Goal: Task Accomplishment & Management: Manage account settings

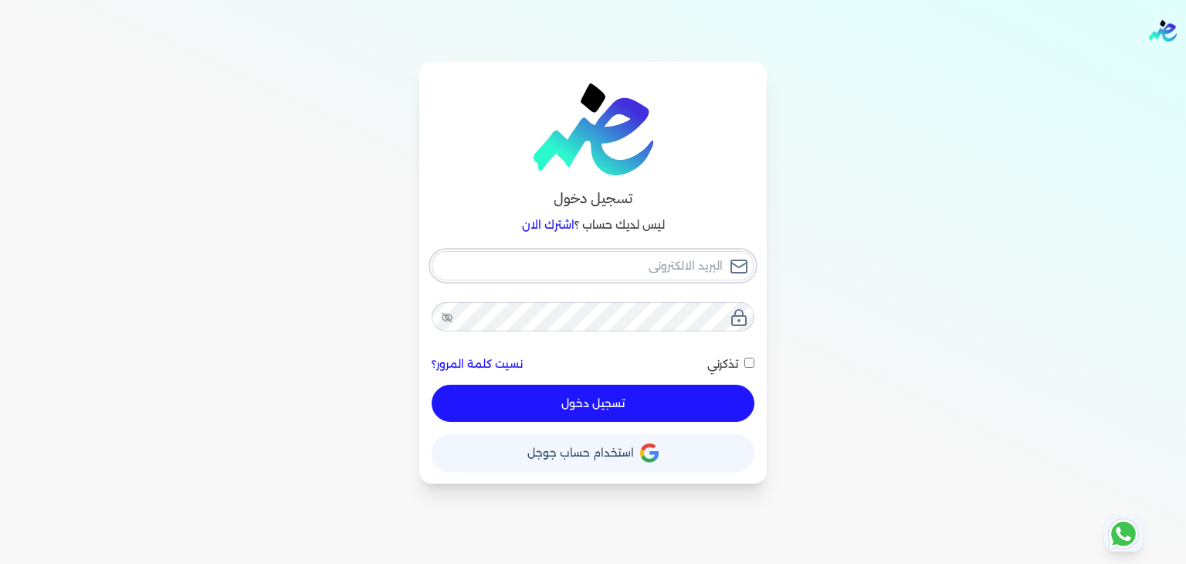
type input "[PERSON_NAME][EMAIL_ADDRESS][DOMAIN_NAME]"
drag, startPoint x: 615, startPoint y: 378, endPoint x: 609, endPoint y: 391, distance: 13.8
click at [615, 383] on div "[PERSON_NAME][EMAIL_ADDRESS][DOMAIN_NAME] نسيت كلمة المرور؟ تذكرني تسجيل دخول" at bounding box center [593, 336] width 323 height 171
click at [608, 398] on button "تسجيل دخول" at bounding box center [593, 402] width 323 height 37
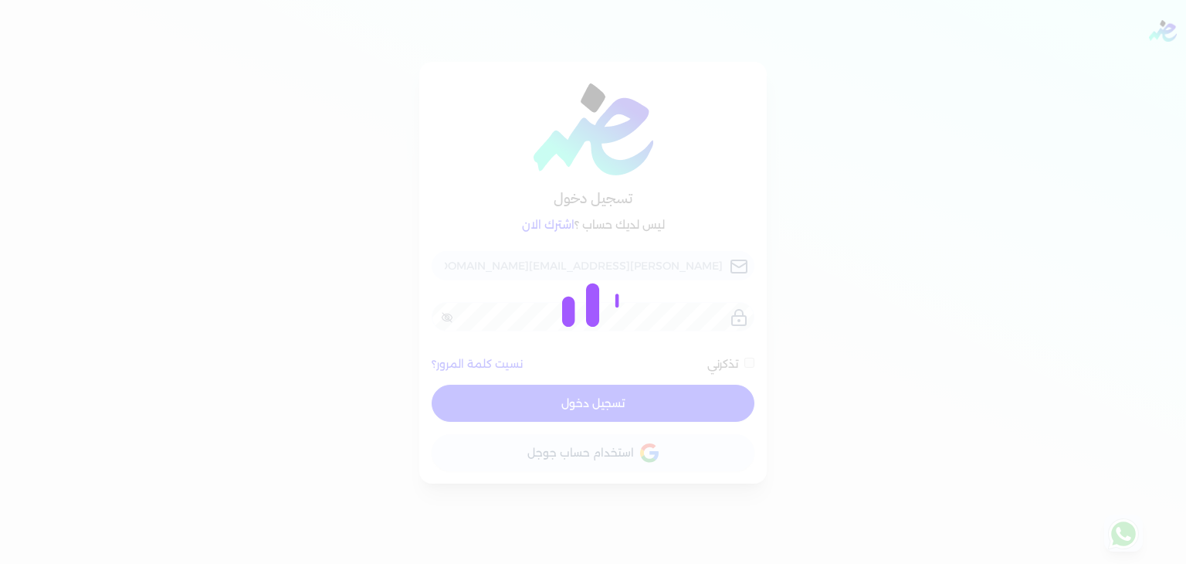
checkbox input "false"
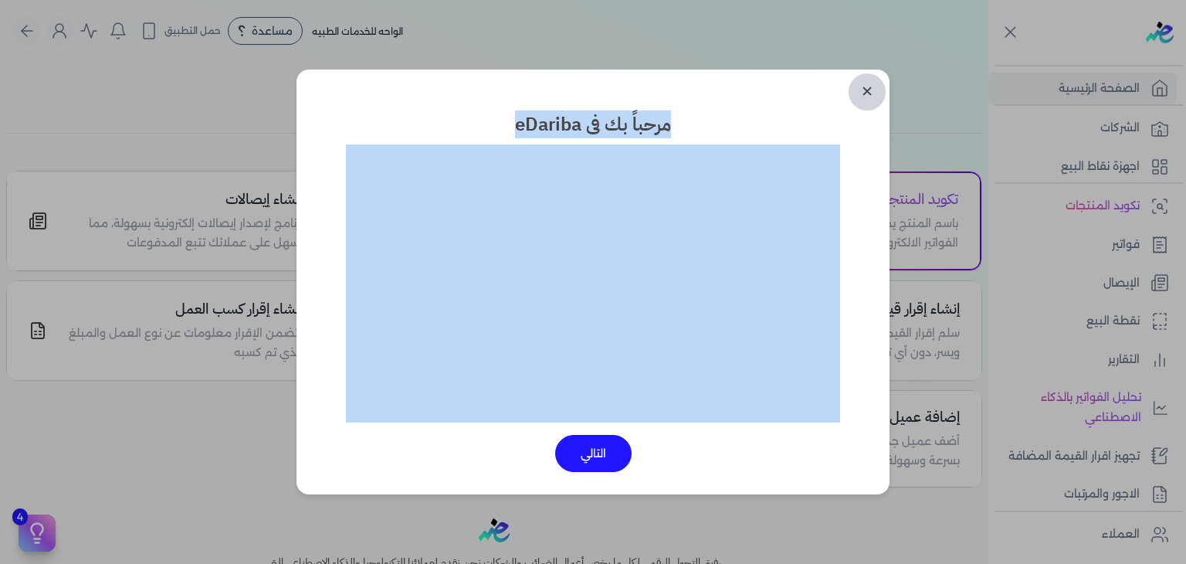
click at [858, 90] on link "✕" at bounding box center [866, 91] width 37 height 37
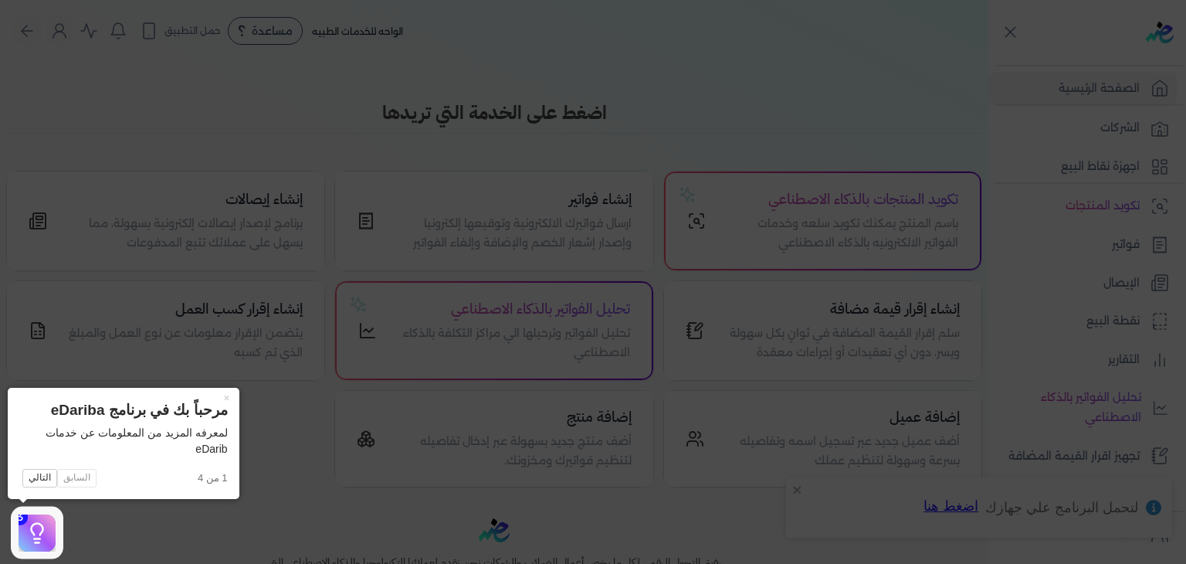
click at [786, 92] on icon at bounding box center [593, 282] width 1186 height 564
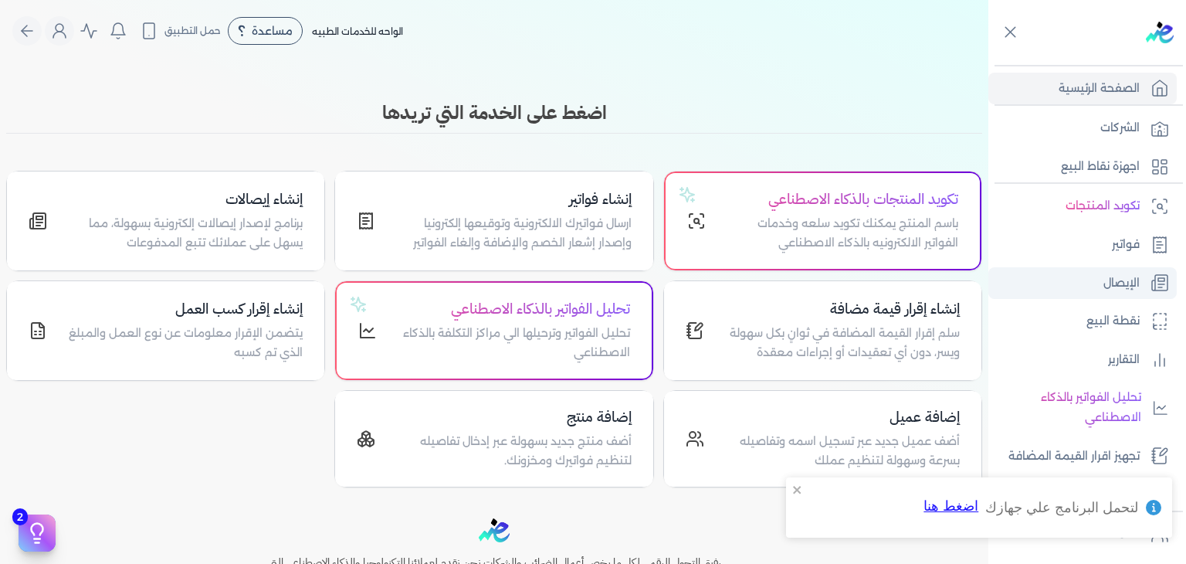
click at [1095, 286] on link "الإيصال" at bounding box center [1082, 283] width 188 height 32
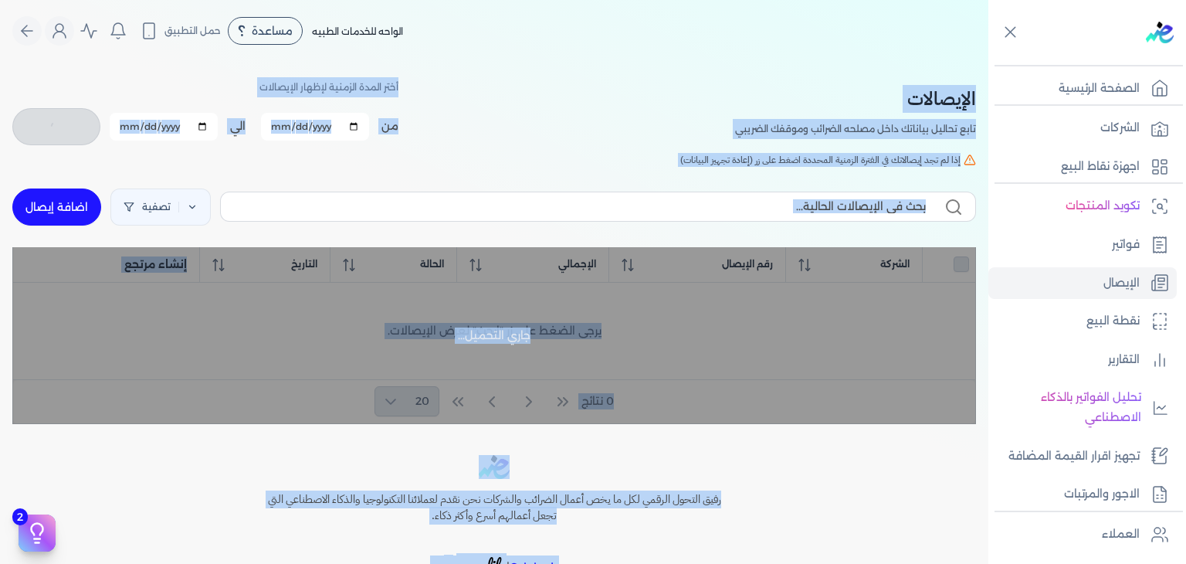
click at [588, 124] on div "الإيصالات تابع تحاليل بياناتك داخل مصلحه الضرائب وموقفك الضريبي أختر المدة الزم…" at bounding box center [493, 111] width 963 height 69
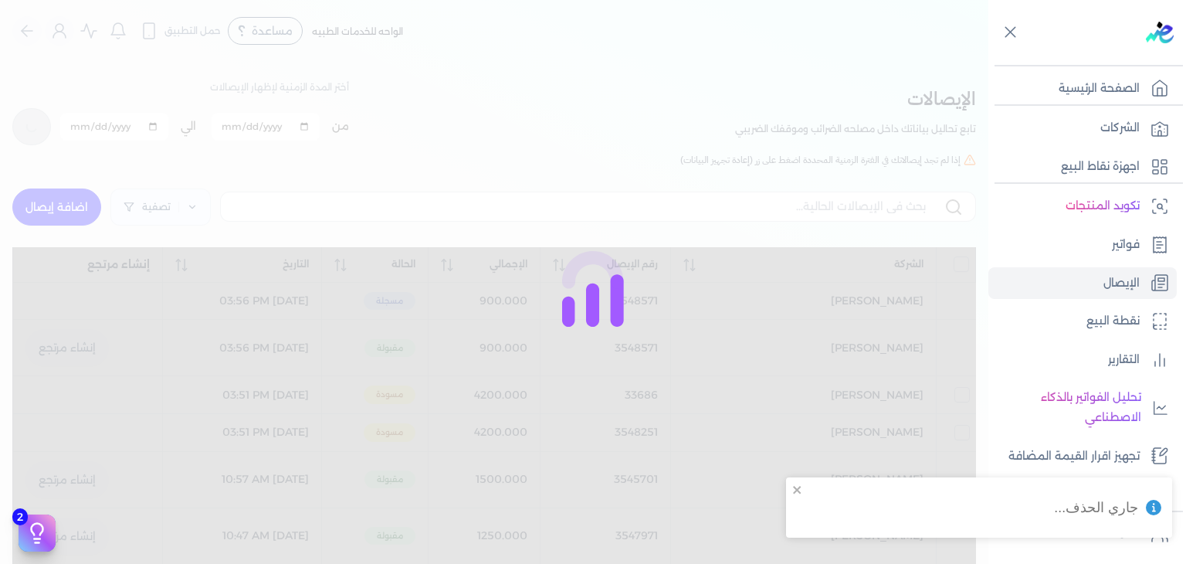
checkbox input "false"
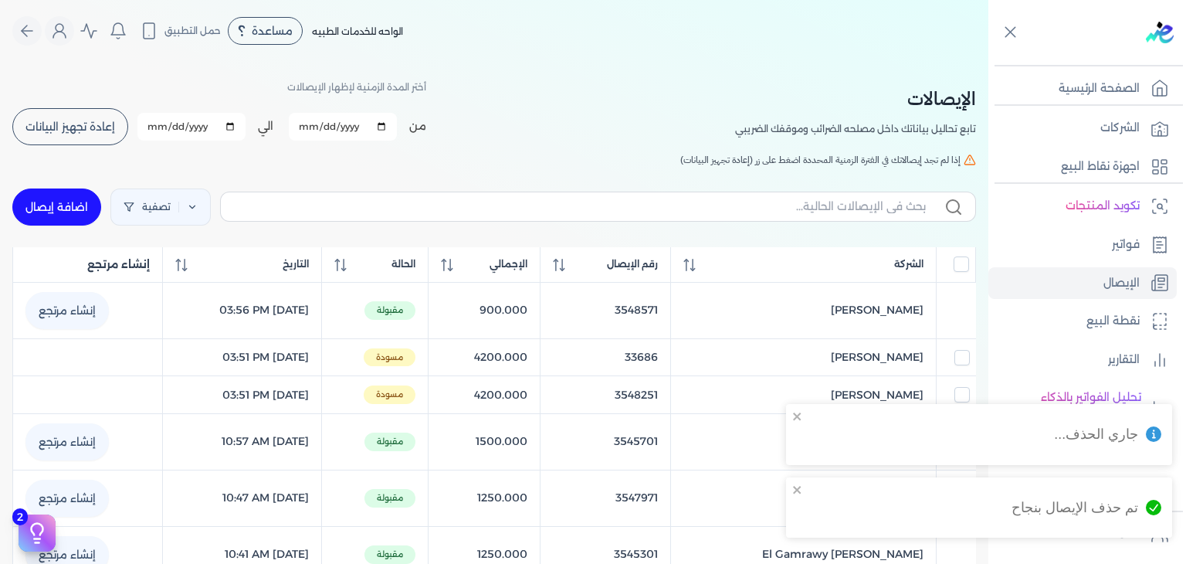
click at [63, 214] on link "اضافة إيصال" at bounding box center [56, 206] width 89 height 37
select select "EGP"
select select "EGS"
select select "B"
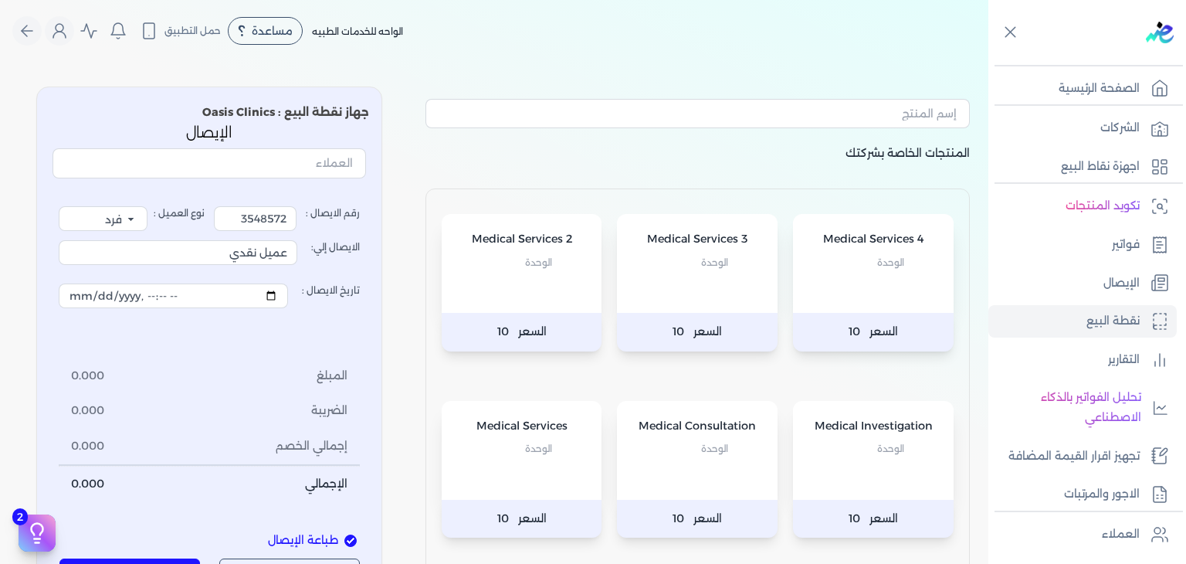
click at [673, 436] on div "Medical Consultation الوحدة" at bounding box center [697, 450] width 161 height 99
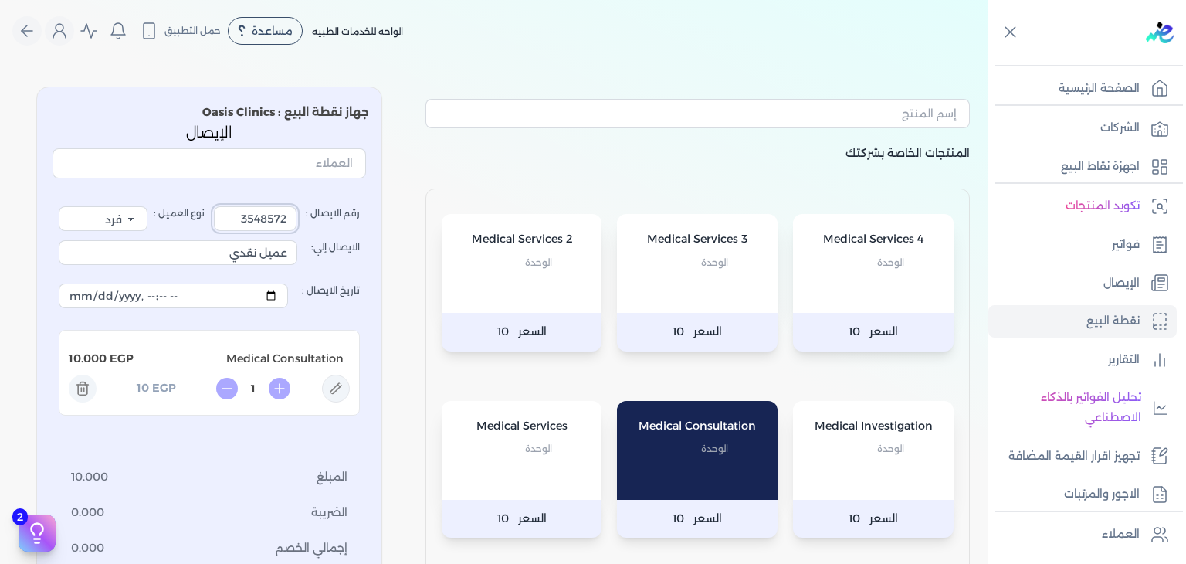
drag, startPoint x: 229, startPoint y: 211, endPoint x: 494, endPoint y: 265, distance: 271.0
click at [494, 265] on div "المنتجات الخاصة بشركتك Medical Services 4 الوحدة السعر 10 Medical Services 3 ال…" at bounding box center [494, 393] width 988 height 638
type input "354643"
drag, startPoint x: 215, startPoint y: 260, endPoint x: 442, endPoint y: 291, distance: 229.1
click at [450, 286] on div "المنتجات الخاصة بشركتك Medical Services 4 الوحدة السعر 10 Medical Services 3 ال…" at bounding box center [494, 393] width 988 height 638
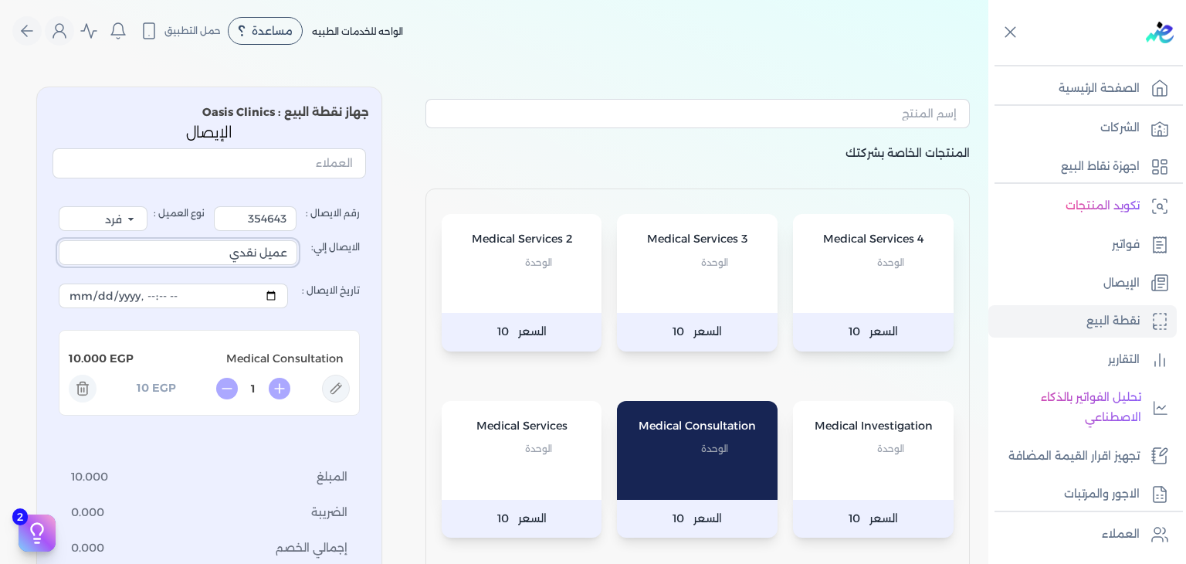
type input "ش"
drag, startPoint x: 200, startPoint y: 263, endPoint x: 209, endPoint y: 262, distance: 9.4
click at [200, 263] on input "الايصال إلي:" at bounding box center [178, 252] width 239 height 25
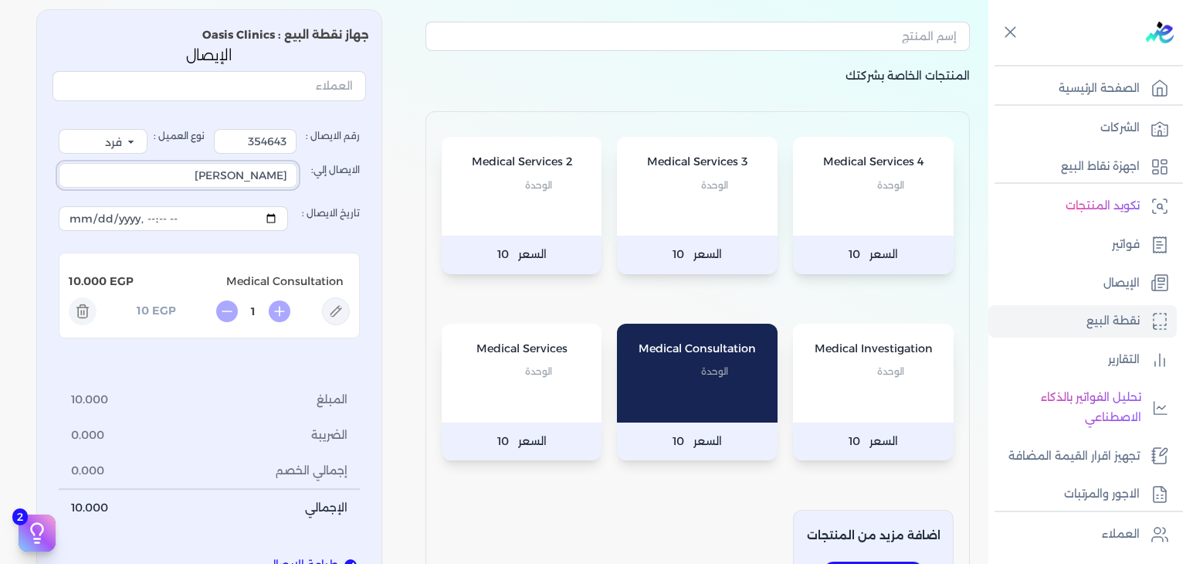
type input "Ashraf Ahmed Eid"
drag, startPoint x: 263, startPoint y: 141, endPoint x: 343, endPoint y: 141, distance: 79.5
click at [343, 141] on label "رقم الايصال : 354643" at bounding box center [287, 141] width 146 height 25
click at [248, 141] on input "354643" at bounding box center [255, 141] width 83 height 25
drag, startPoint x: 248, startPoint y: 141, endPoint x: 305, endPoint y: 145, distance: 57.3
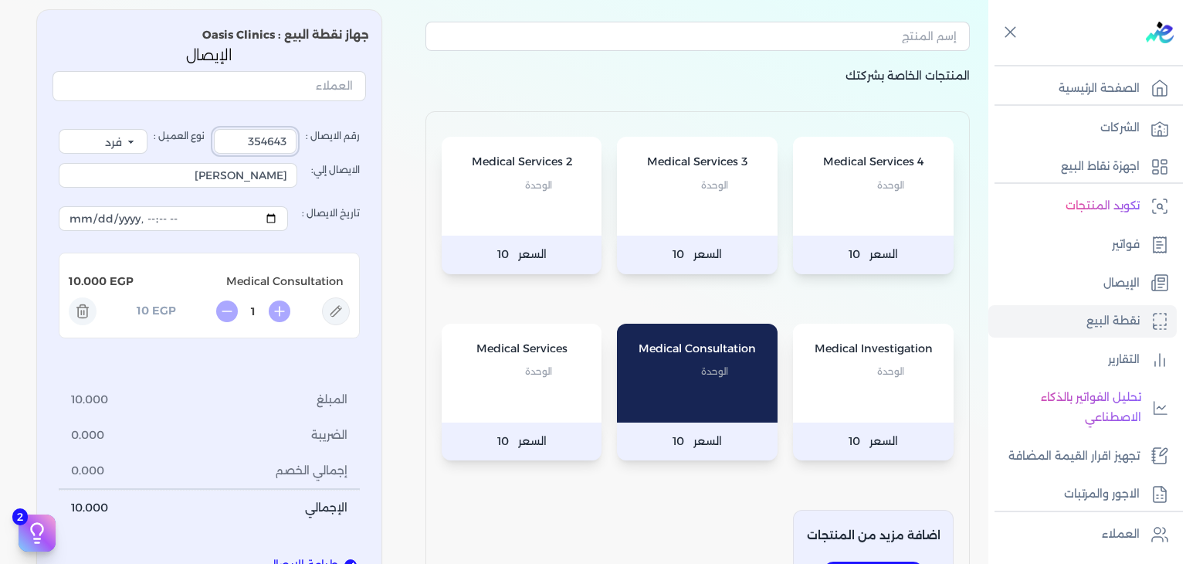
click at [305, 145] on label "رقم الايصال : 354643" at bounding box center [287, 141] width 146 height 25
click at [296, 145] on input "354643" at bounding box center [255, 141] width 83 height 25
type input "3546431"
click at [346, 314] on icon at bounding box center [336, 311] width 28 height 28
type input "Medical Consultation"
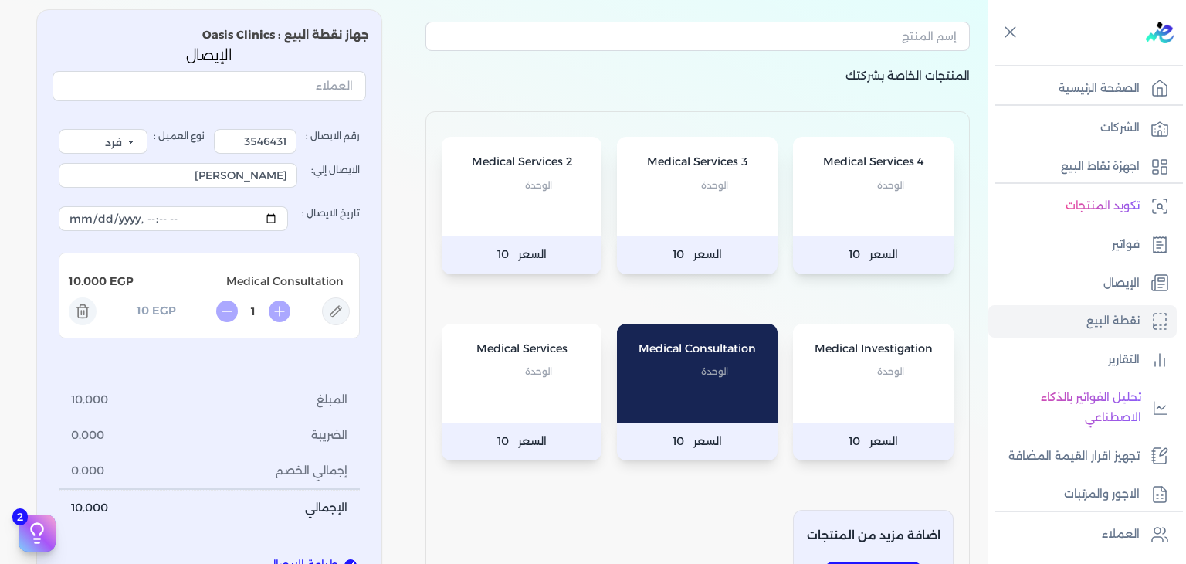
type input "10"
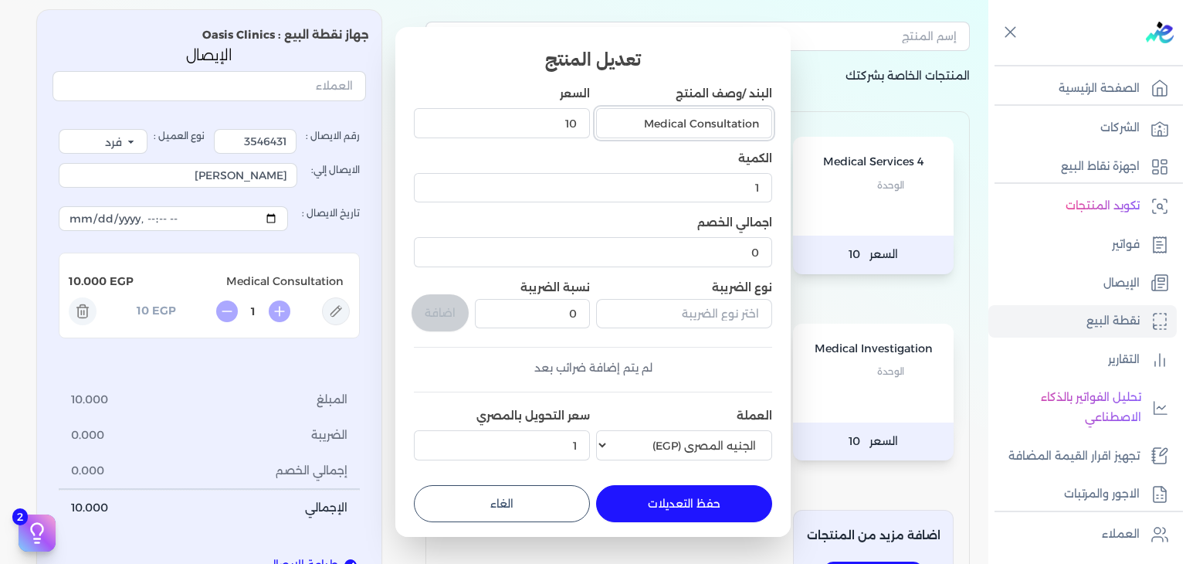
drag, startPoint x: 636, startPoint y: 127, endPoint x: 688, endPoint y: 139, distance: 53.0
click at [688, 139] on div "Medical Consultation" at bounding box center [684, 123] width 176 height 42
type input "Consultation"
drag, startPoint x: 676, startPoint y: 119, endPoint x: 865, endPoint y: 155, distance: 192.6
click at [865, 154] on dialog "تعديل المنتج البند /وصف المنتج Consultation السعر 10 الكمية 1 اجمالي الخصم 0 نو…" at bounding box center [593, 282] width 1186 height 564
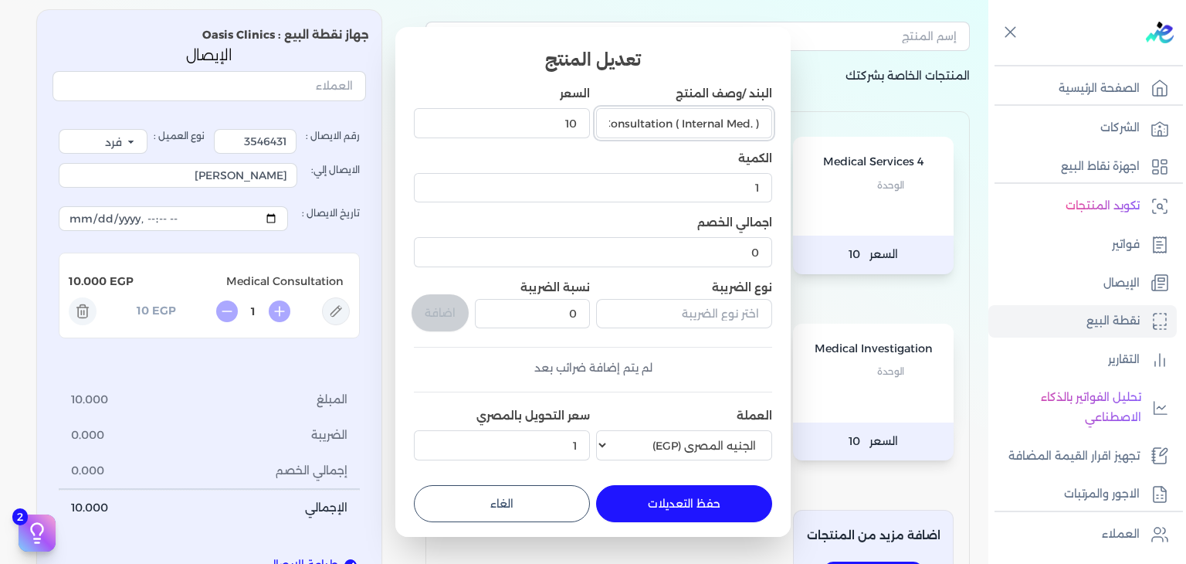
drag, startPoint x: 680, startPoint y: 124, endPoint x: 753, endPoint y: 148, distance: 76.7
click at [753, 148] on div "البند /وصف المنتج Consultation ( Internal Med. ) السعر 10 الكمية 1 اجمالي الخصم…" at bounding box center [593, 276] width 358 height 381
type input "Consultation ( Pulmonology )"
drag, startPoint x: 500, startPoint y: 125, endPoint x: 800, endPoint y: 126, distance: 299.5
click at [800, 126] on dialog "تعديل المنتج البند /وصف المنتج Consultation ( Pulmonology ) السعر 10 الكمية 1 ا…" at bounding box center [593, 282] width 1186 height 564
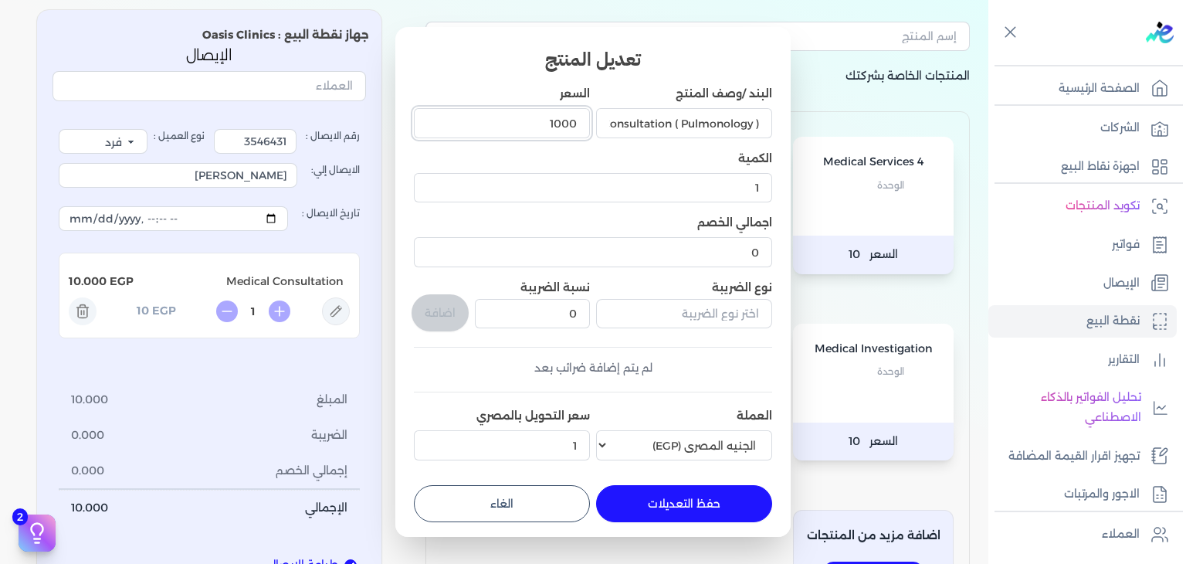
type input "1000"
click at [729, 497] on button "حفظ التعديلات" at bounding box center [684, 503] width 176 height 37
type input "0"
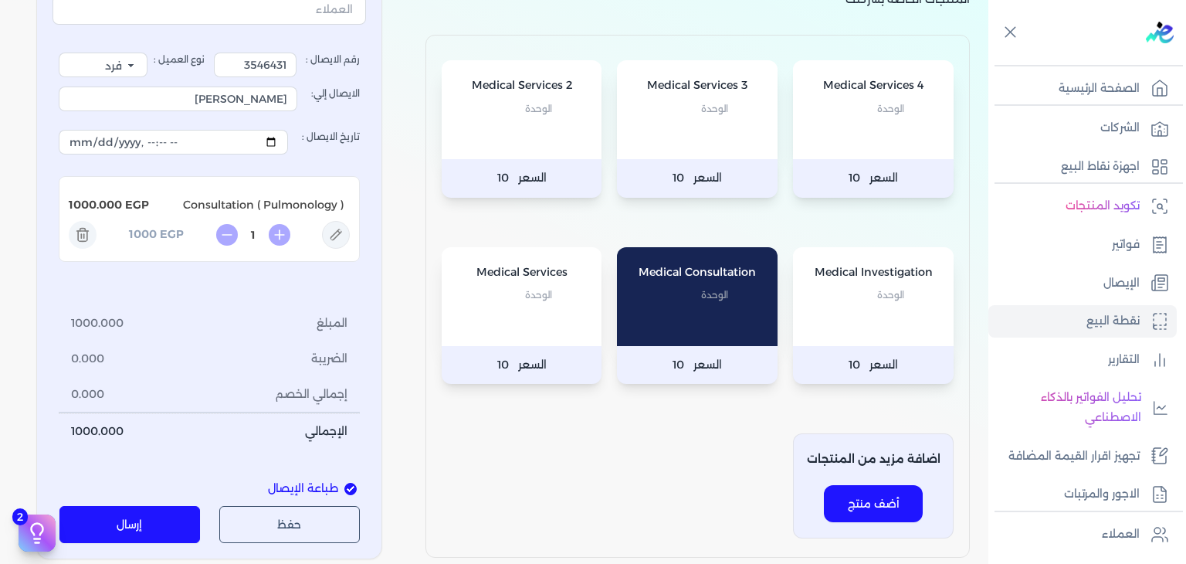
scroll to position [154, 0]
click at [156, 523] on button "إرسال" at bounding box center [129, 523] width 141 height 37
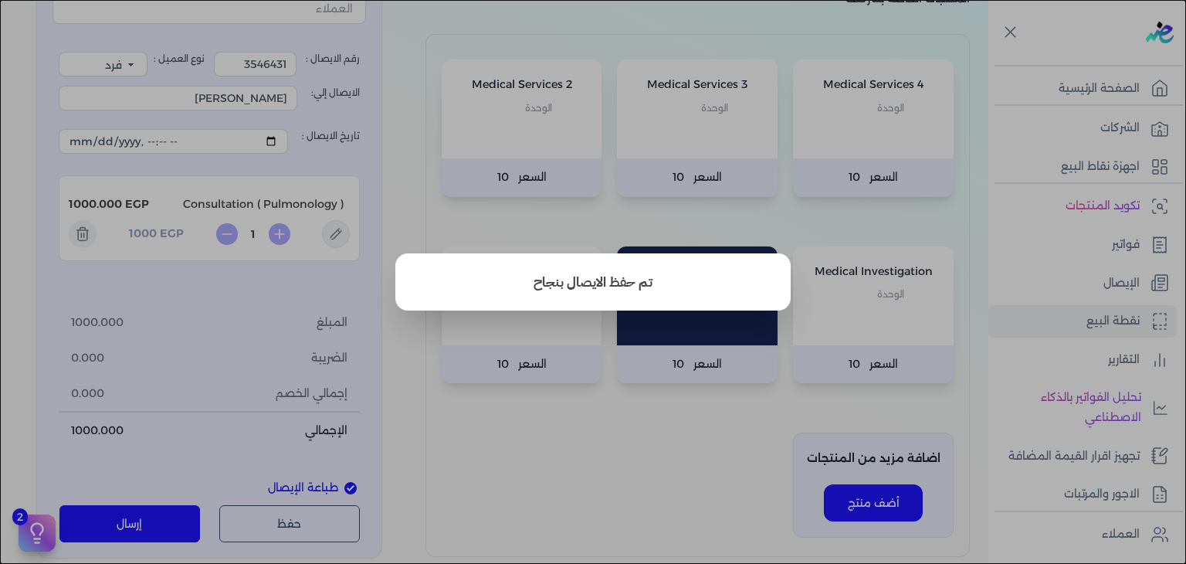
drag, startPoint x: 736, startPoint y: 472, endPoint x: 395, endPoint y: 225, distance: 420.6
click at [730, 479] on button "close" at bounding box center [593, 282] width 1186 height 564
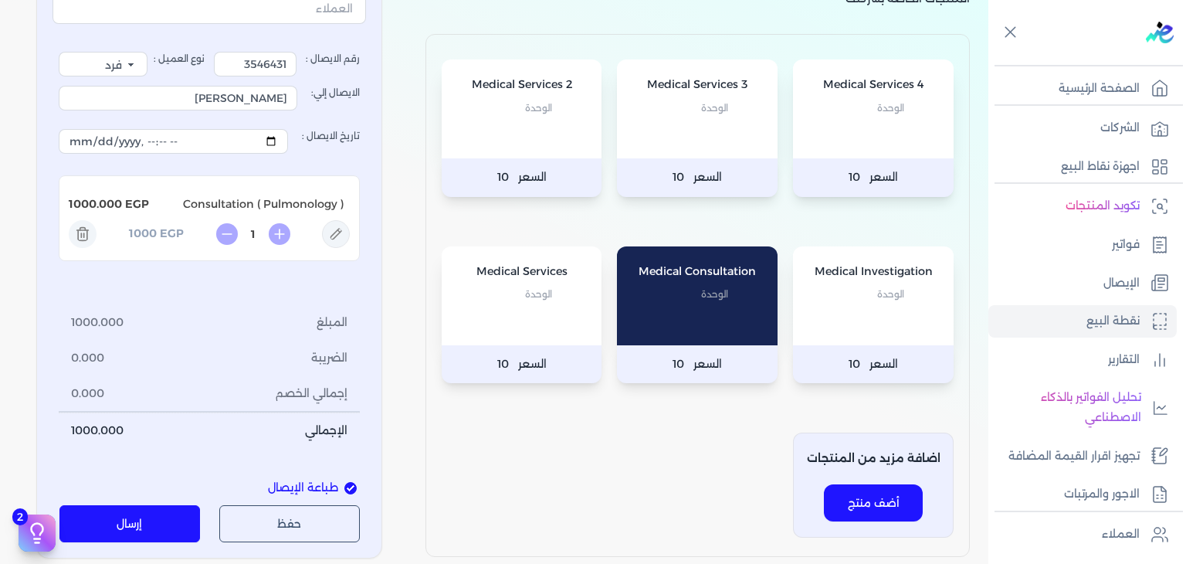
click at [142, 516] on button "إرسال" at bounding box center [129, 523] width 141 height 37
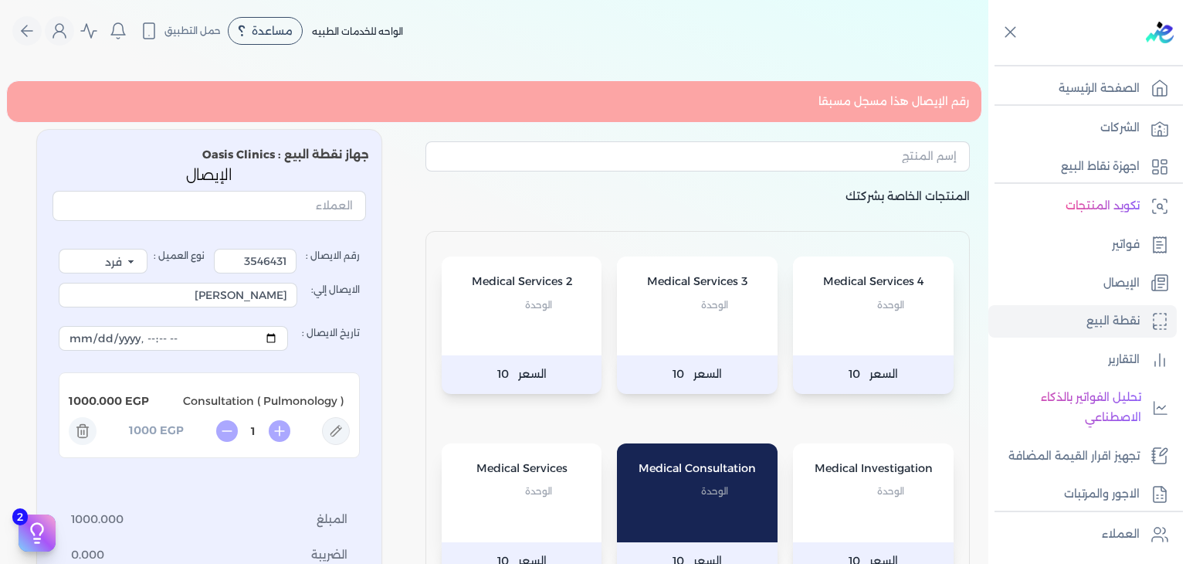
scroll to position [0, 0]
click at [1081, 291] on link "الإيصال" at bounding box center [1082, 283] width 188 height 32
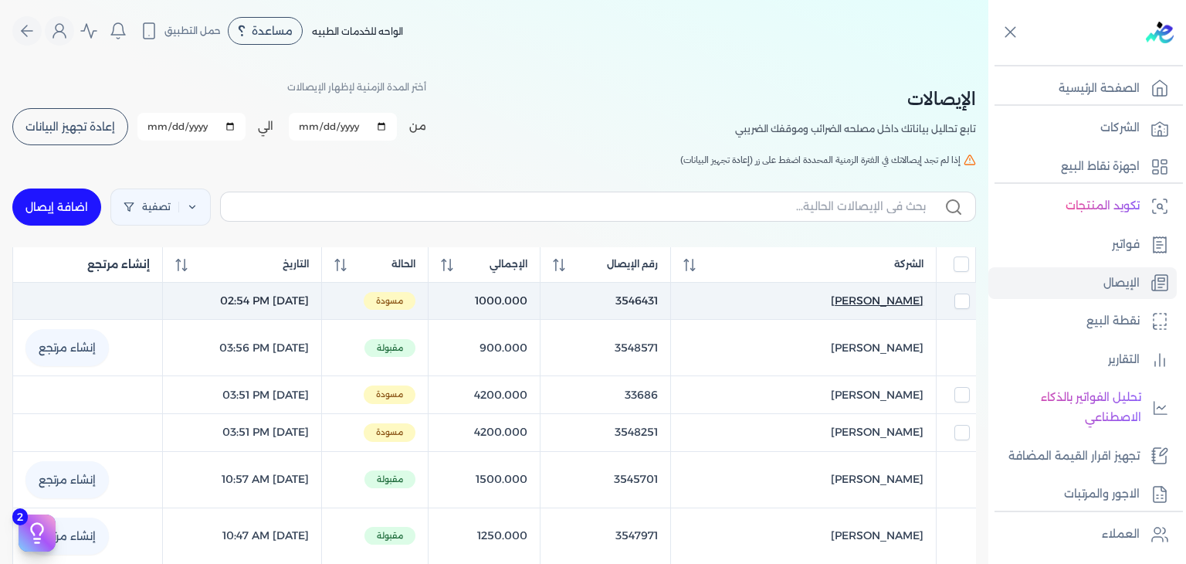
click at [861, 300] on span "Ashraf Ahmed Eid" at bounding box center [877, 301] width 93 height 16
select select "EGP"
select select "EGS"
select select "B"
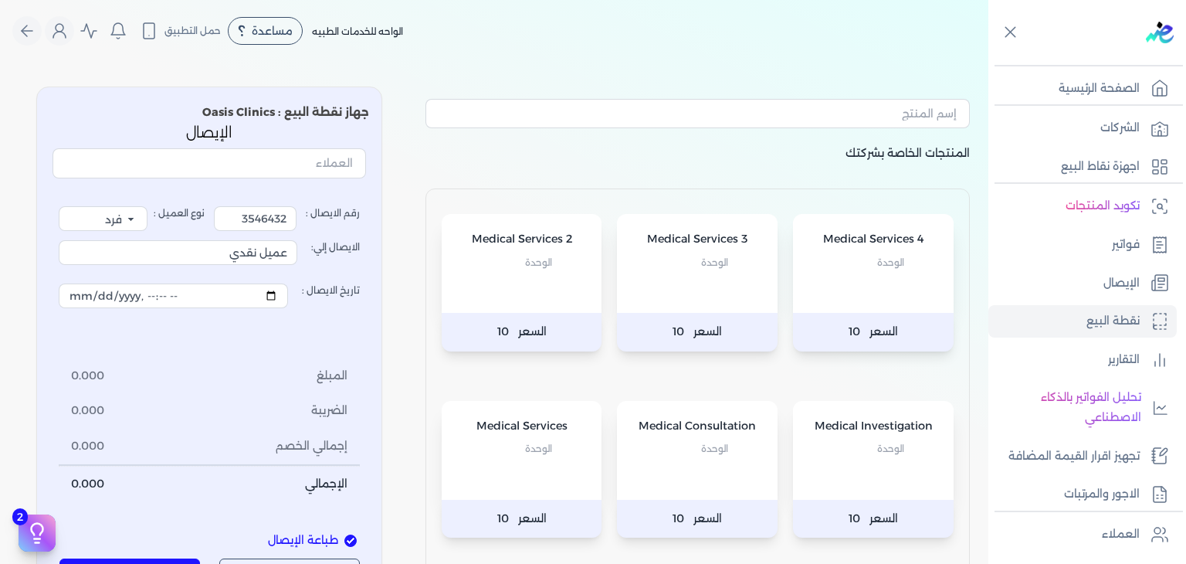
type input "3546431"
type input "Ashraf Ahmed Eid"
type input "2025-09-22T14:54:11"
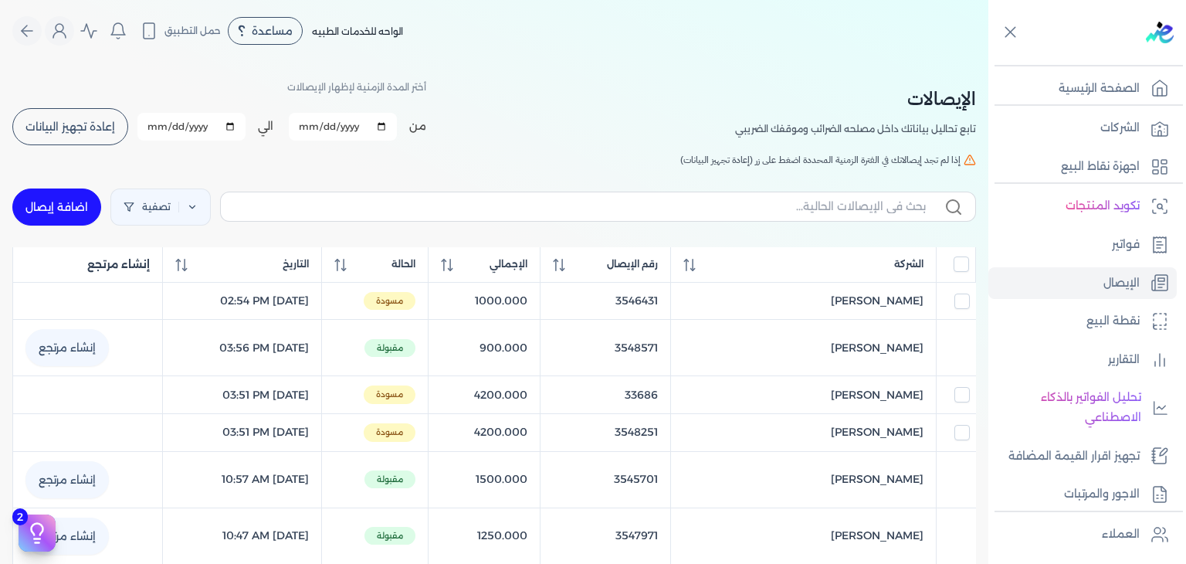
click at [65, 139] on button "إعادة تجهيز البيانات" at bounding box center [70, 126] width 116 height 37
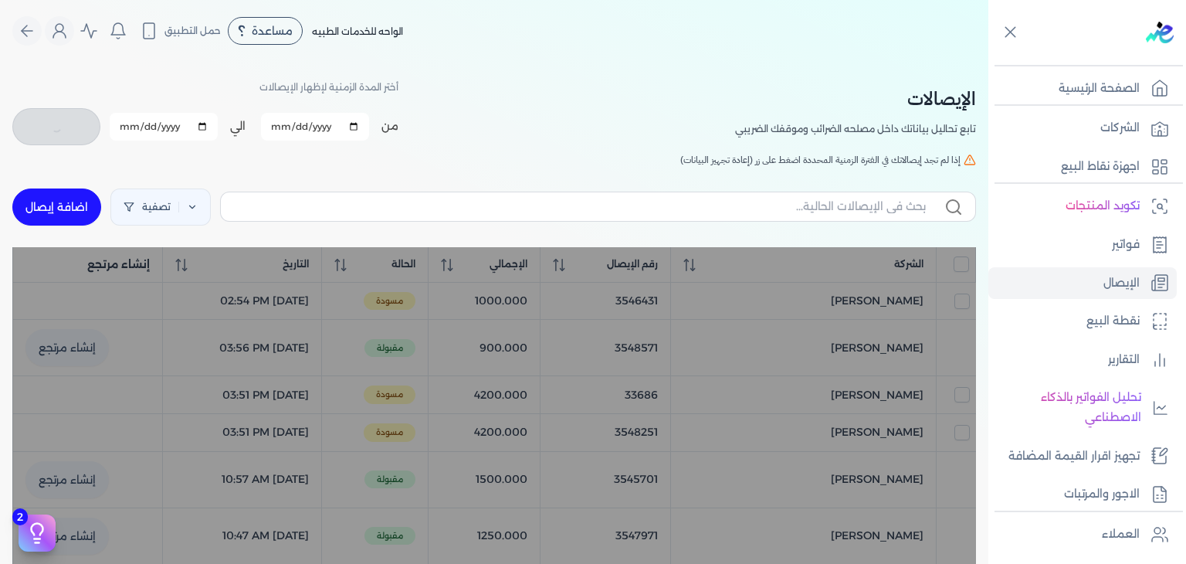
checkbox input "false"
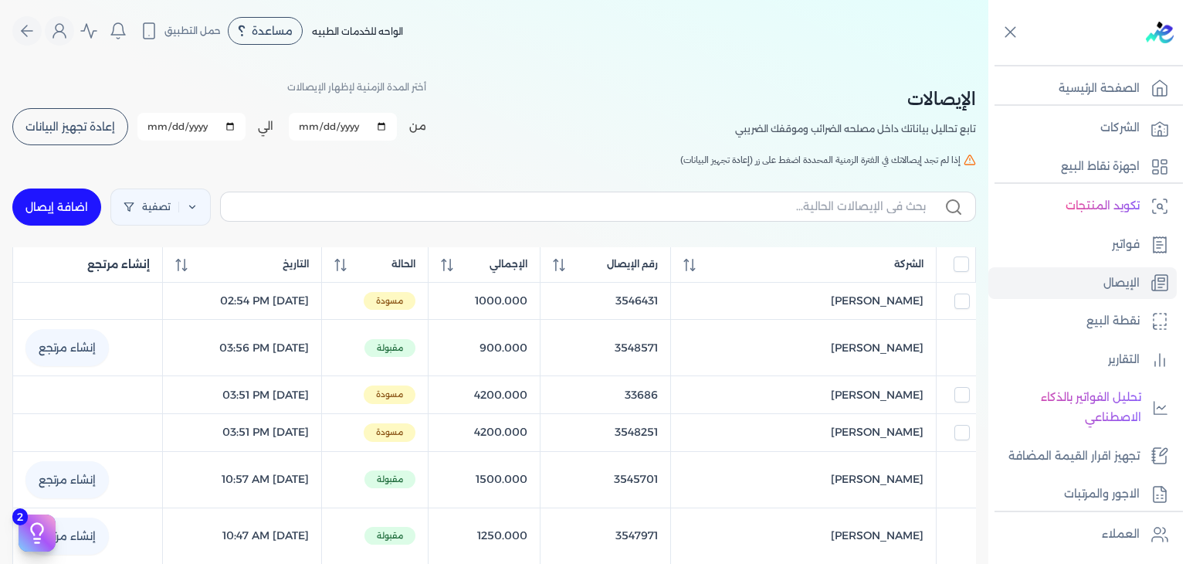
click at [963, 300] on input "checkbox" at bounding box center [961, 300] width 15 height 15
checkbox input "true"
checkbox input "false"
click at [67, 189] on label "اختارت (1)" at bounding box center [58, 206] width 87 height 37
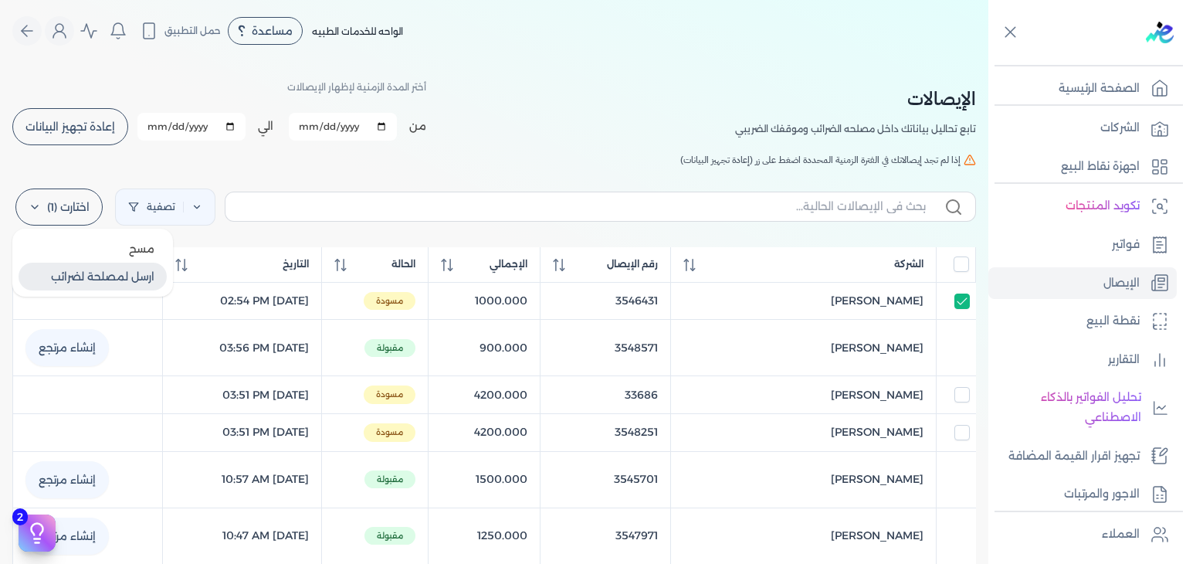
click at [90, 270] on button "ارسل لمصلحة لضرائب" at bounding box center [93, 276] width 148 height 28
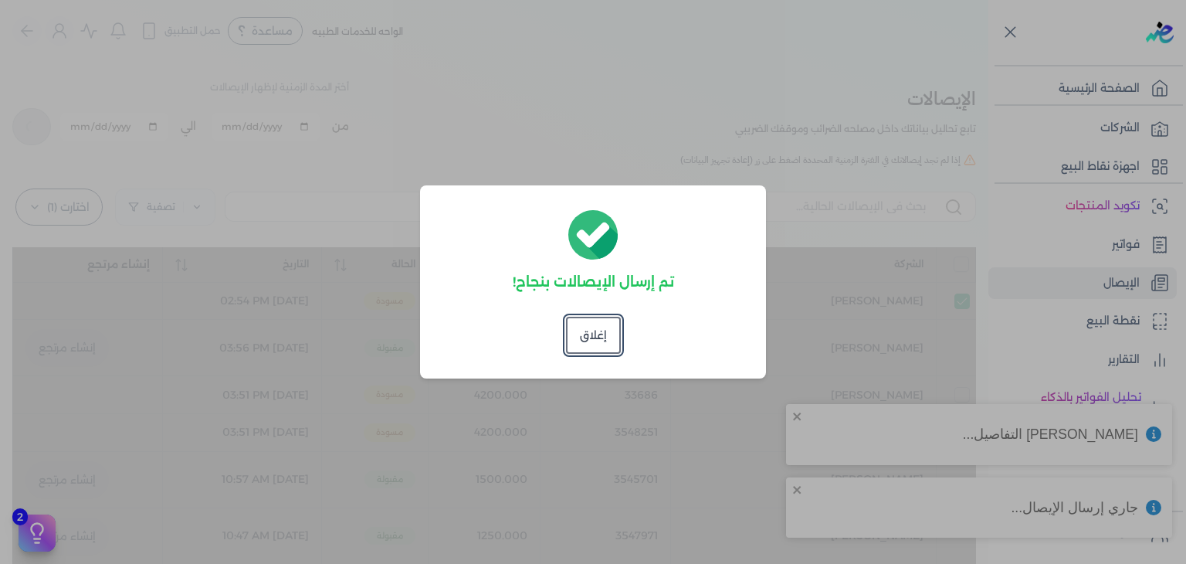
checkbox input "false"
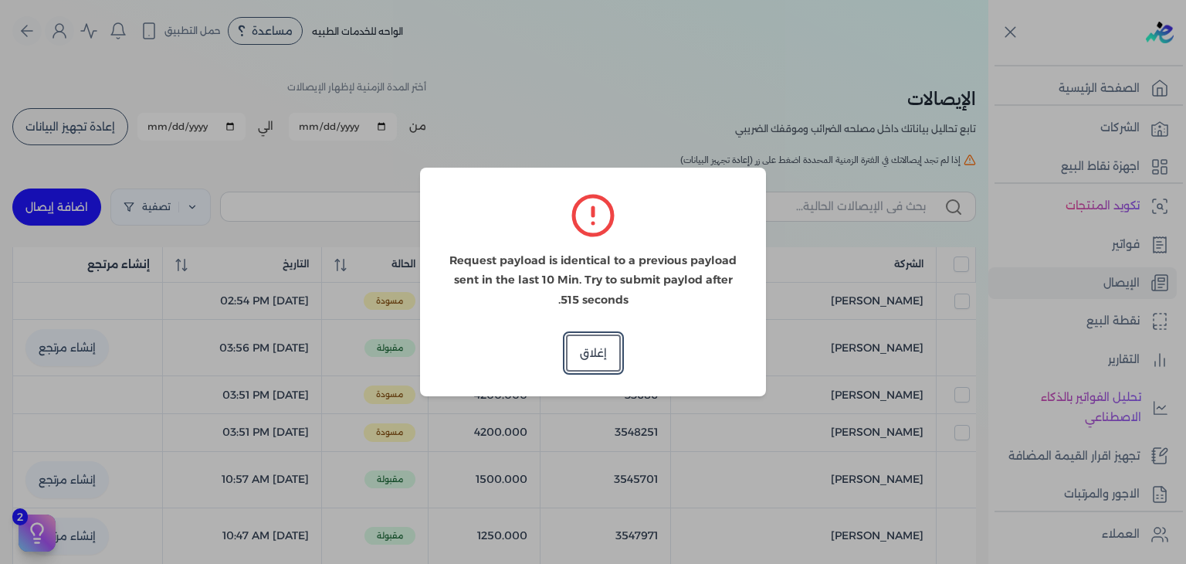
click at [615, 355] on button "إغلاق" at bounding box center [593, 352] width 55 height 37
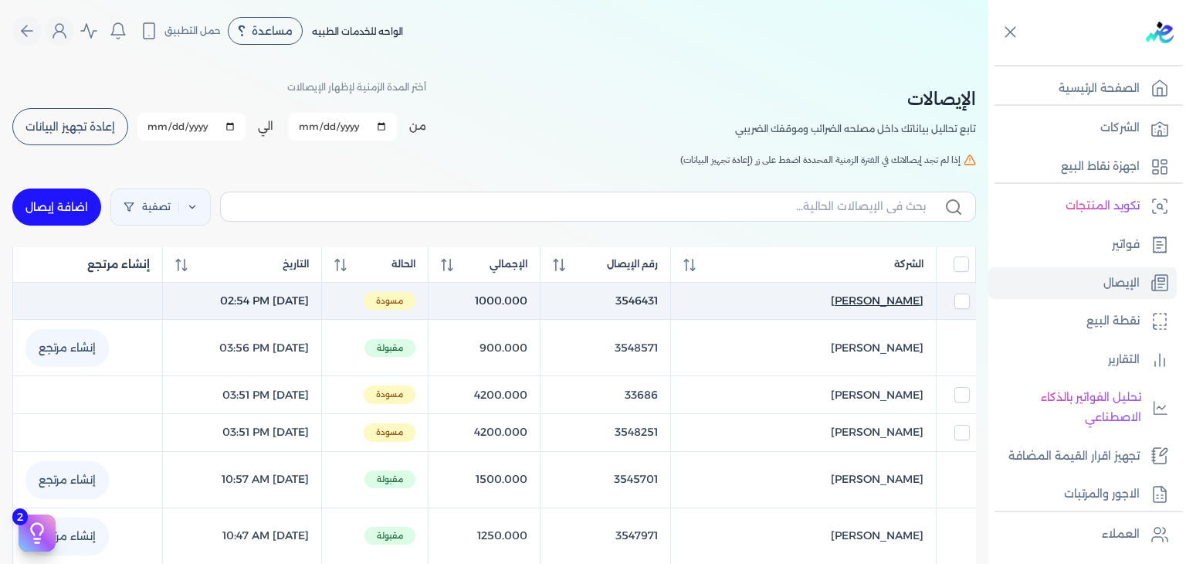
click at [862, 293] on span "Ashraf Ahmed Eid" at bounding box center [877, 301] width 93 height 16
select select "EGP"
select select "EGS"
select select "B"
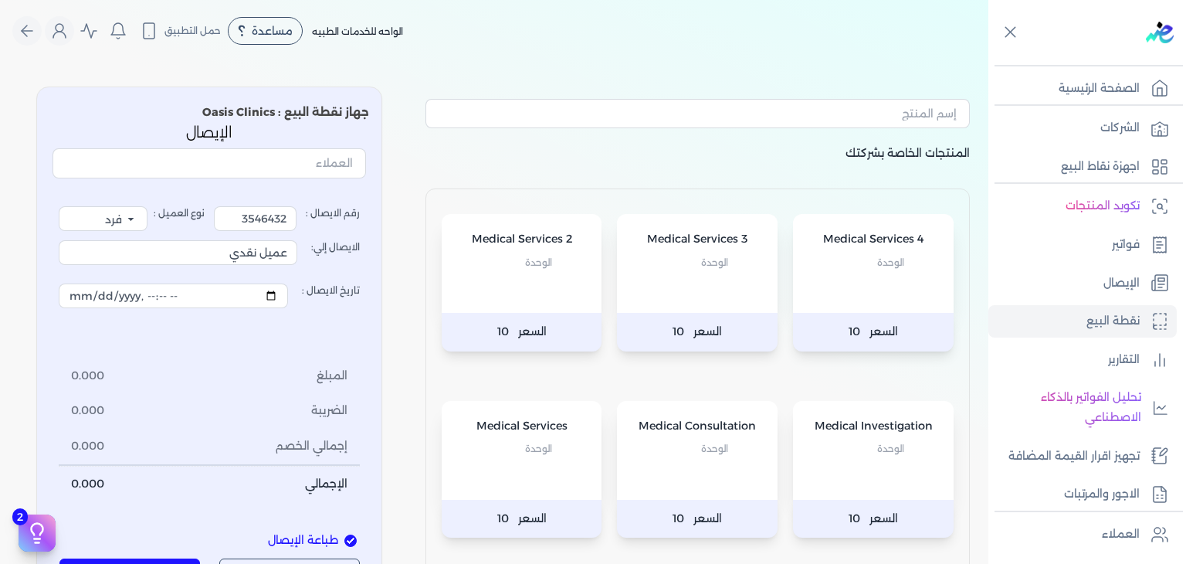
type input "3546431"
type input "Ashraf Ahmed Eid"
type input "2025-09-22T14:54:11"
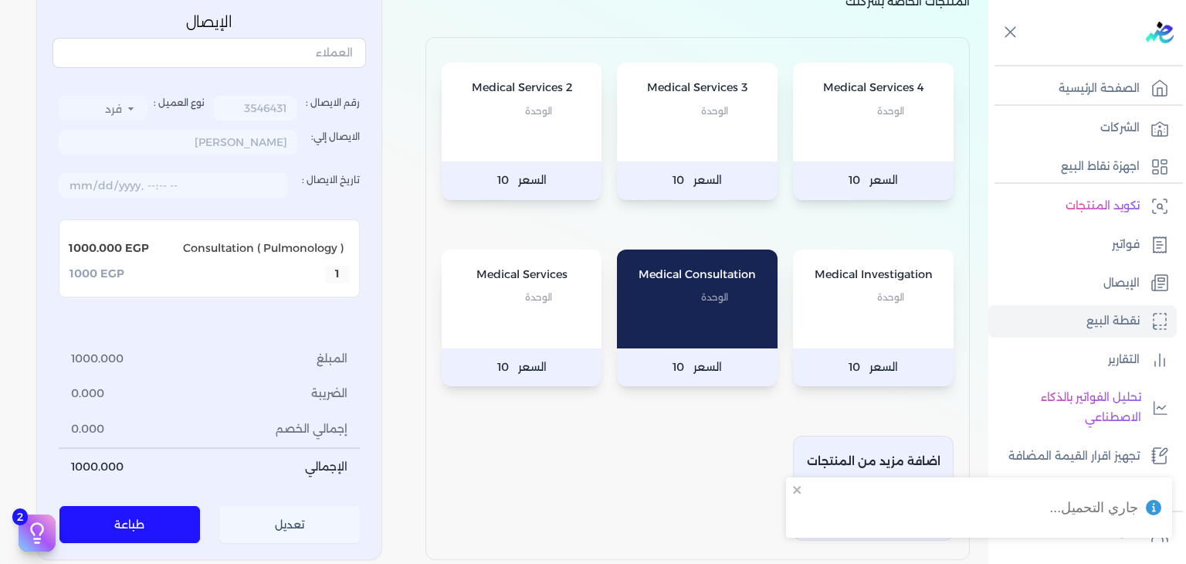
scroll to position [154, 0]
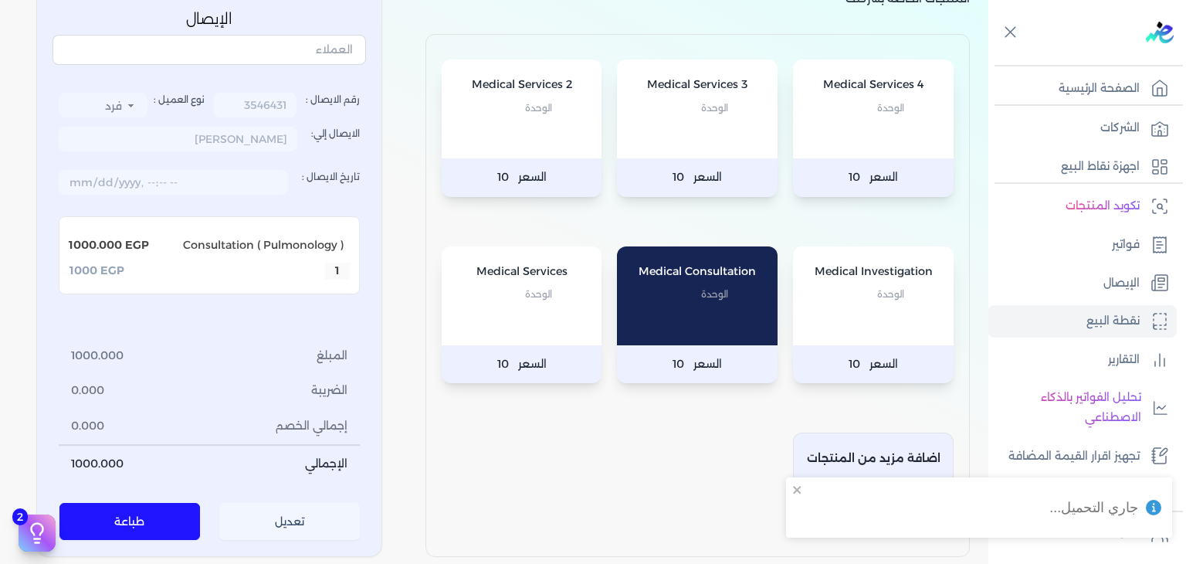
click at [300, 514] on button "تعديل" at bounding box center [289, 521] width 141 height 37
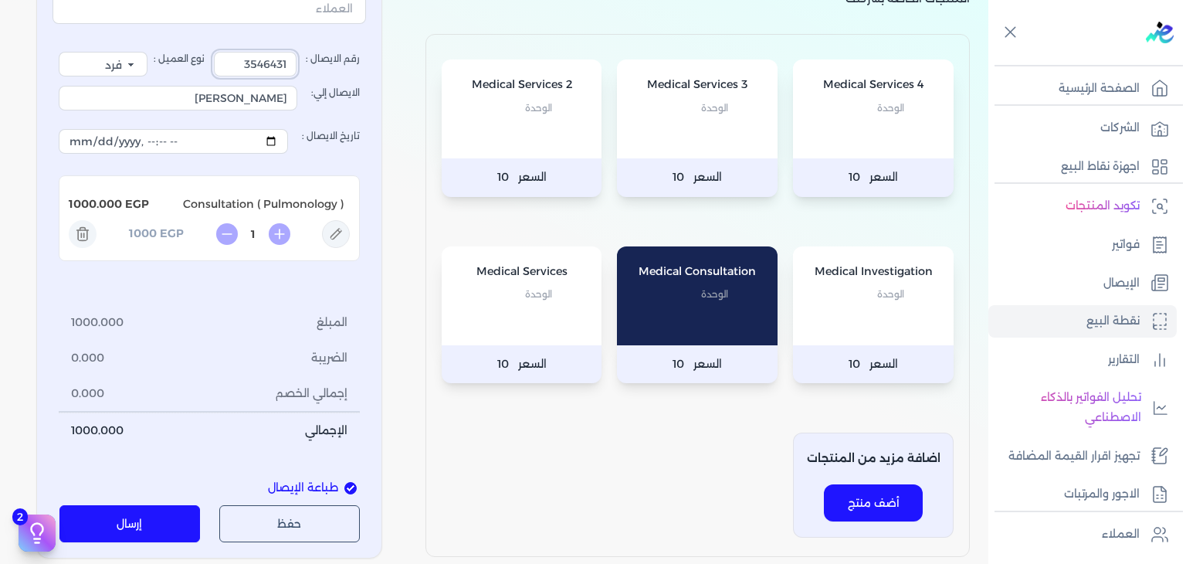
drag, startPoint x: 243, startPoint y: 59, endPoint x: 329, endPoint y: 70, distance: 86.5
click at [329, 70] on label "رقم الايصال : 3546431" at bounding box center [287, 64] width 146 height 25
click at [135, 536] on button "إرسال" at bounding box center [129, 523] width 141 height 37
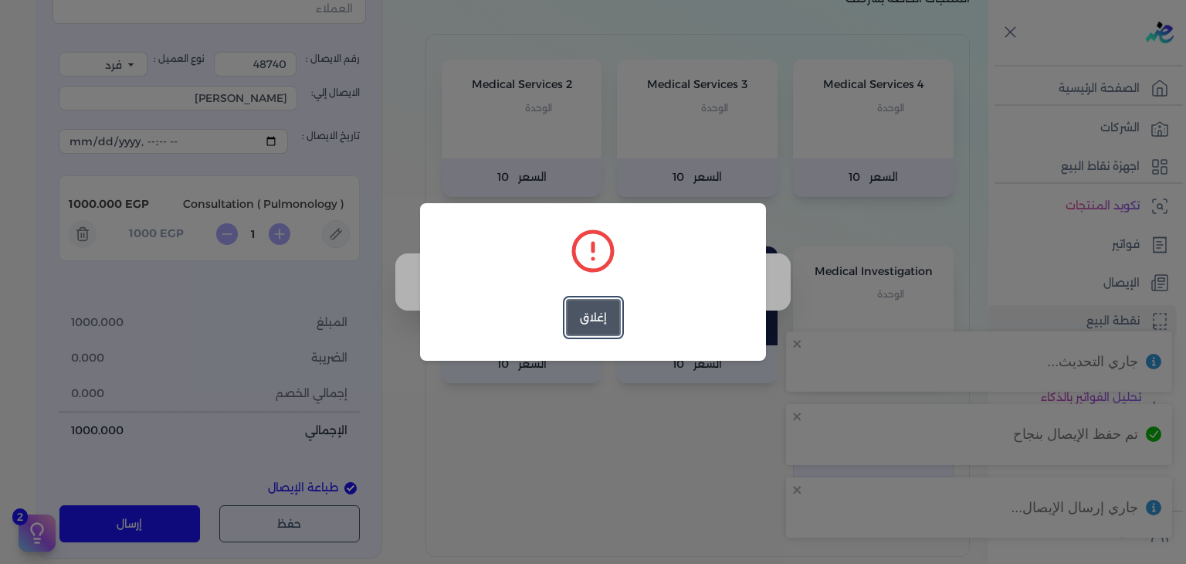
click at [588, 331] on button "إغلاق" at bounding box center [593, 317] width 55 height 37
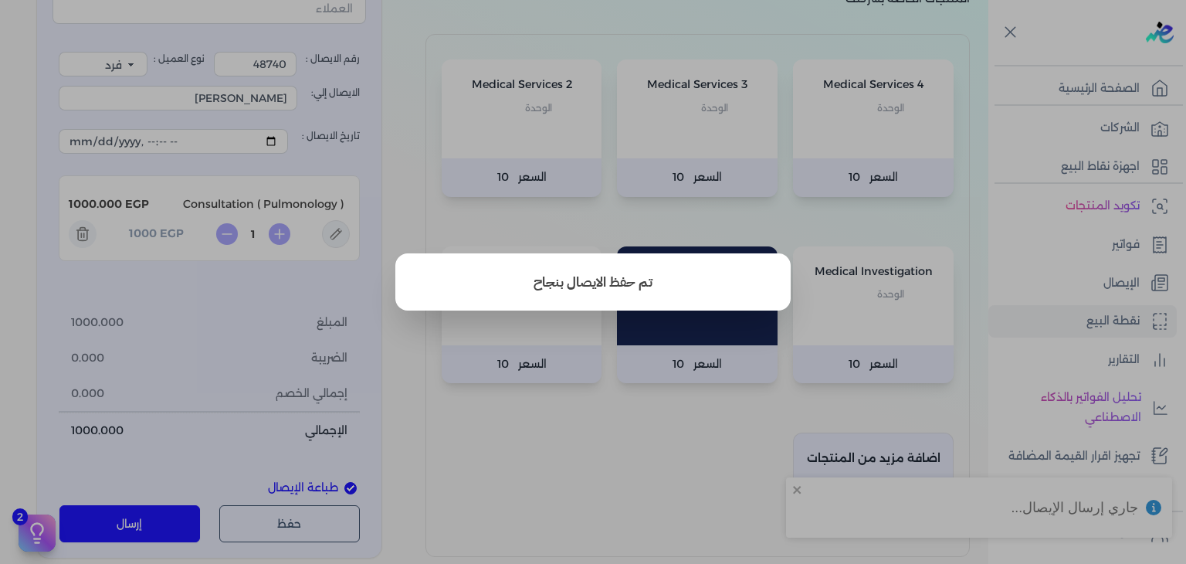
click at [164, 522] on button "close" at bounding box center [593, 282] width 1186 height 564
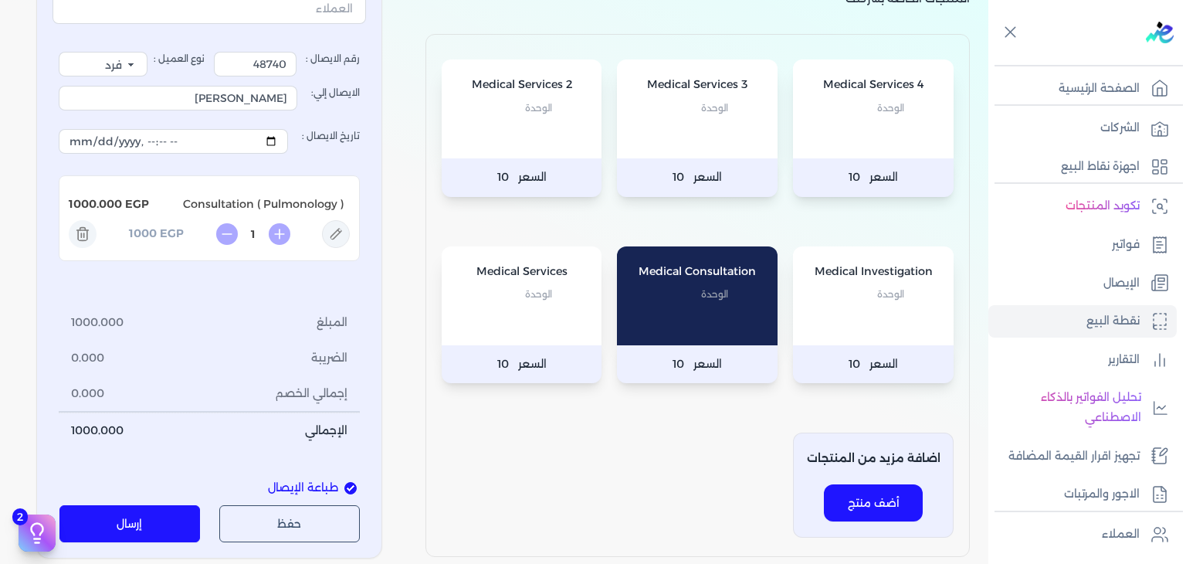
click at [164, 521] on button "إرسال" at bounding box center [129, 523] width 141 height 37
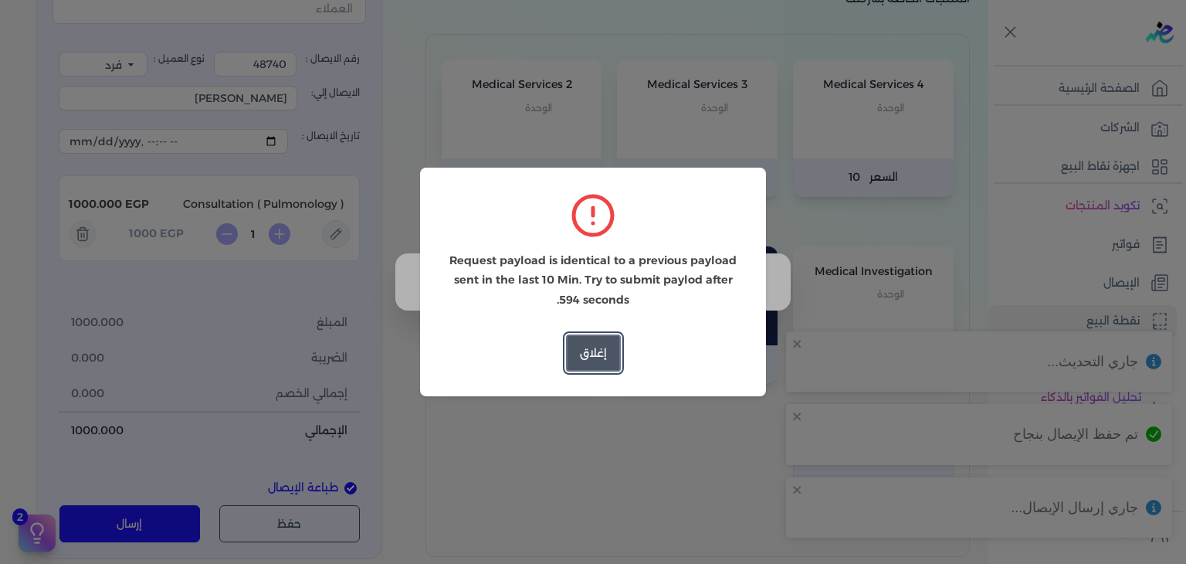
click at [592, 362] on button "إغلاق" at bounding box center [593, 352] width 55 height 37
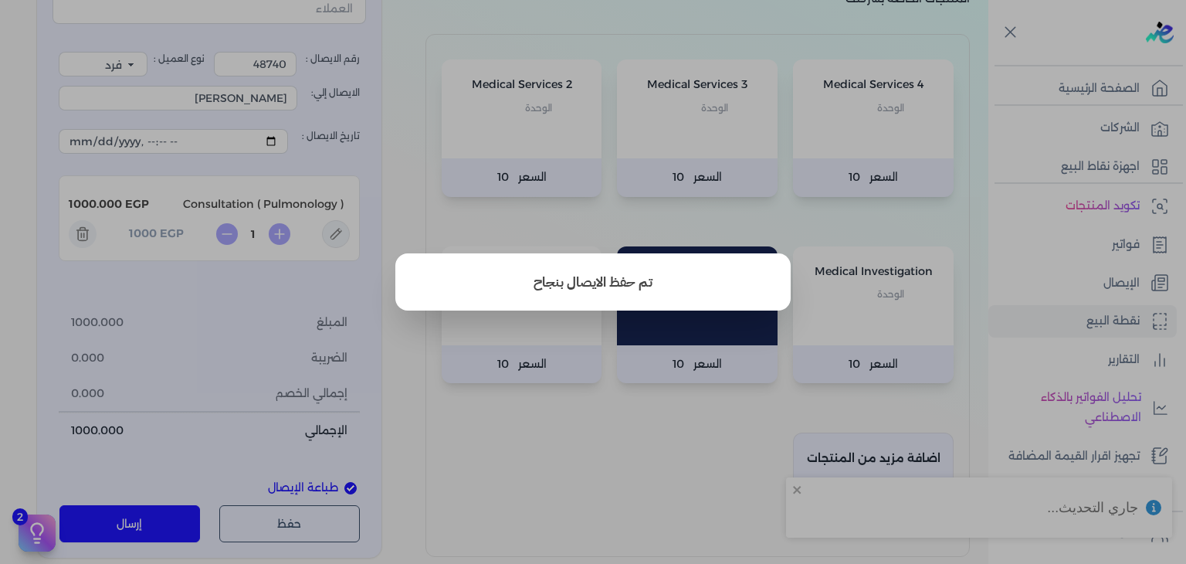
click at [256, 62] on button "close" at bounding box center [593, 282] width 1186 height 564
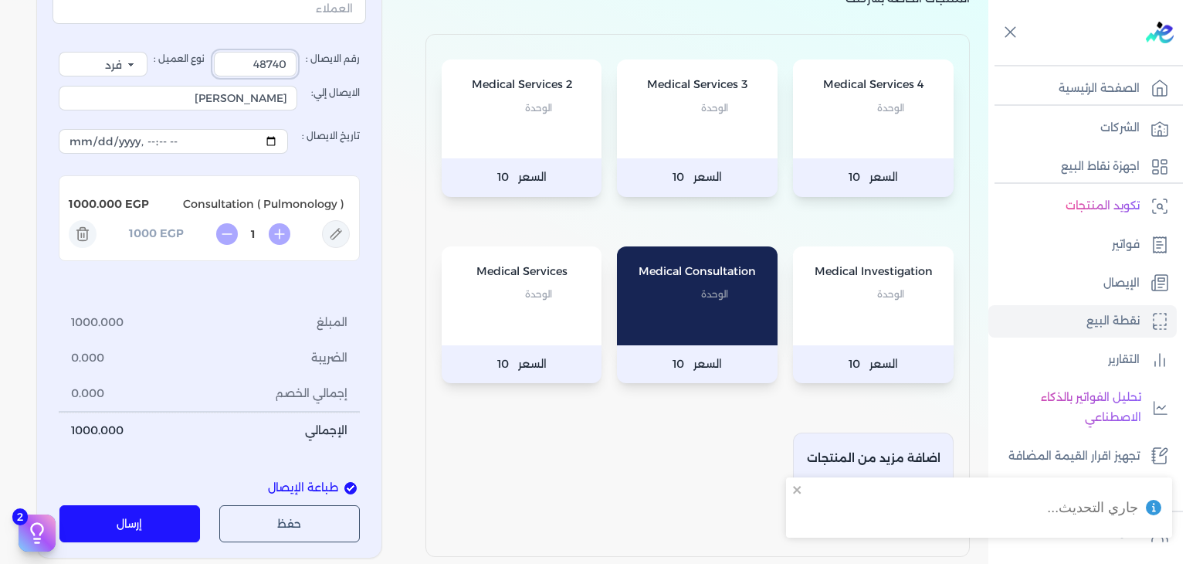
click at [252, 61] on input "48740" at bounding box center [255, 64] width 83 height 25
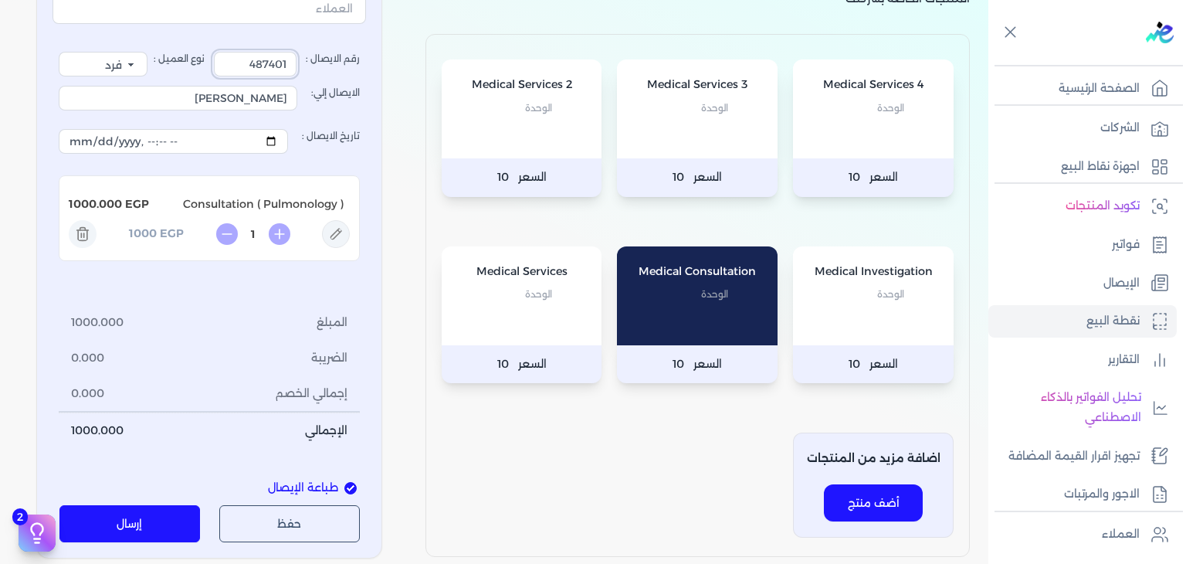
type input "487401"
click at [167, 518] on button "إرسال" at bounding box center [129, 523] width 141 height 37
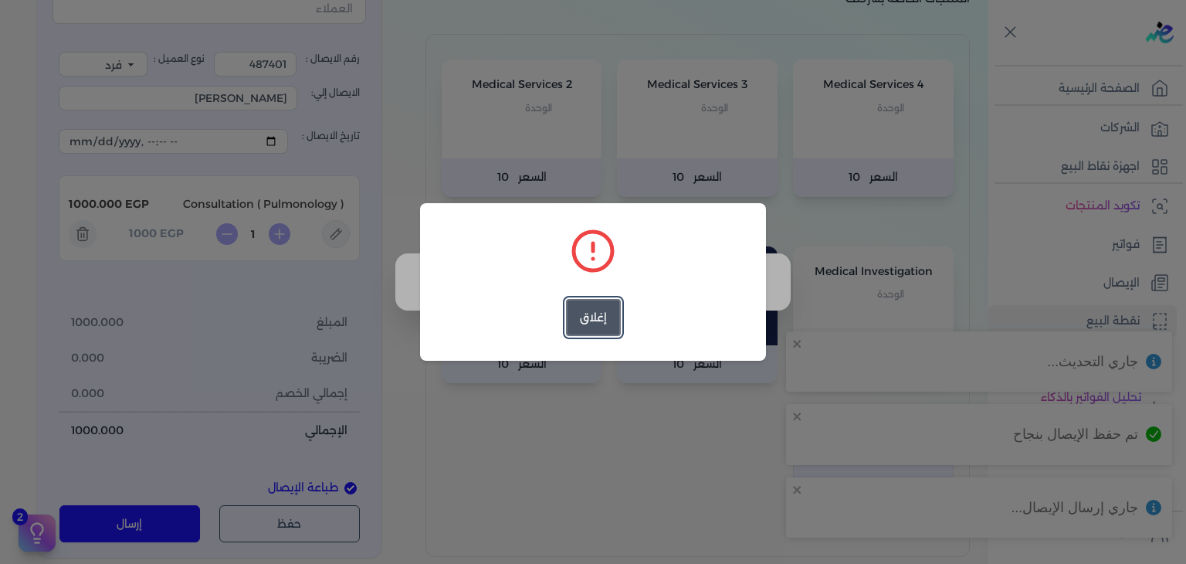
click at [584, 313] on button "إغلاق" at bounding box center [593, 317] width 55 height 37
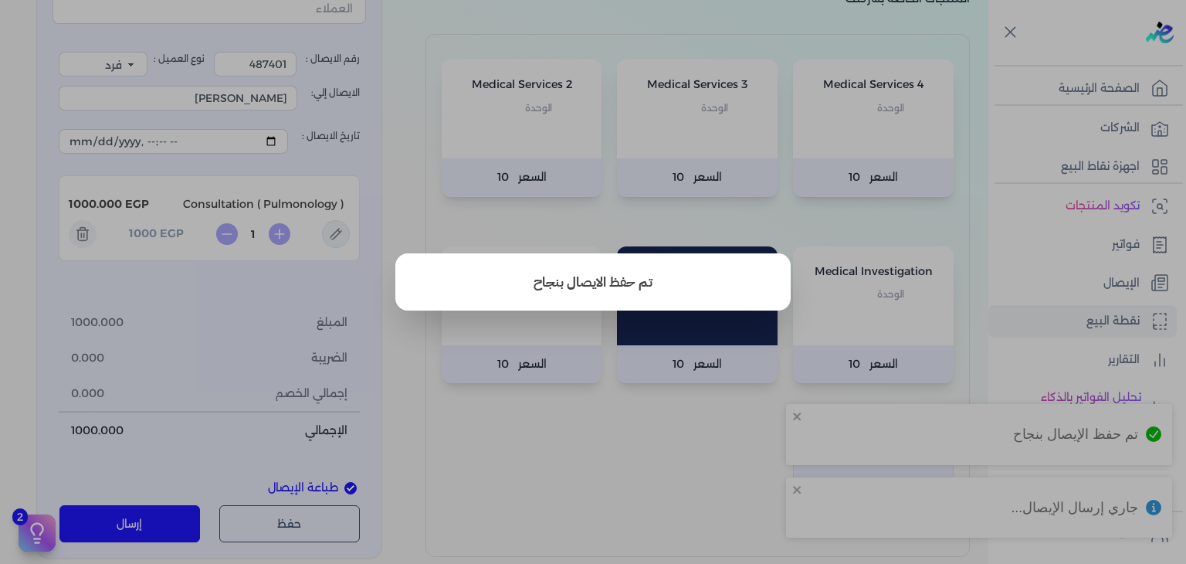
click at [1078, 266] on button "close" at bounding box center [593, 282] width 1186 height 564
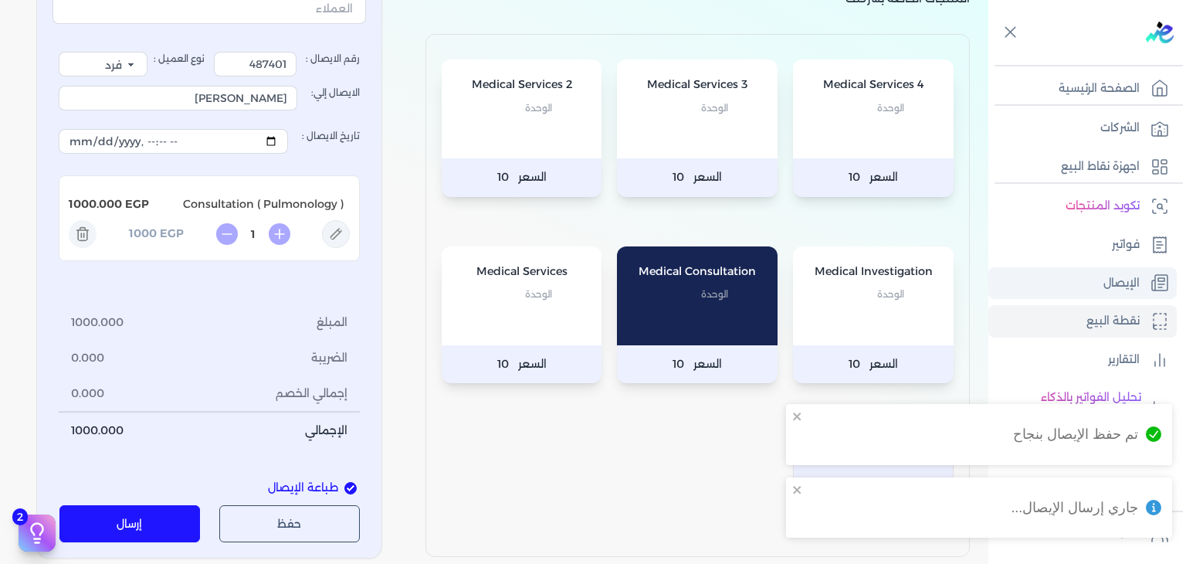
click at [1078, 267] on link "الإيصال" at bounding box center [1082, 283] width 188 height 32
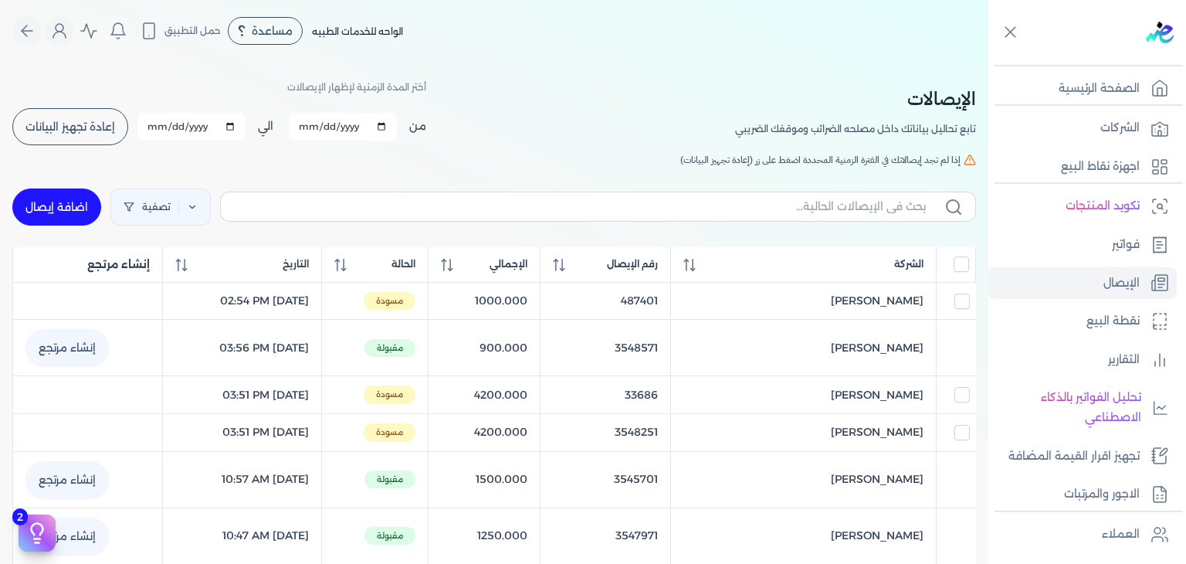
click at [105, 127] on span "إعادة تجهيز البيانات" at bounding box center [70, 126] width 90 height 11
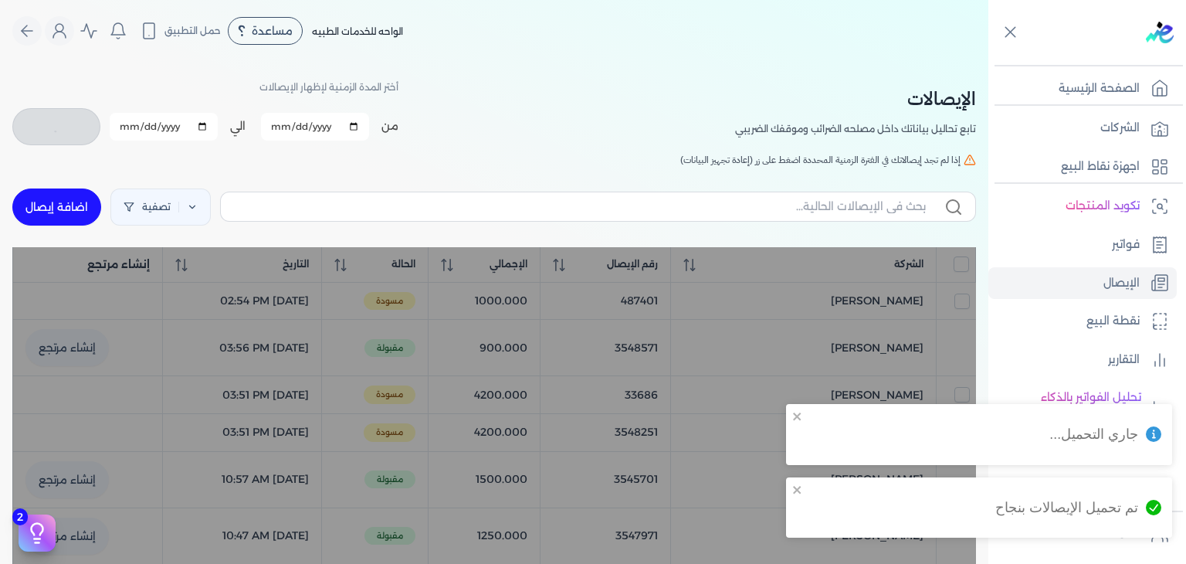
checkbox input "false"
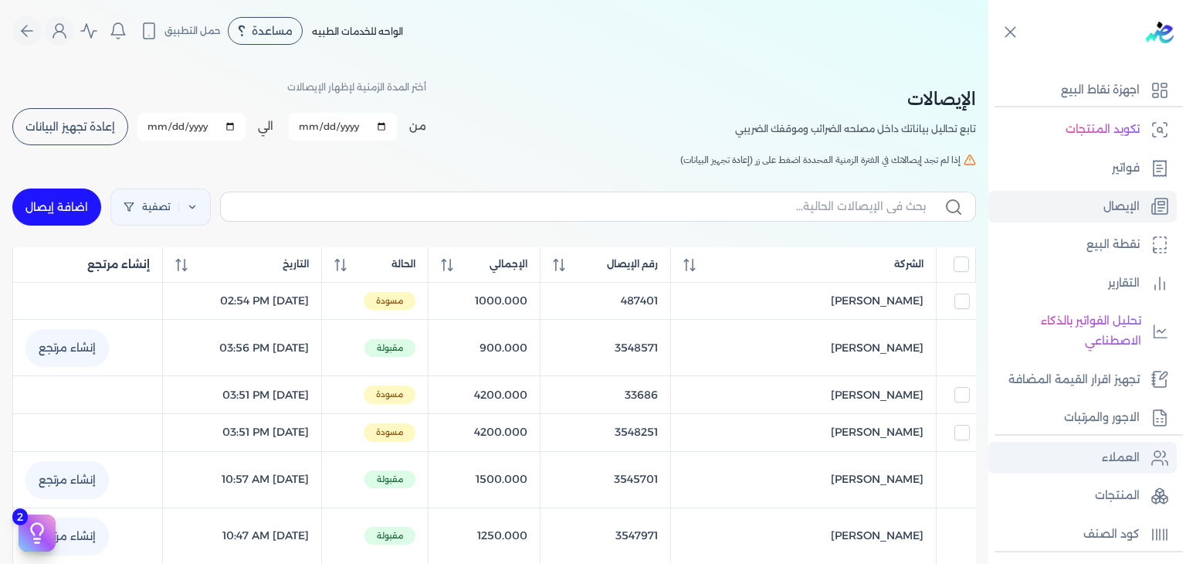
scroll to position [77, 0]
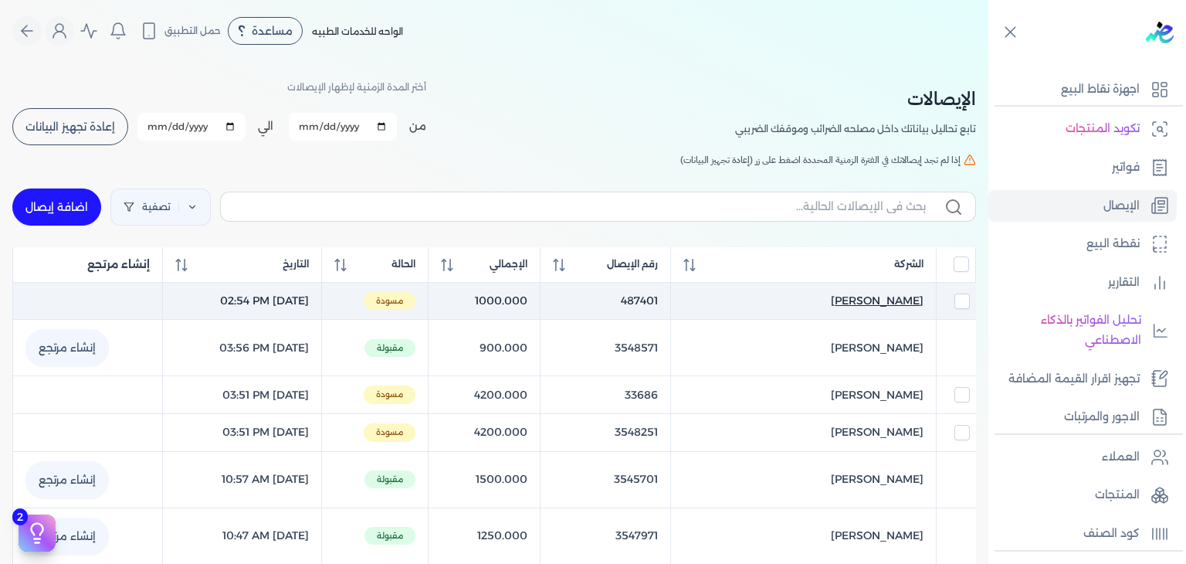
click at [874, 294] on span "Ashraf Ahmed Eid" at bounding box center [877, 301] width 93 height 16
select select "EGP"
select select "EGS"
select select "B"
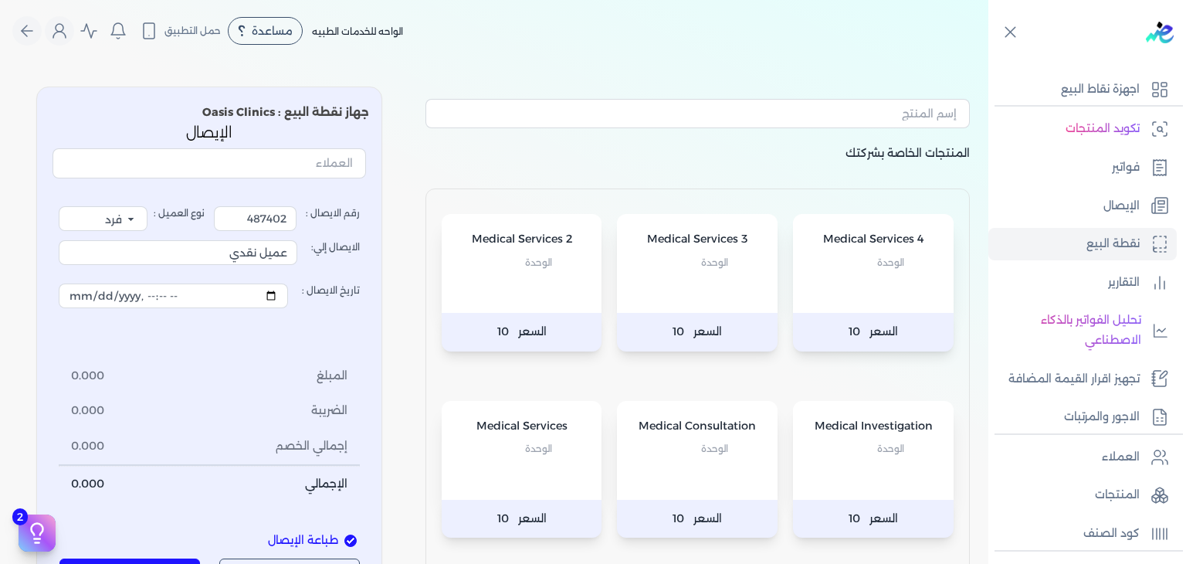
type input "487401"
type input "Ashraf Ahmed Eid"
type input "2025-09-22T14:54:11"
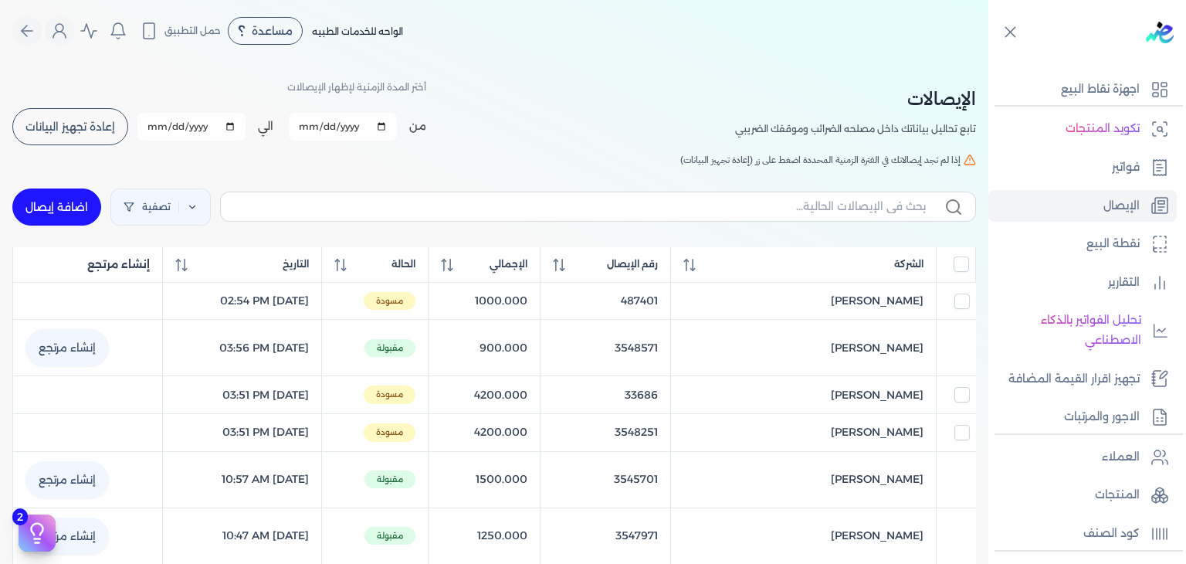
select select "EGP"
select select "EGS"
select select "B"
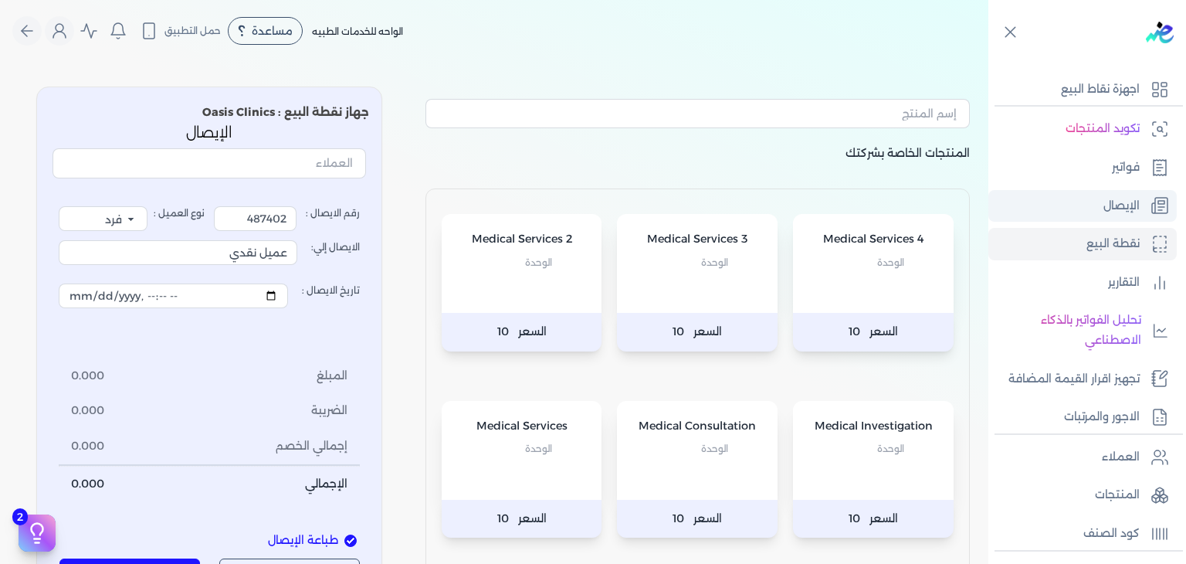
click at [1108, 205] on p "الإيصال" at bounding box center [1121, 206] width 36 height 20
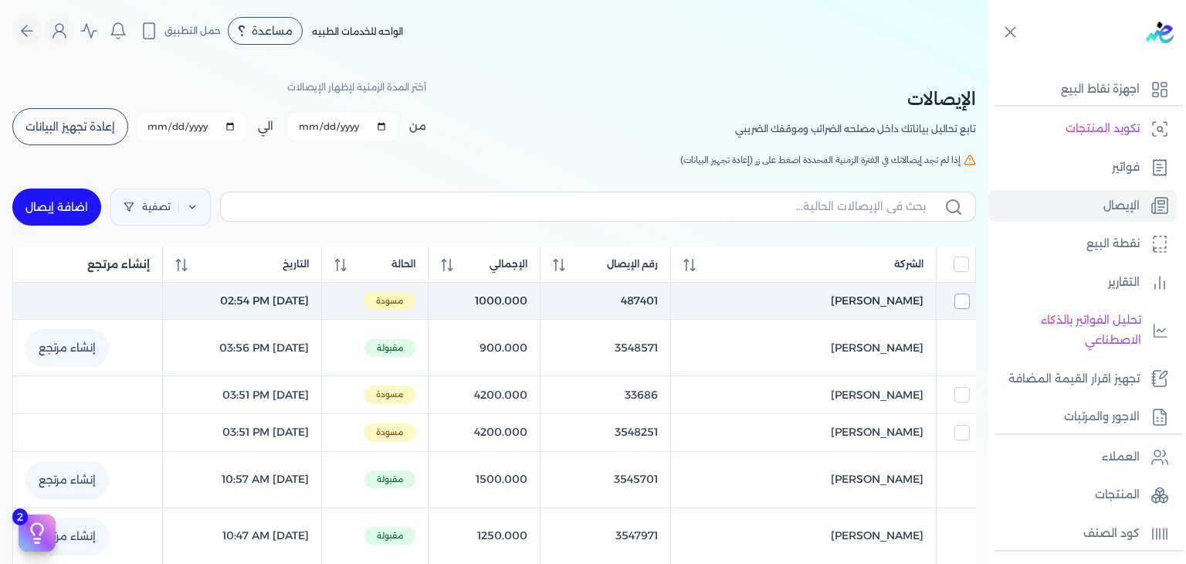
click at [956, 303] on input "checkbox" at bounding box center [961, 300] width 15 height 15
checkbox input "true"
checkbox input "false"
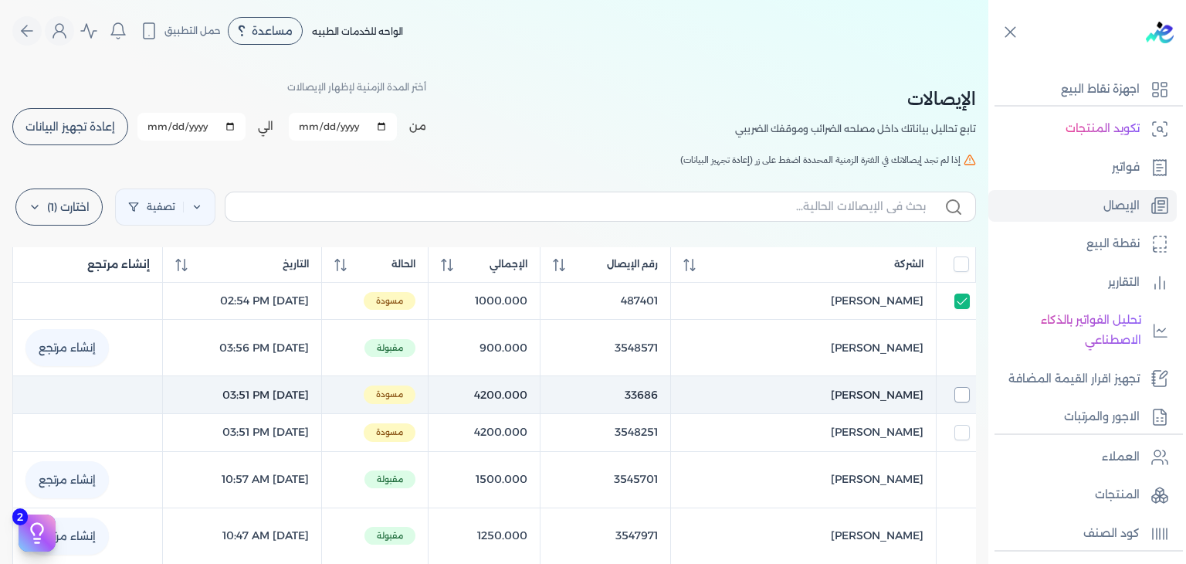
click at [966, 390] on input "checkbox" at bounding box center [961, 394] width 15 height 15
checkbox input "true"
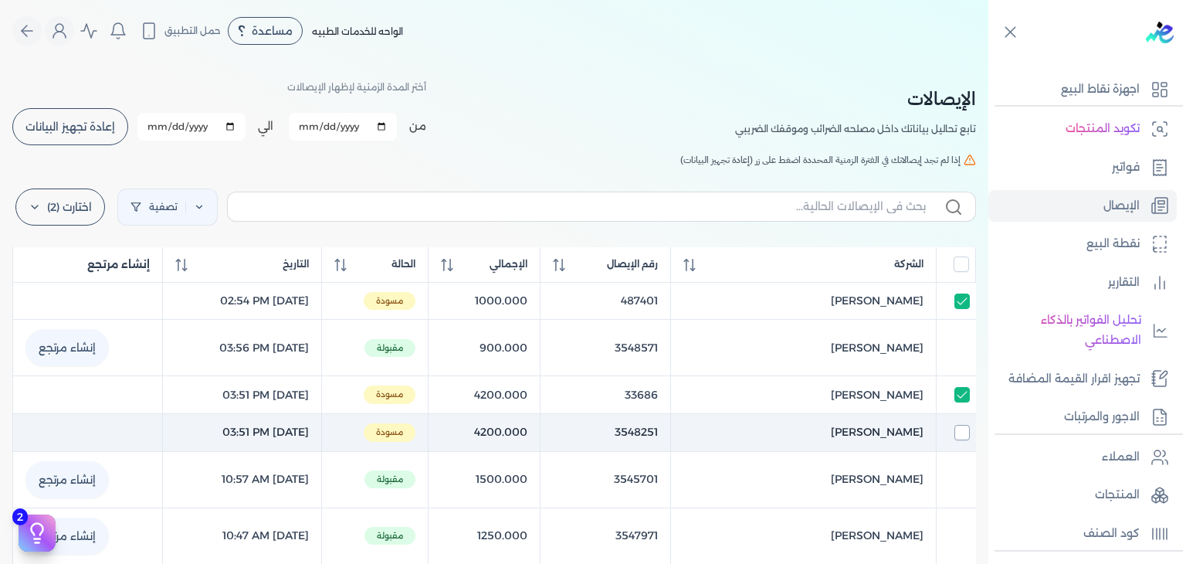
click at [957, 433] on input "checkbox" at bounding box center [961, 432] width 15 height 15
checkbox input "true"
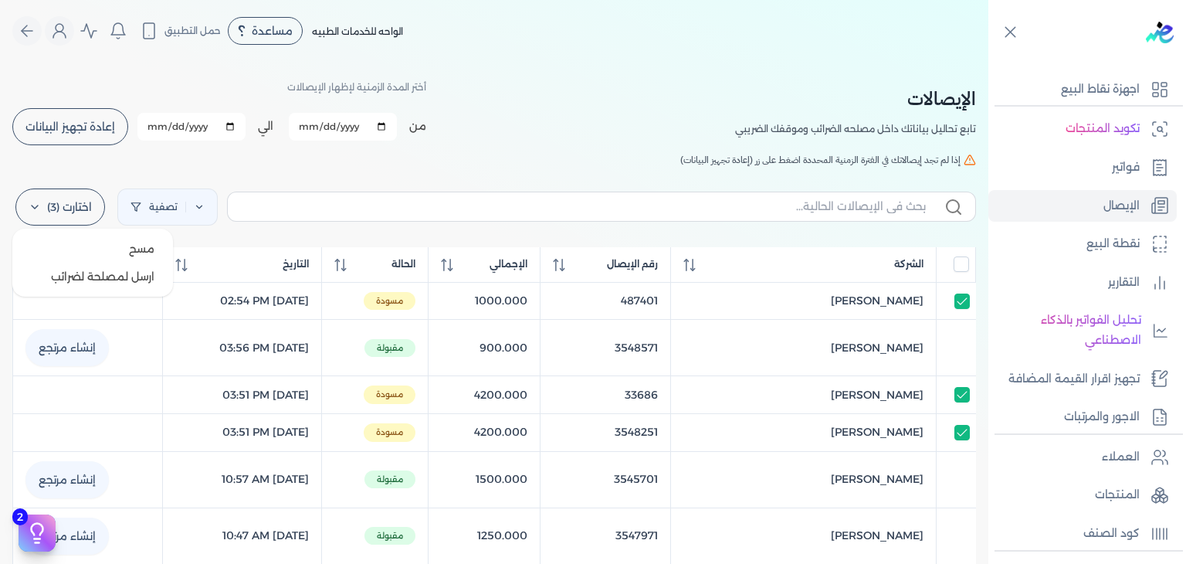
click at [60, 209] on label "اختارت (3)" at bounding box center [60, 206] width 90 height 37
click at [147, 251] on span "مسح" at bounding box center [141, 248] width 25 height 15
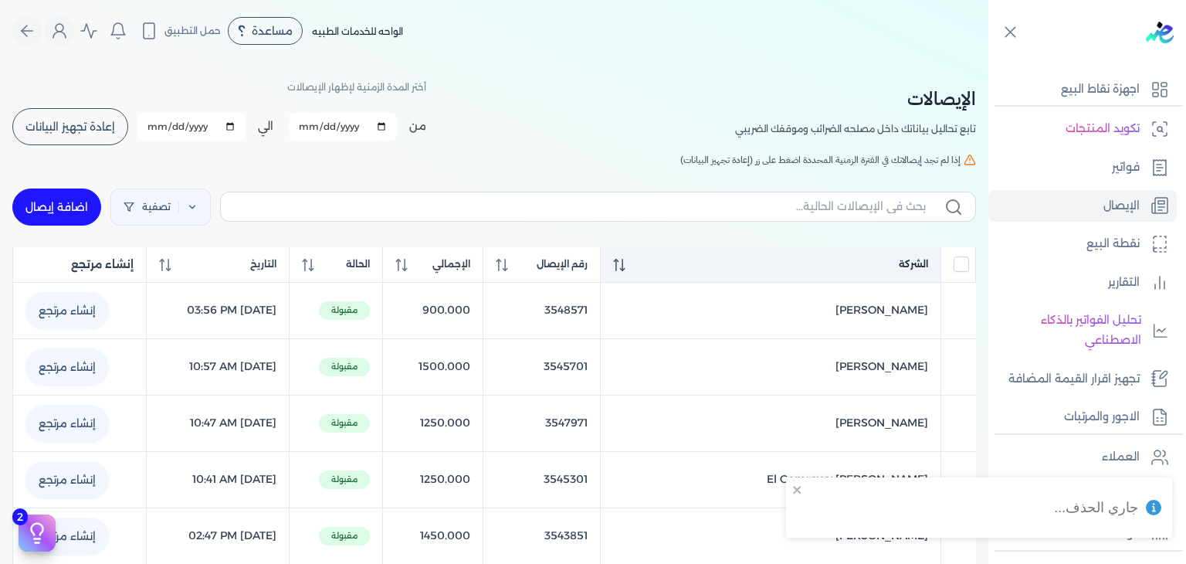
checkbox input "false"
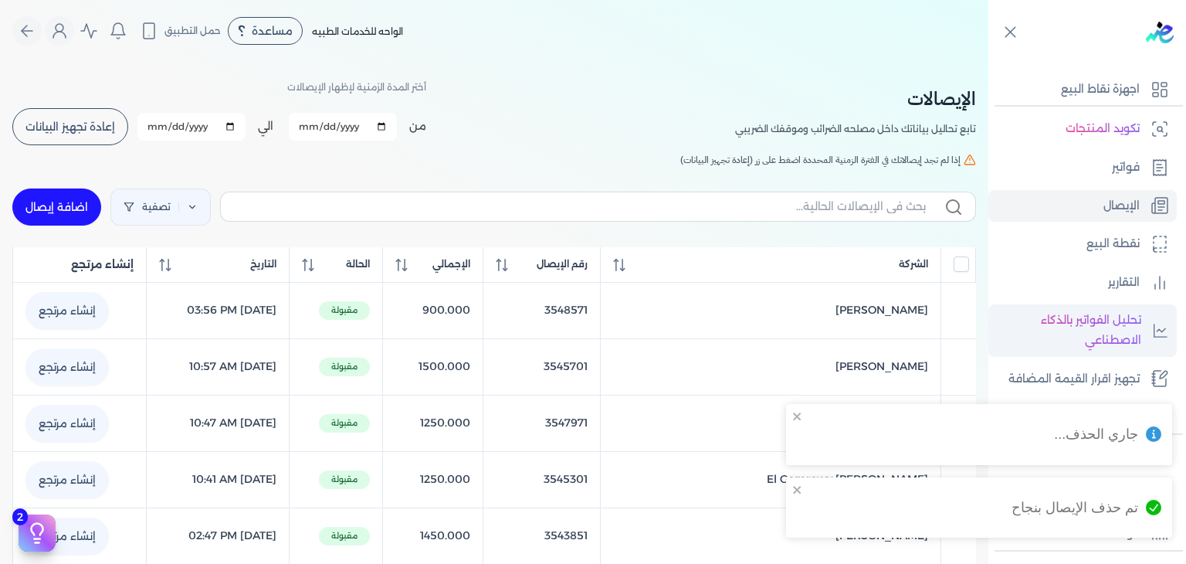
scroll to position [269, 0]
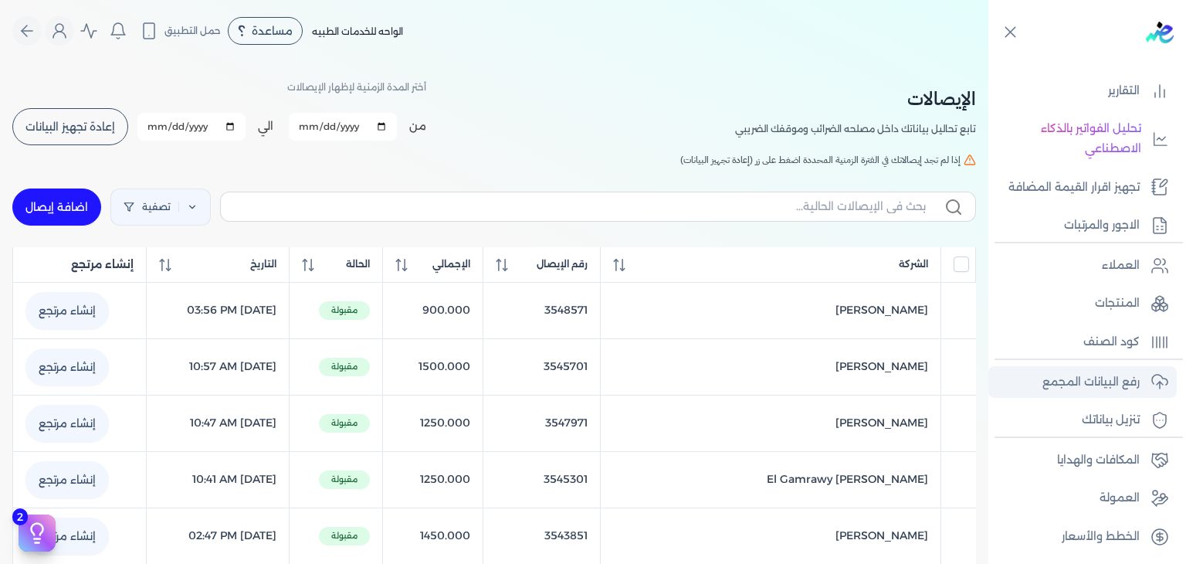
click at [1101, 379] on p "رفع البيانات المجمع" at bounding box center [1090, 382] width 97 height 20
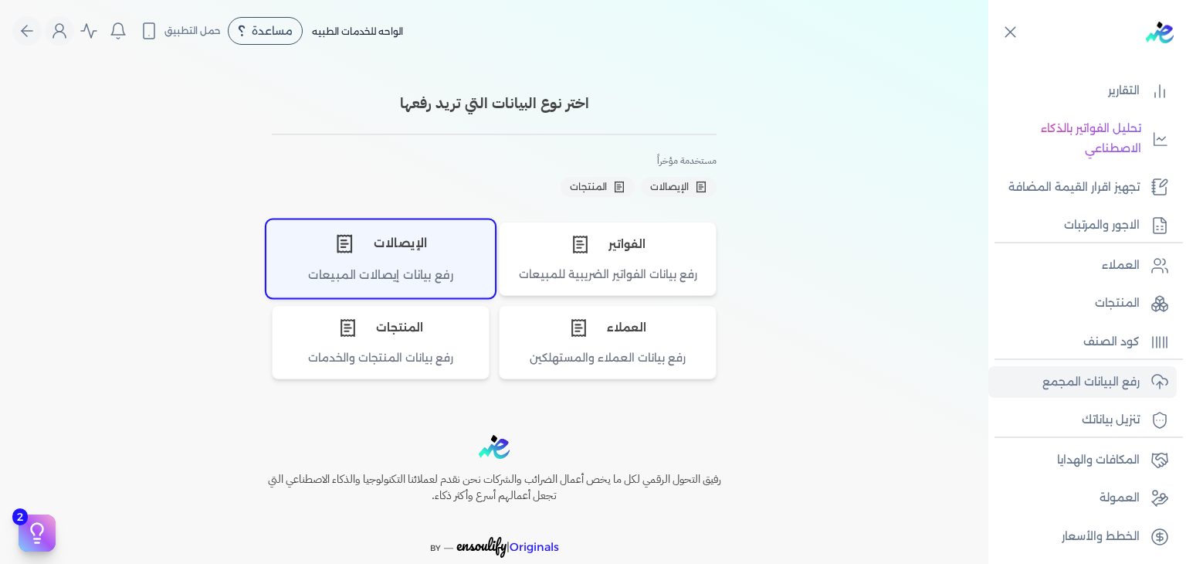
click at [458, 257] on div "الإيصالات" at bounding box center [380, 243] width 227 height 46
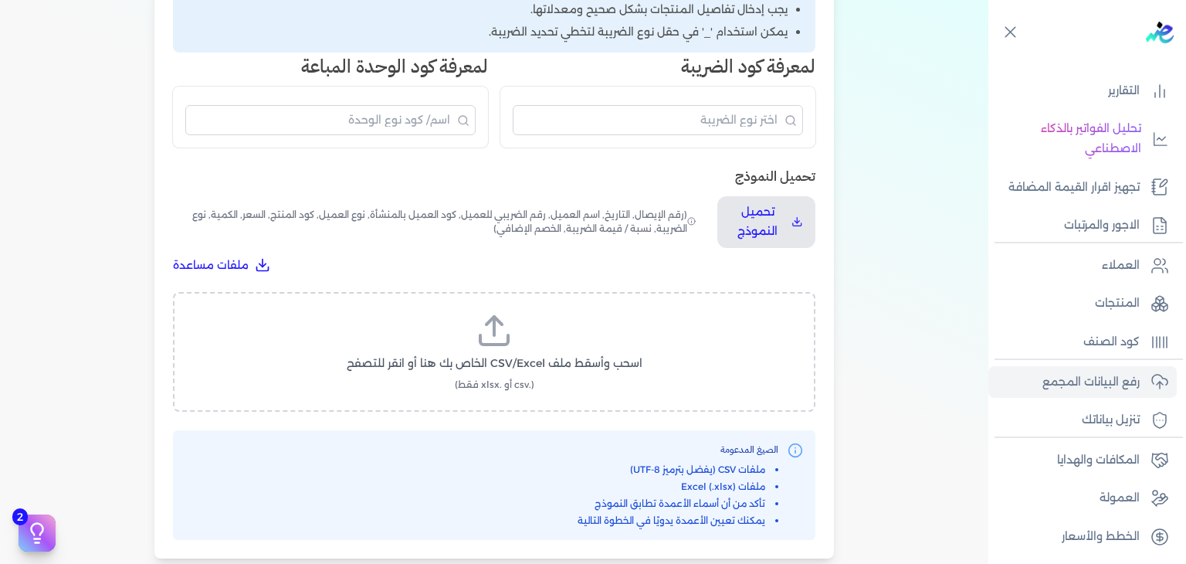
scroll to position [386, 0]
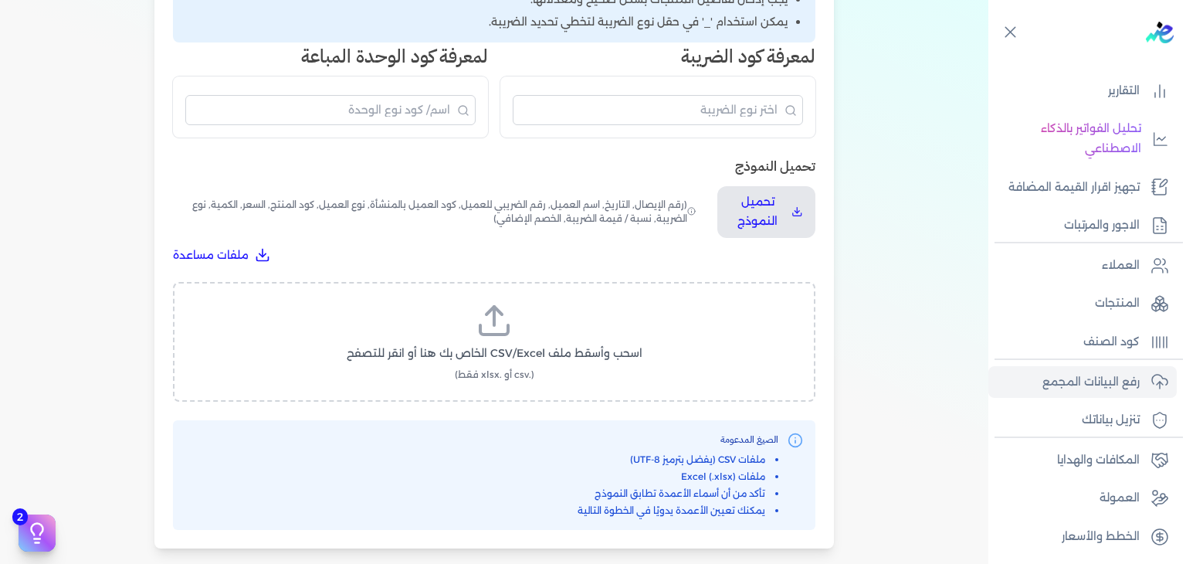
click at [503, 367] on span "(.csv أو .xlsx فقط)" at bounding box center [495, 374] width 80 height 14
click at [0, 0] on input "اسحب وأسقط ملف CSV/Excel الخاص بك هنا أو انقر للتصفح (.csv أو .xlsx فقط)" at bounding box center [0, 0] width 0 height 0
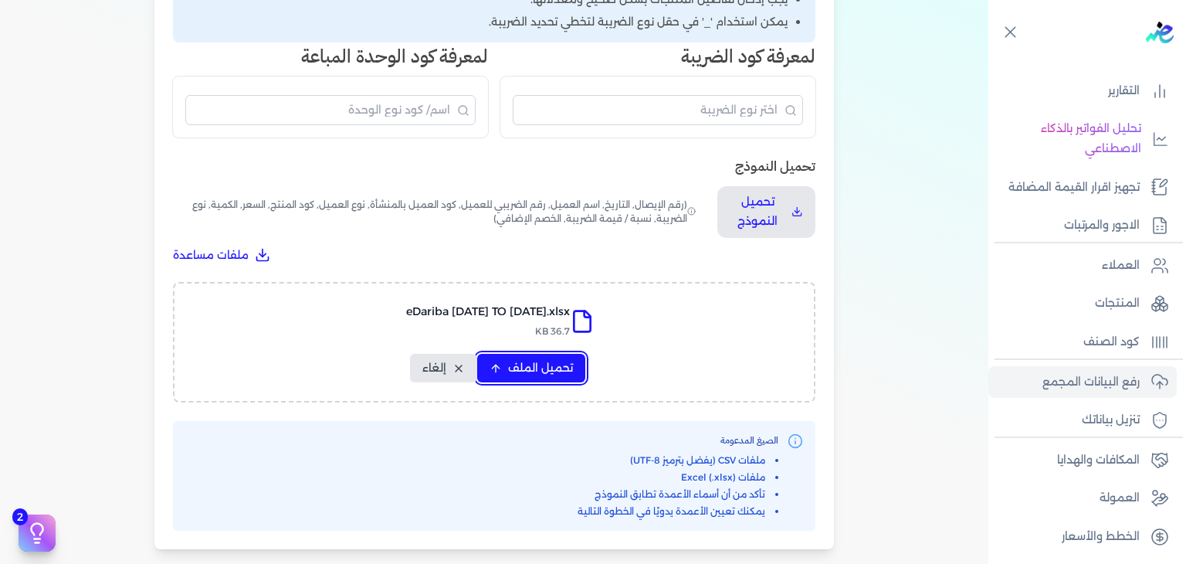
click at [555, 356] on button "تحميل الملف" at bounding box center [531, 368] width 108 height 29
select select "رقم الإيصال"
select select "أسم العميل"
select select "وصف البند"
select select "سيريال المنتج"
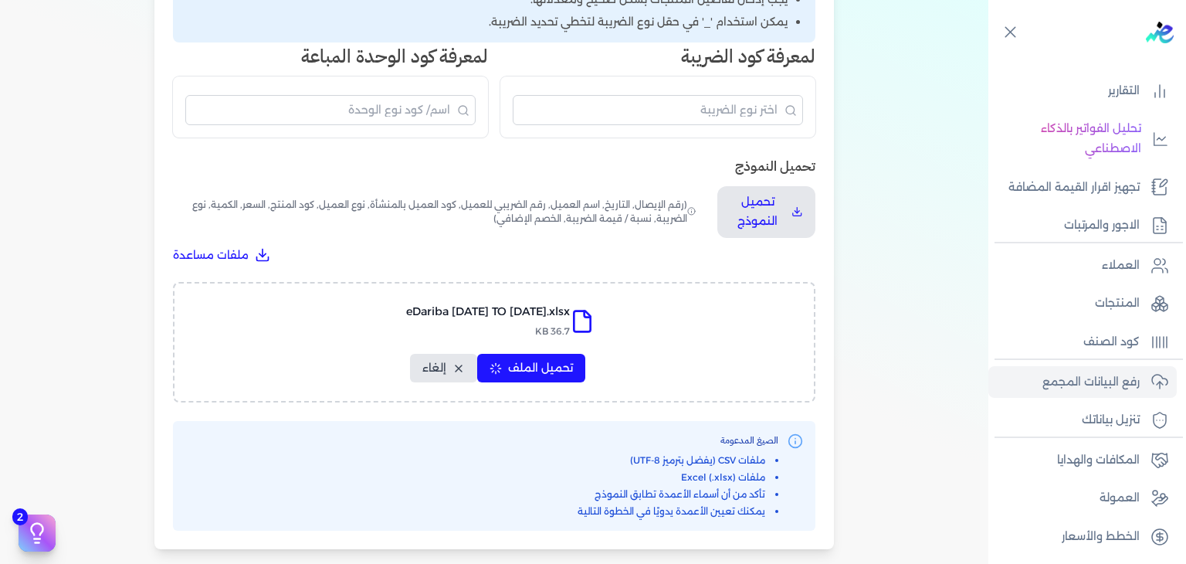
select select "السعر"
select select "الكمية"
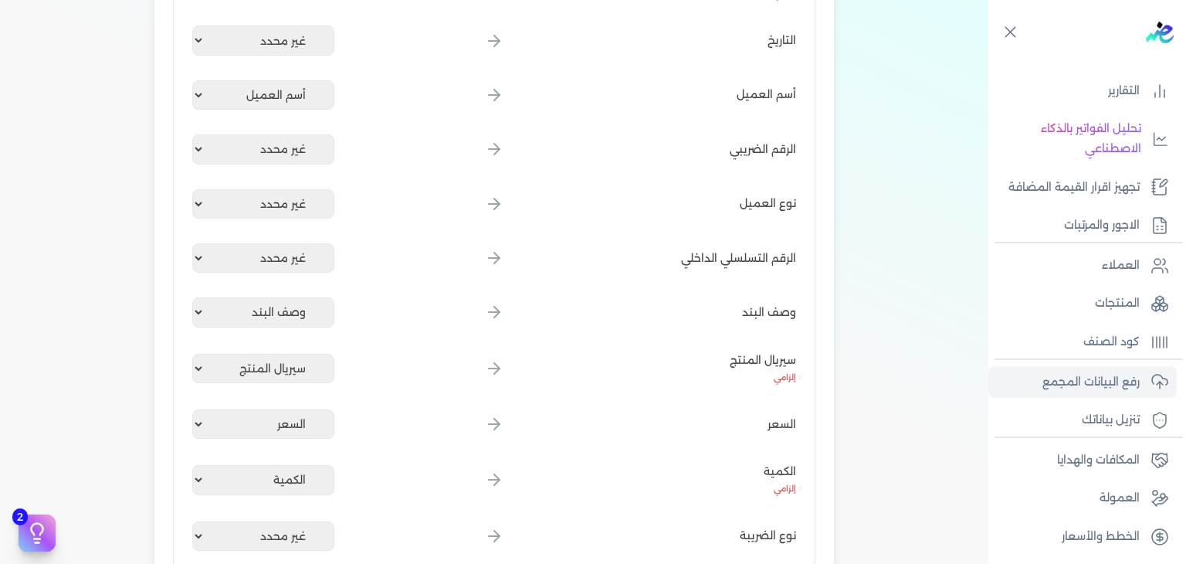
scroll to position [772, 0]
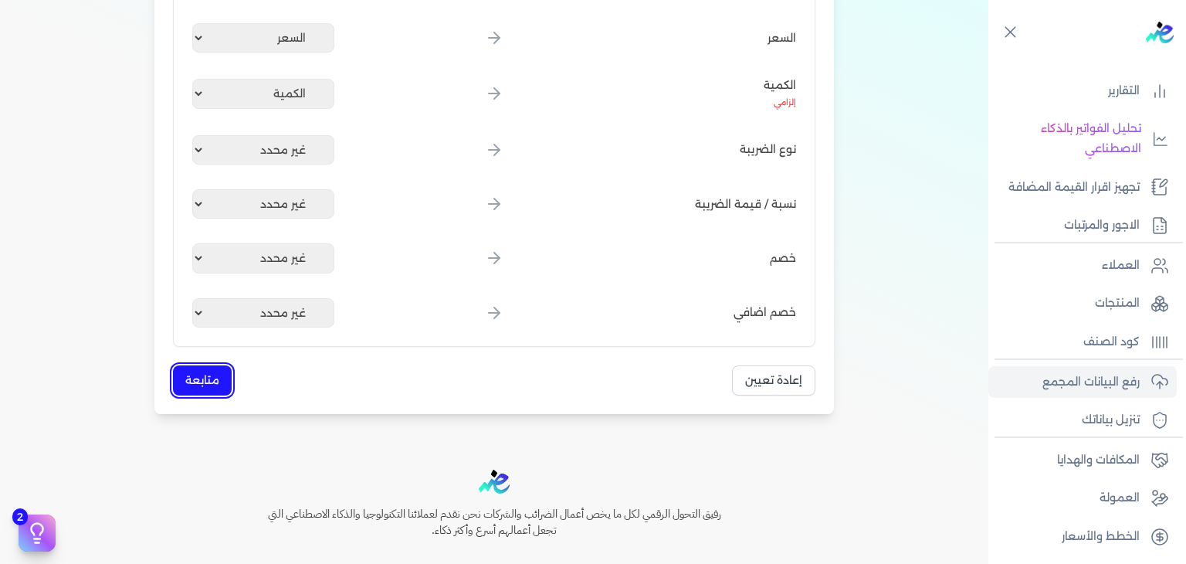
click at [195, 374] on button "متابعة" at bounding box center [202, 380] width 59 height 30
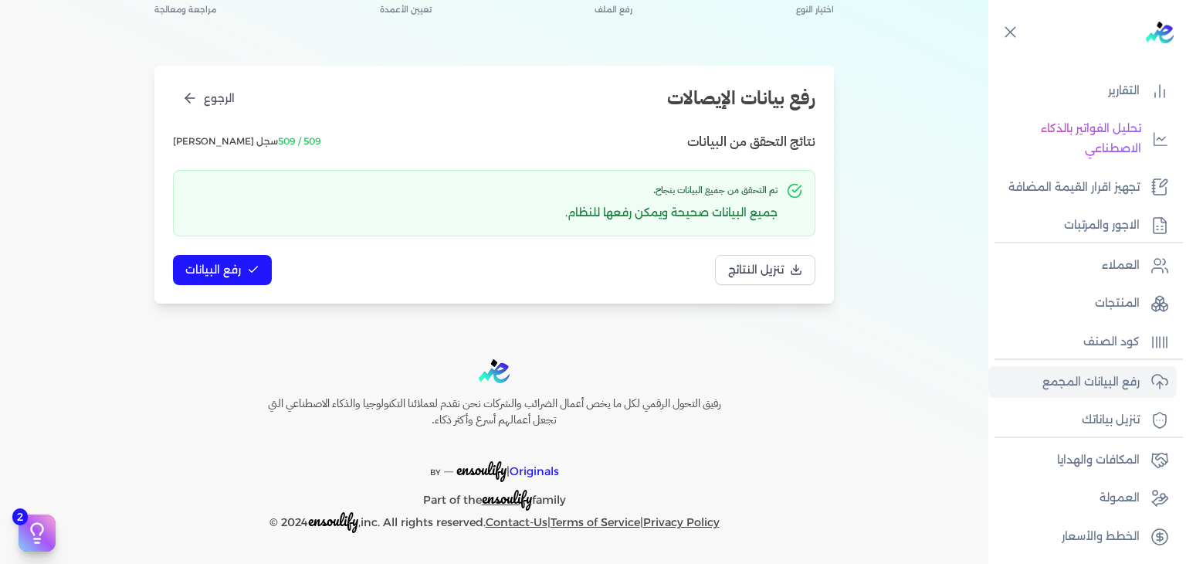
scroll to position [130, 0]
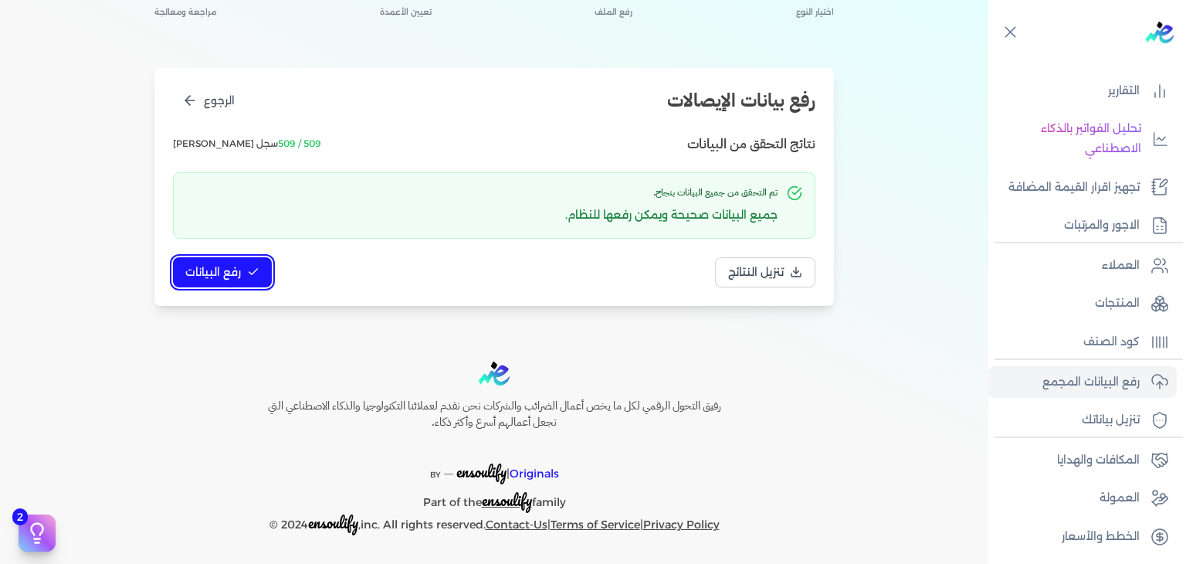
click at [232, 274] on span "رفع البيانات" at bounding box center [213, 272] width 56 height 16
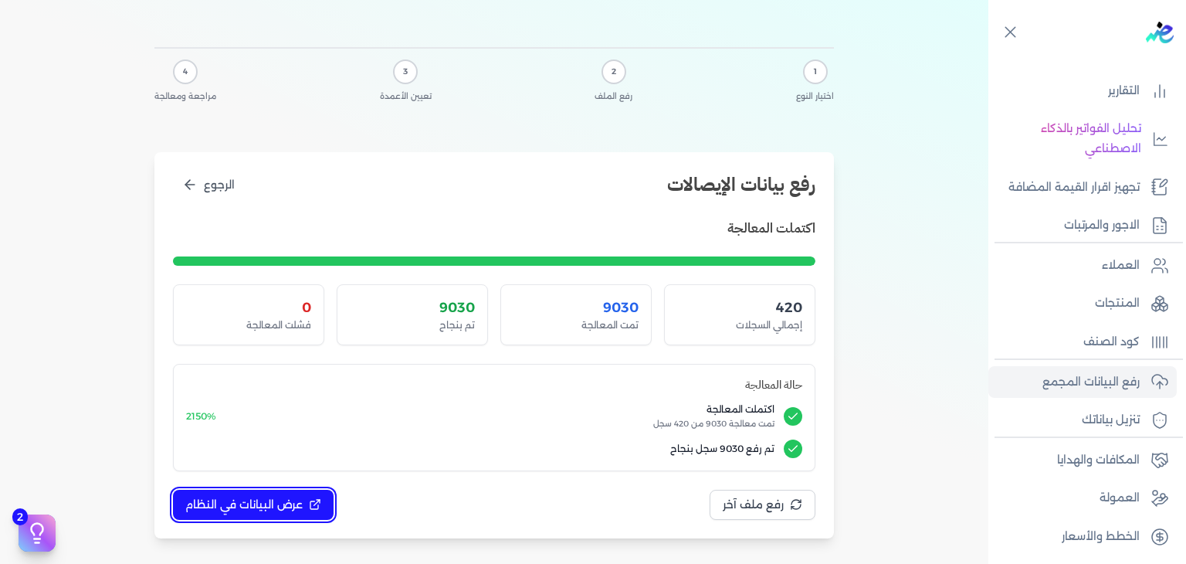
click at [276, 506] on span "عرض البيانات في النظام" at bounding box center [243, 504] width 117 height 16
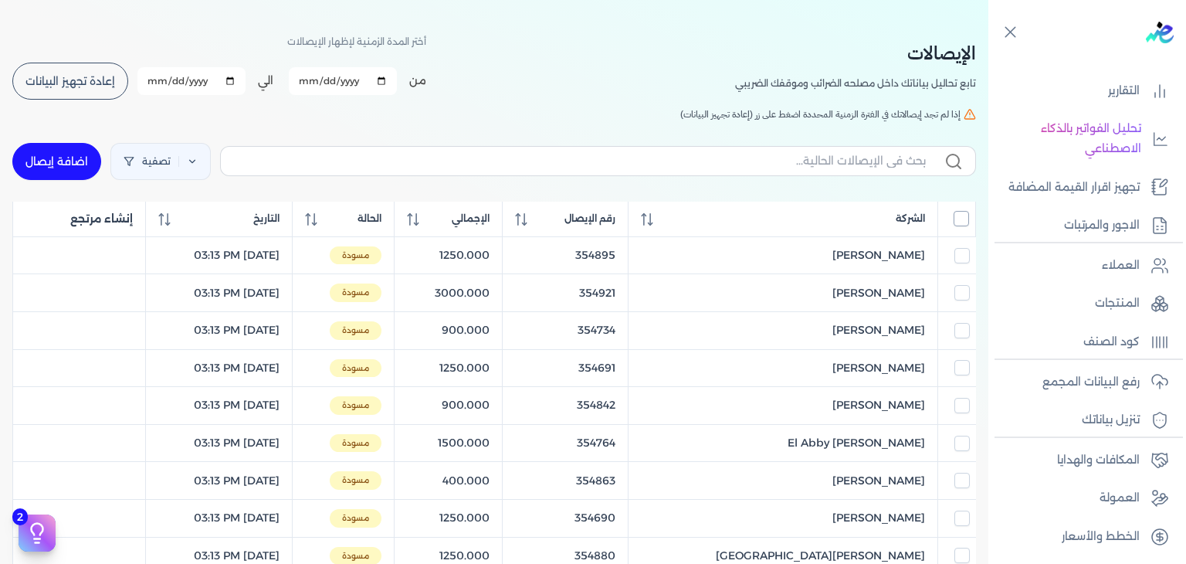
click at [968, 214] on input "All items unselected" at bounding box center [960, 218] width 15 height 15
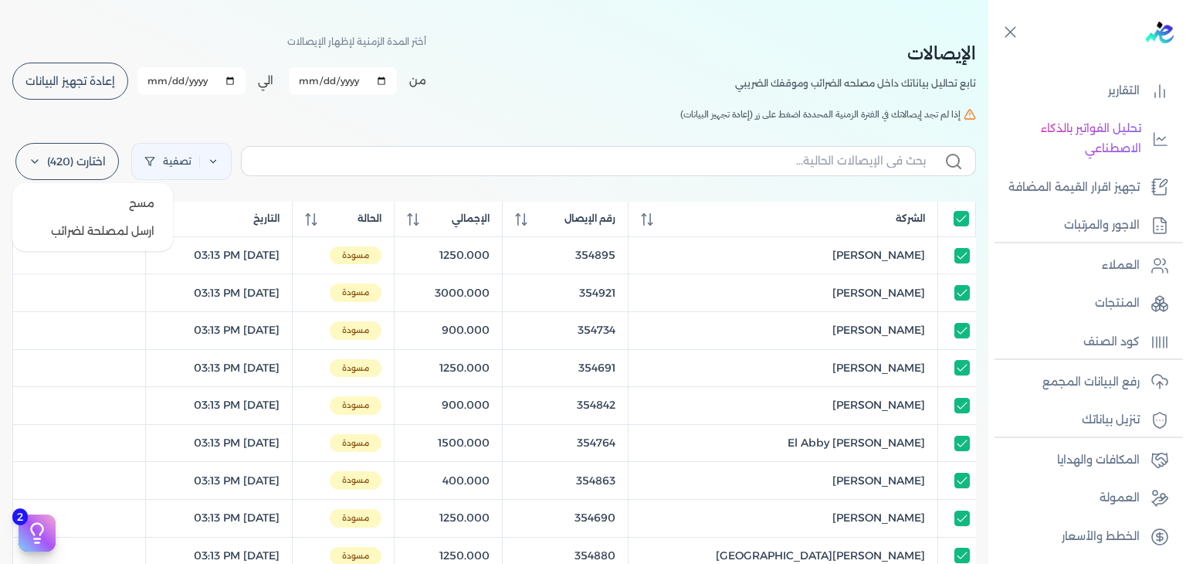
click at [96, 164] on label "اختارت (420)" at bounding box center [66, 161] width 103 height 37
click at [105, 229] on button "ارسل لمصلحة لضرائب" at bounding box center [93, 231] width 148 height 28
checkbox input "true"
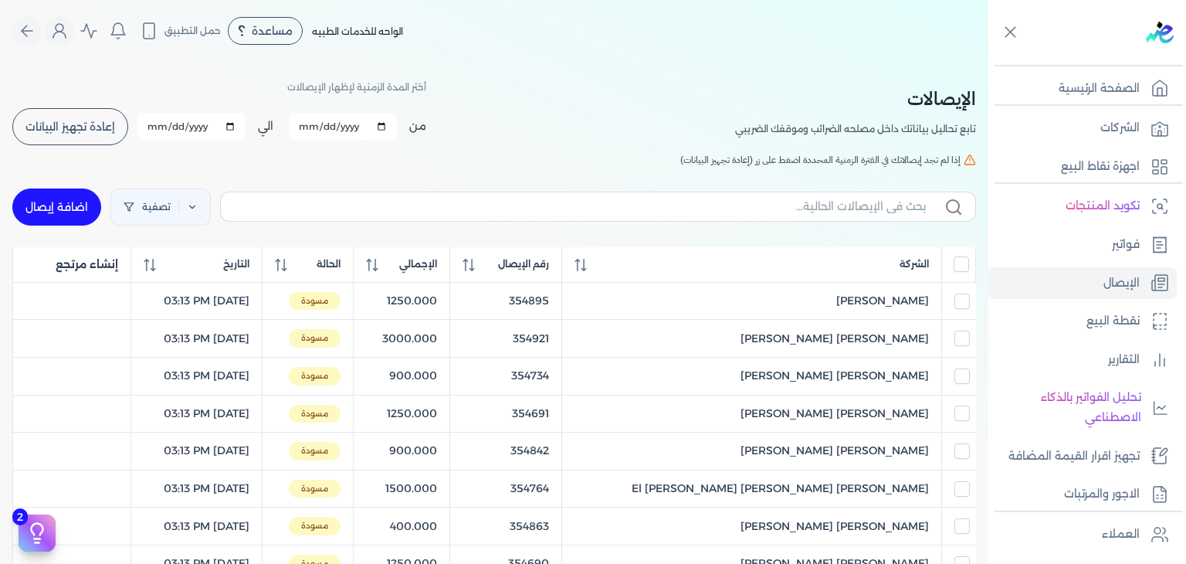
click at [58, 103] on div "أختر المدة الزمنية لإظهار الإيصالات من 2025-09-01 الي 2025-09-30 برجاء تحديد فت…" at bounding box center [219, 111] width 414 height 69
click at [63, 113] on button "إعادة تجهيز البيانات" at bounding box center [70, 126] width 116 height 37
checkbox input "false"
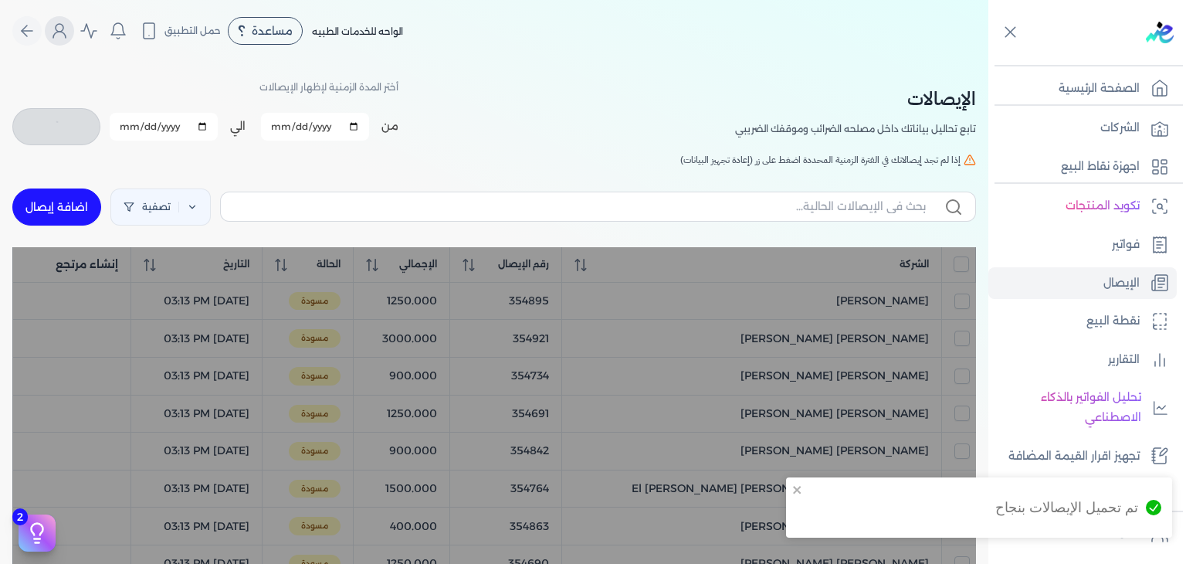
click at [63, 24] on circle "Global" at bounding box center [60, 28] width 8 height 8
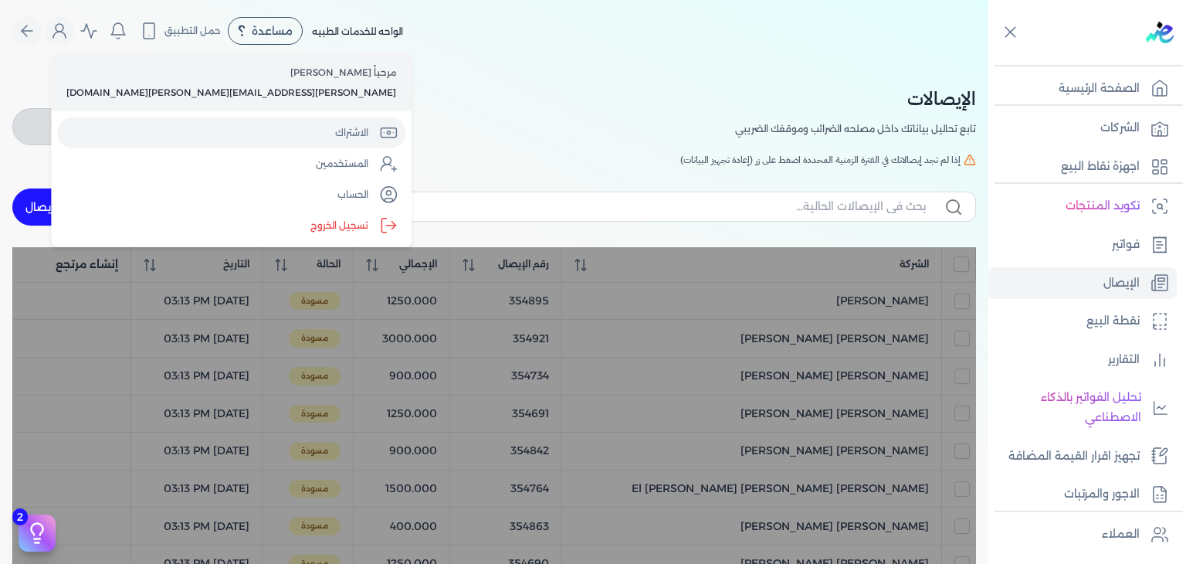
click at [159, 130] on link "الاشتراك" at bounding box center [231, 132] width 348 height 31
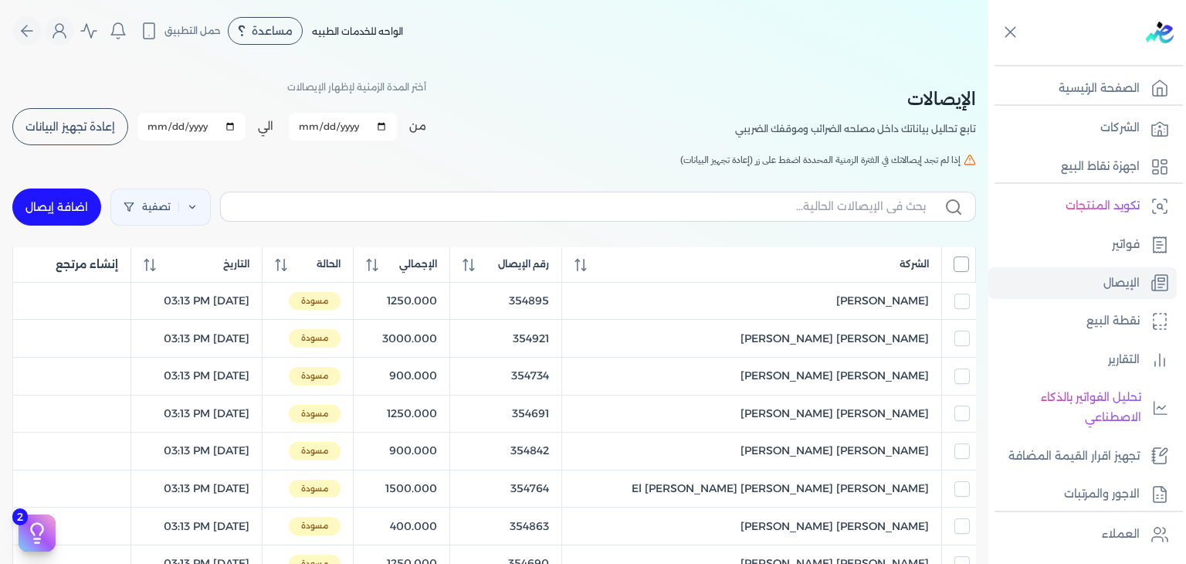
click at [963, 259] on input "All items unselected" at bounding box center [960, 263] width 15 height 15
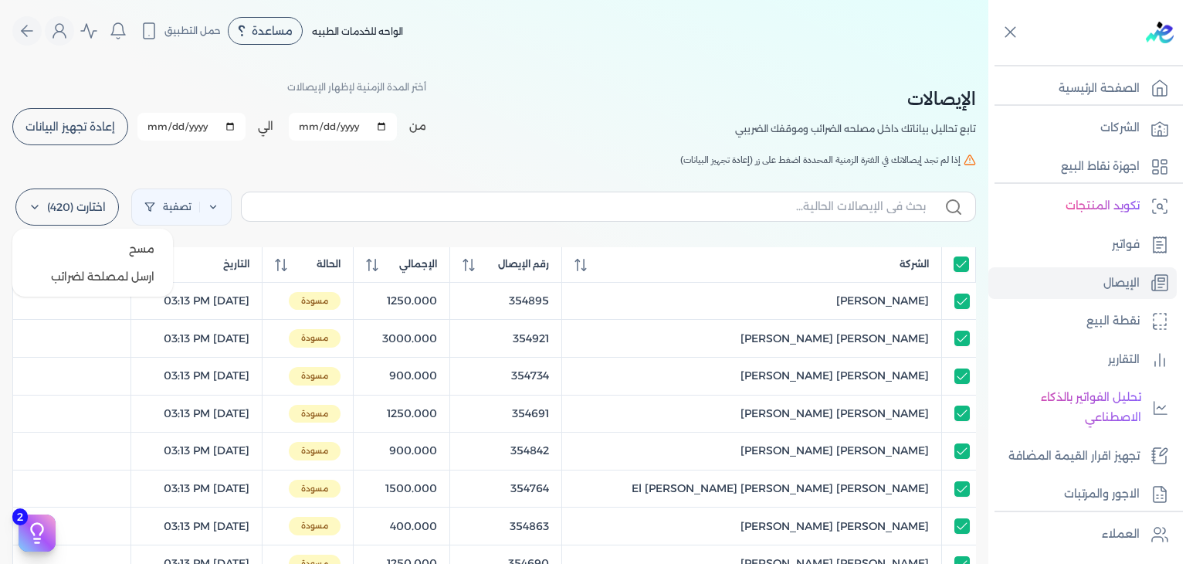
click at [61, 220] on label "اختارت (420)" at bounding box center [66, 206] width 103 height 37
click at [80, 282] on button "ارسل لمصلحة لضرائب" at bounding box center [93, 276] width 148 height 28
checkbox input "true"
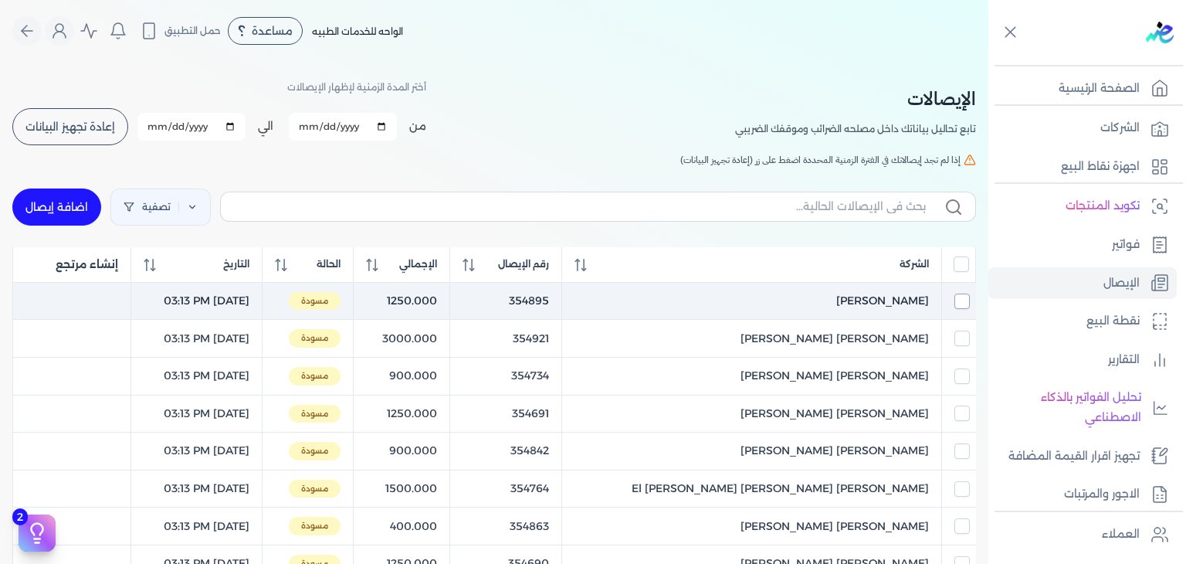
click at [963, 303] on input "checkbox" at bounding box center [961, 300] width 15 height 15
checkbox input "true"
checkbox input "false"
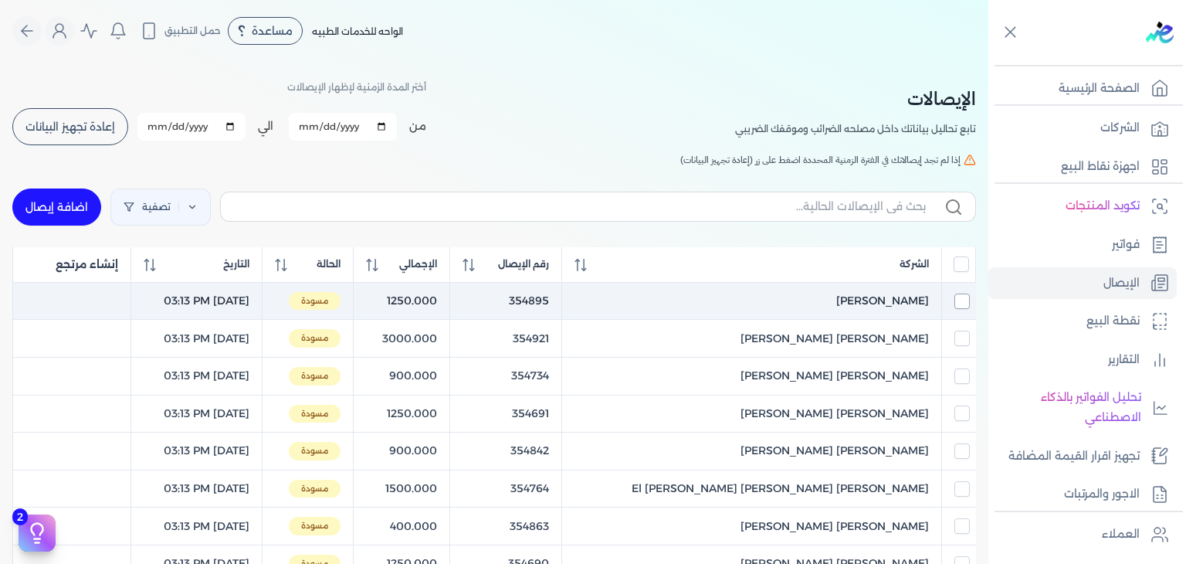
checkbox input "false"
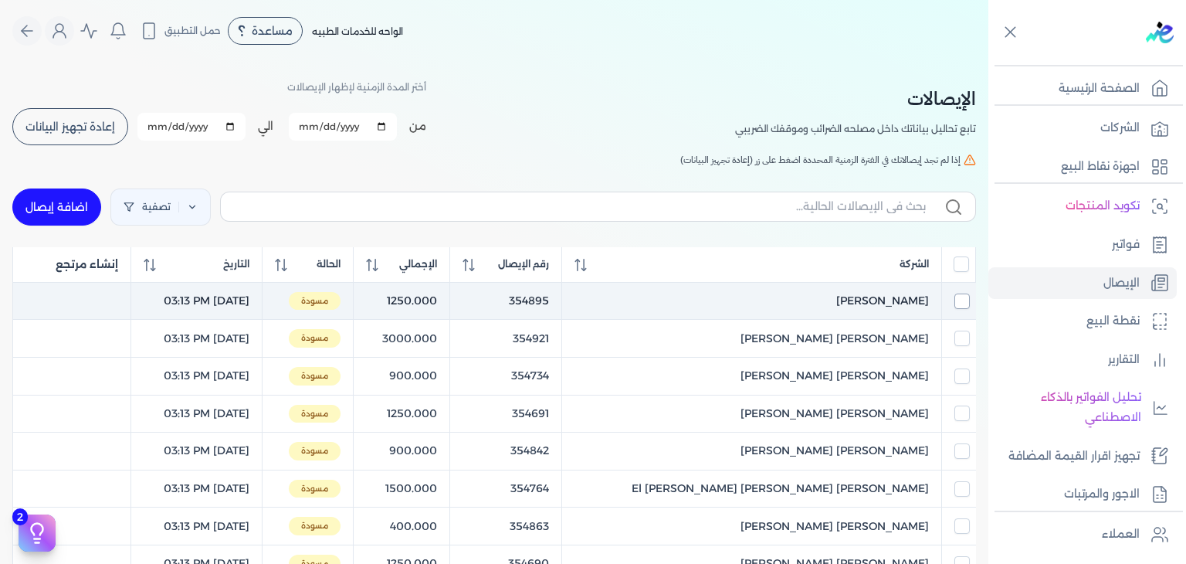
checkbox input "false"
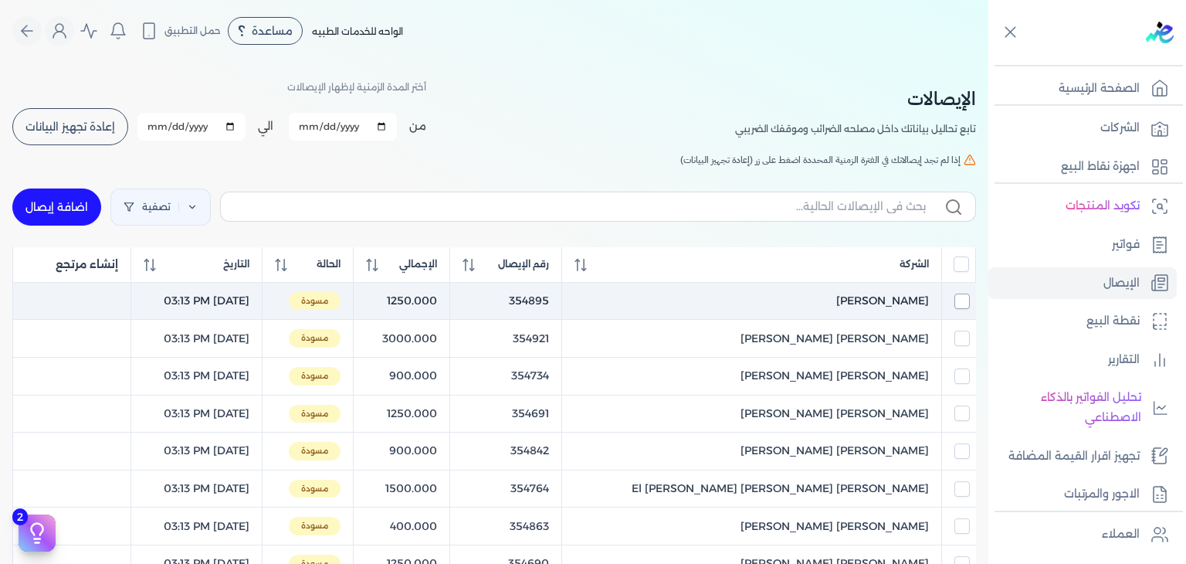
checkbox input "false"
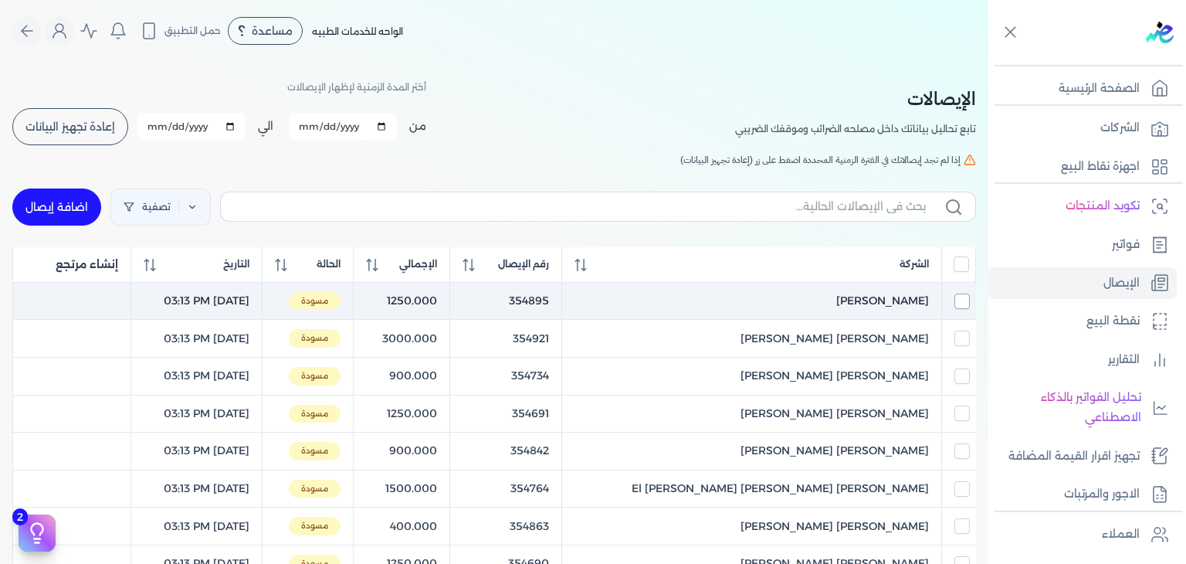
checkbox input "false"
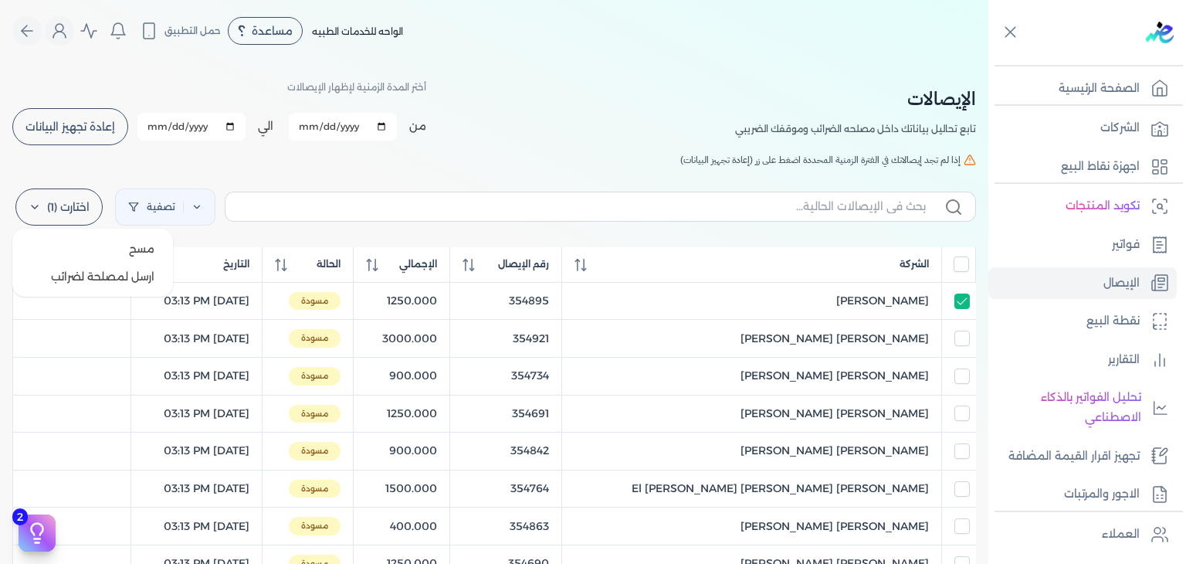
click at [52, 193] on label "اختارت (1)" at bounding box center [58, 206] width 87 height 37
click at [85, 269] on button "ارسل لمصلحة لضرائب" at bounding box center [93, 276] width 148 height 28
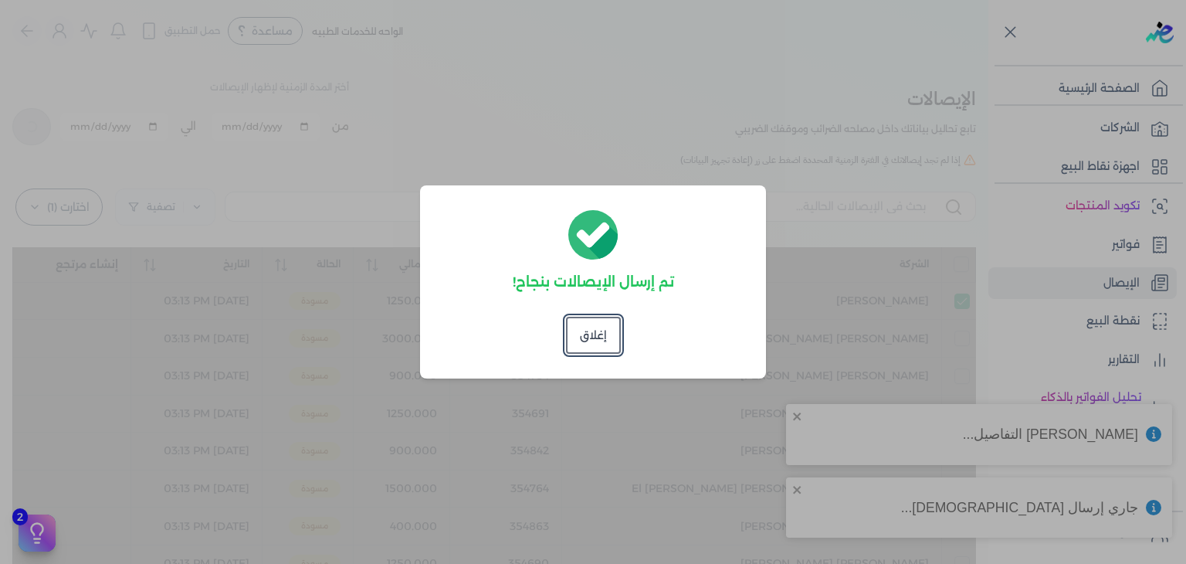
checkbox input "false"
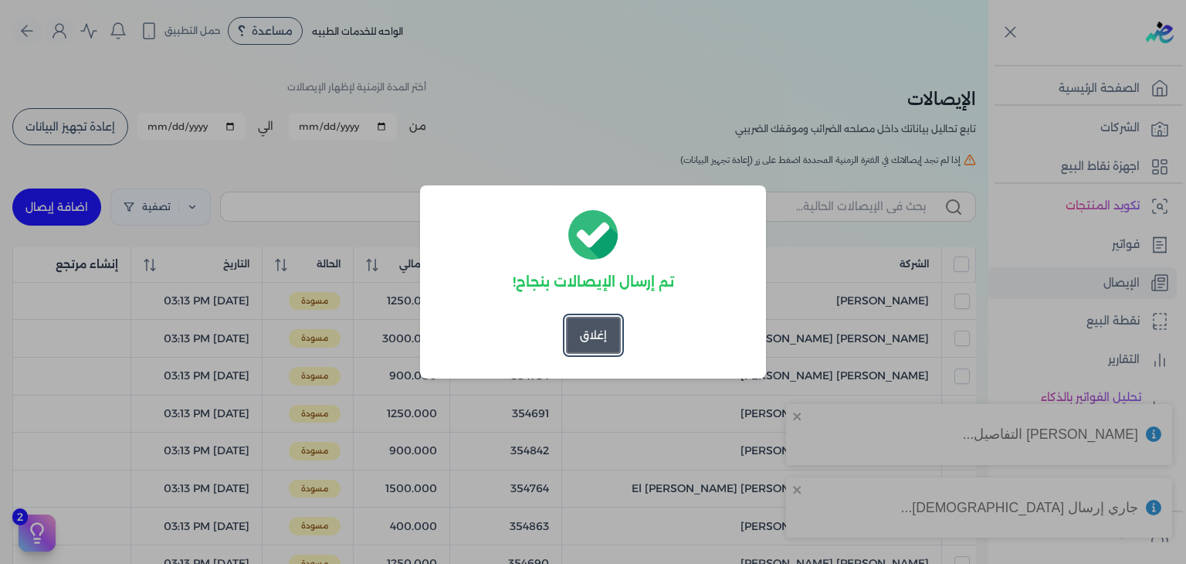
click at [569, 340] on button "إغلاق" at bounding box center [593, 335] width 55 height 37
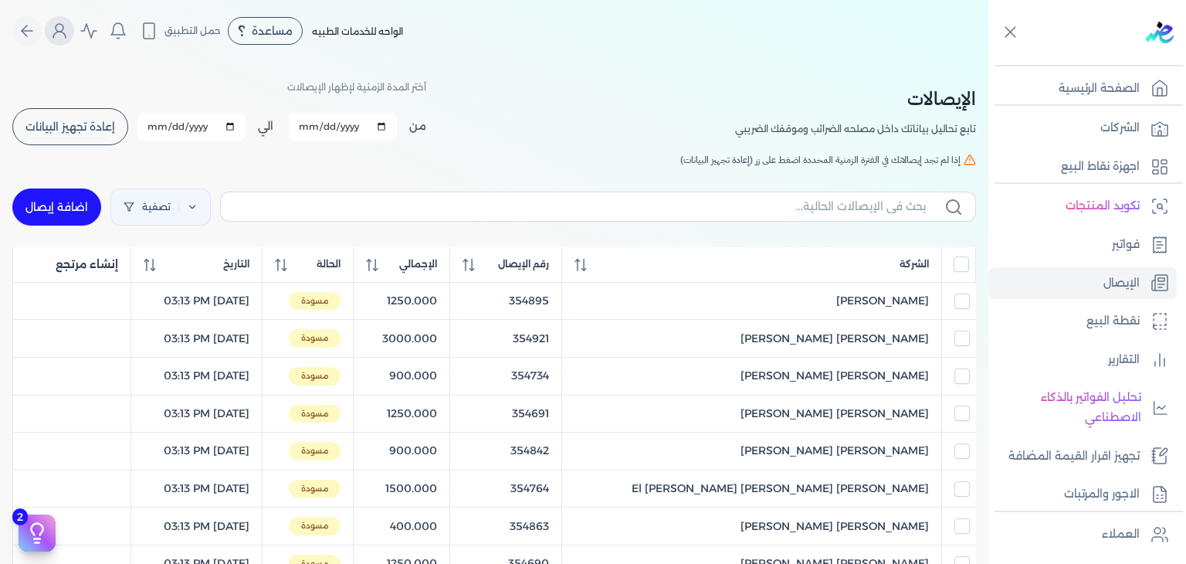
click at [68, 32] on icon "Global" at bounding box center [59, 31] width 19 height 19
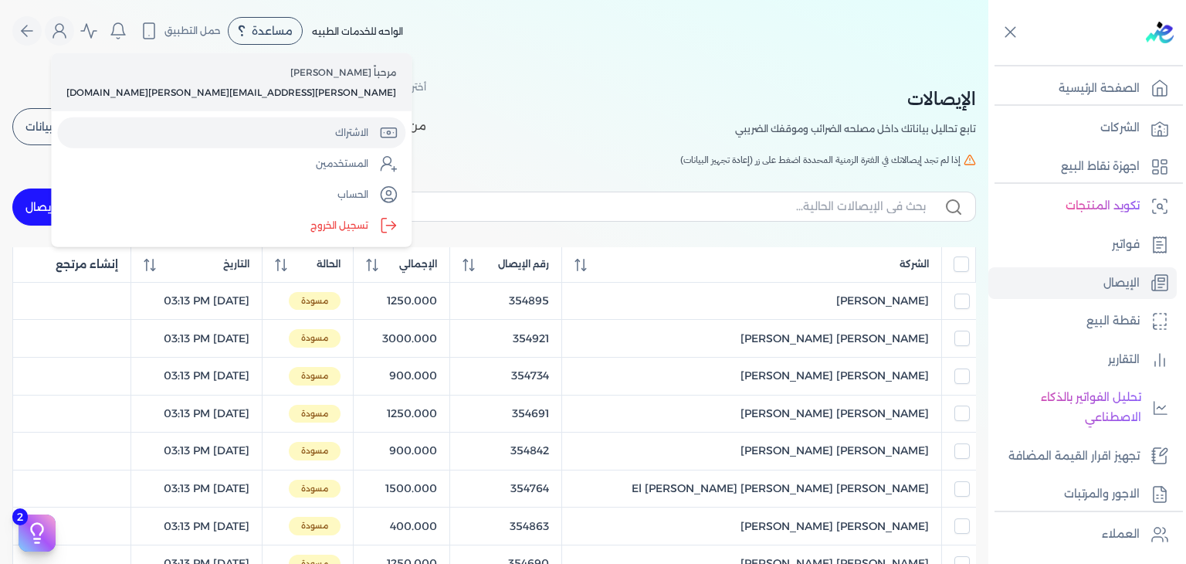
click at [108, 123] on link "الاشتراك" at bounding box center [231, 132] width 348 height 31
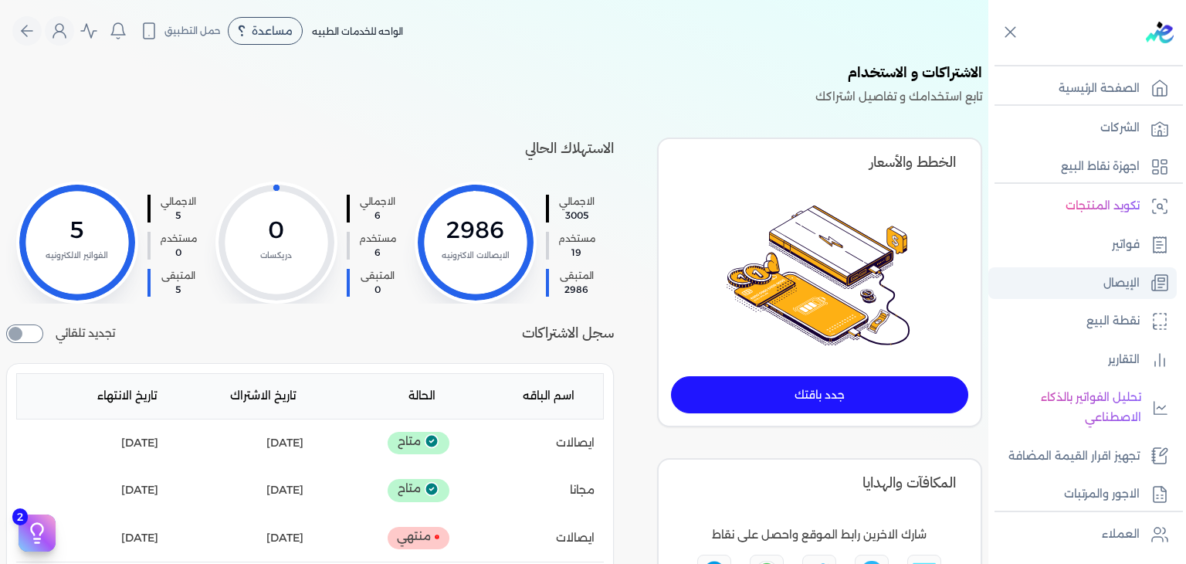
click at [1099, 284] on link "الإيصال" at bounding box center [1082, 283] width 188 height 32
click at [1056, 280] on link "الإيصال" at bounding box center [1082, 283] width 188 height 32
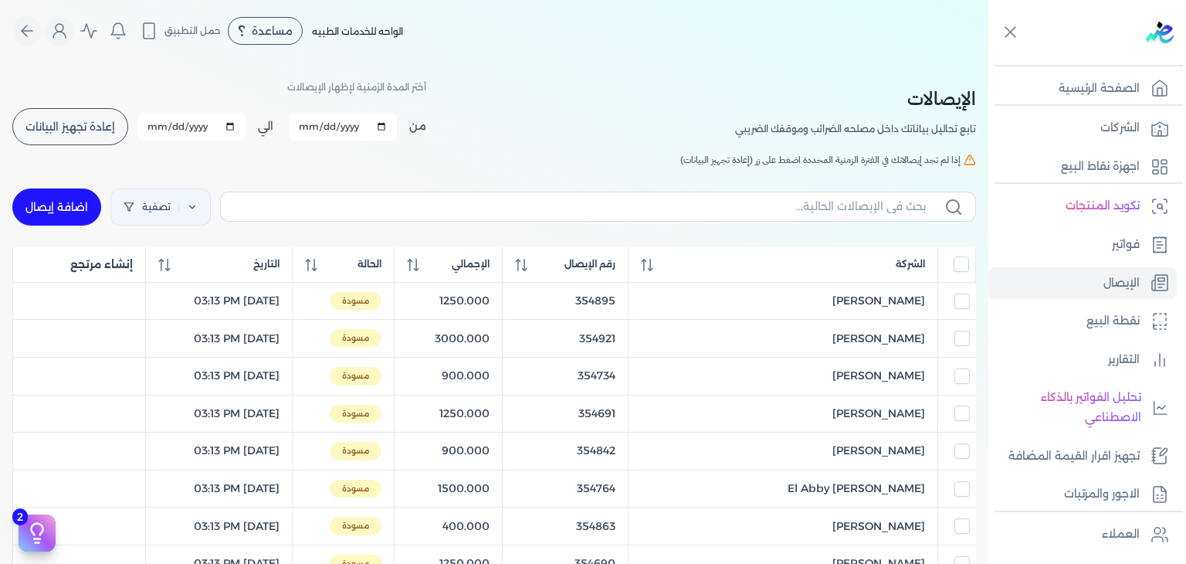
click at [97, 140] on button "إعادة تجهيز البيانات" at bounding box center [70, 126] width 116 height 37
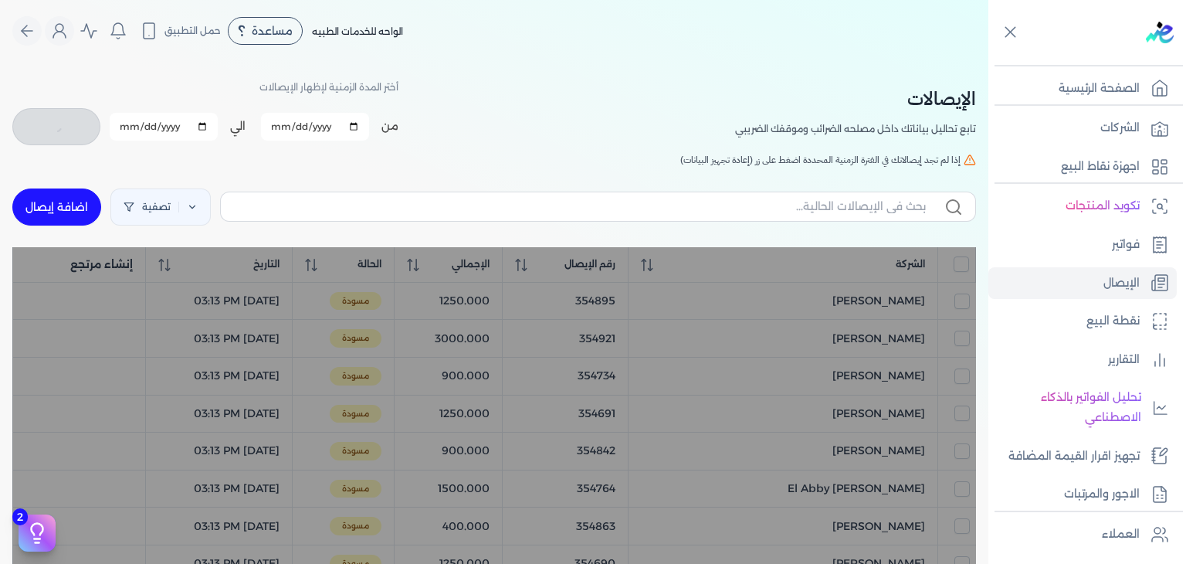
checkbox input "false"
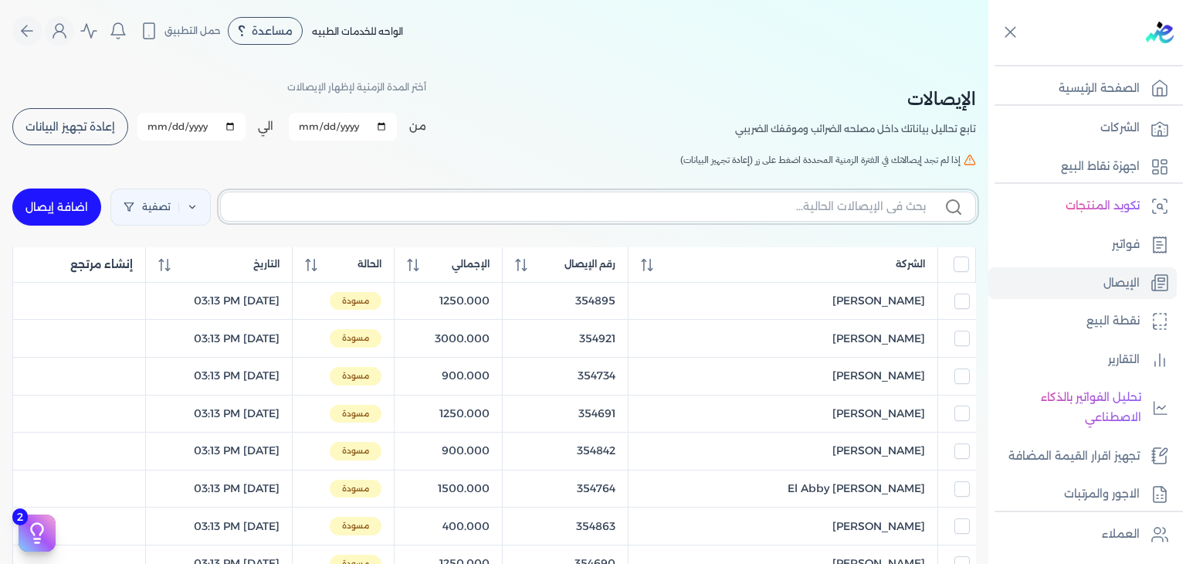
click at [390, 201] on input "text" at bounding box center [579, 206] width 692 height 16
type input "354410"
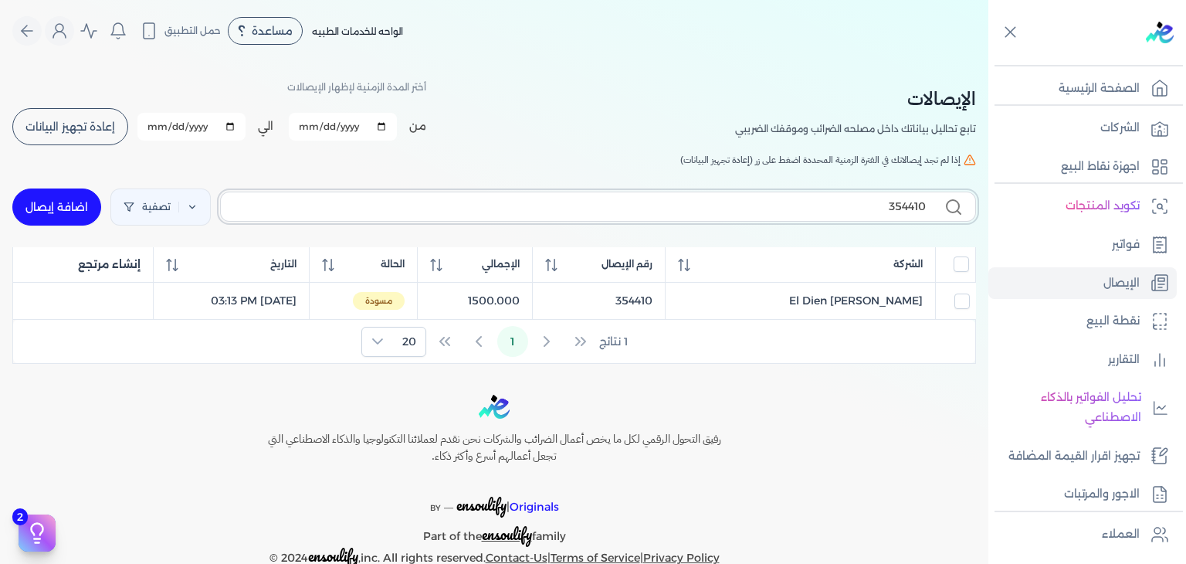
checkbox input "false"
drag, startPoint x: 866, startPoint y: 202, endPoint x: 1062, endPoint y: 224, distance: 197.3
click at [1059, 223] on div "Toggle Navigation الصفحة الرئيسية الشركات اجهزة نقاط البيع تكويد المنتجات فواتي…" at bounding box center [593, 282] width 1186 height 564
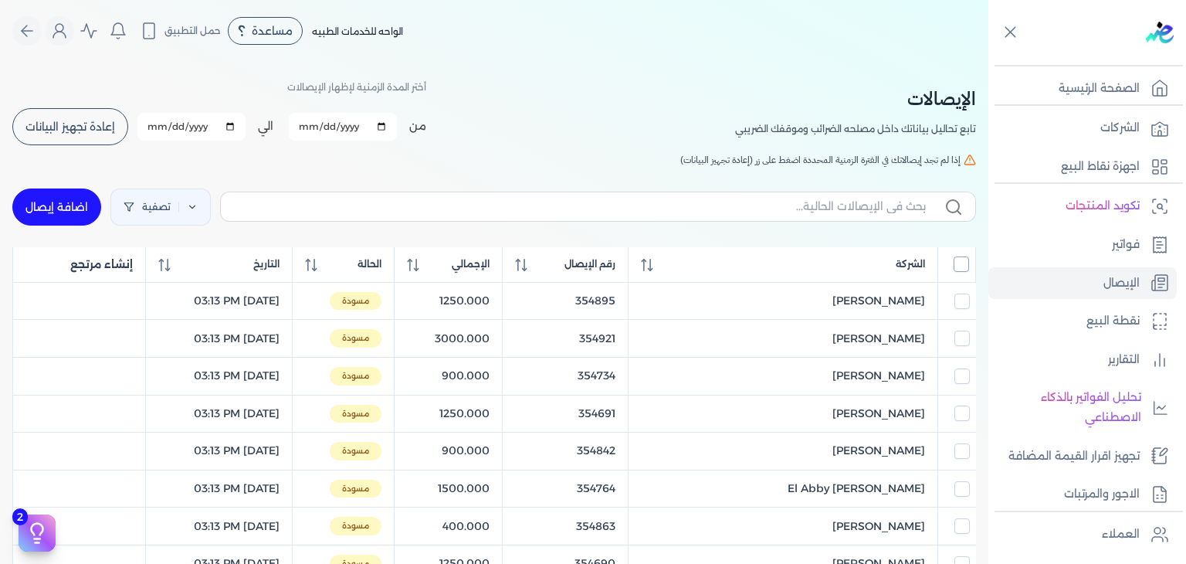
click at [963, 258] on input "All items unselected" at bounding box center [960, 263] width 15 height 15
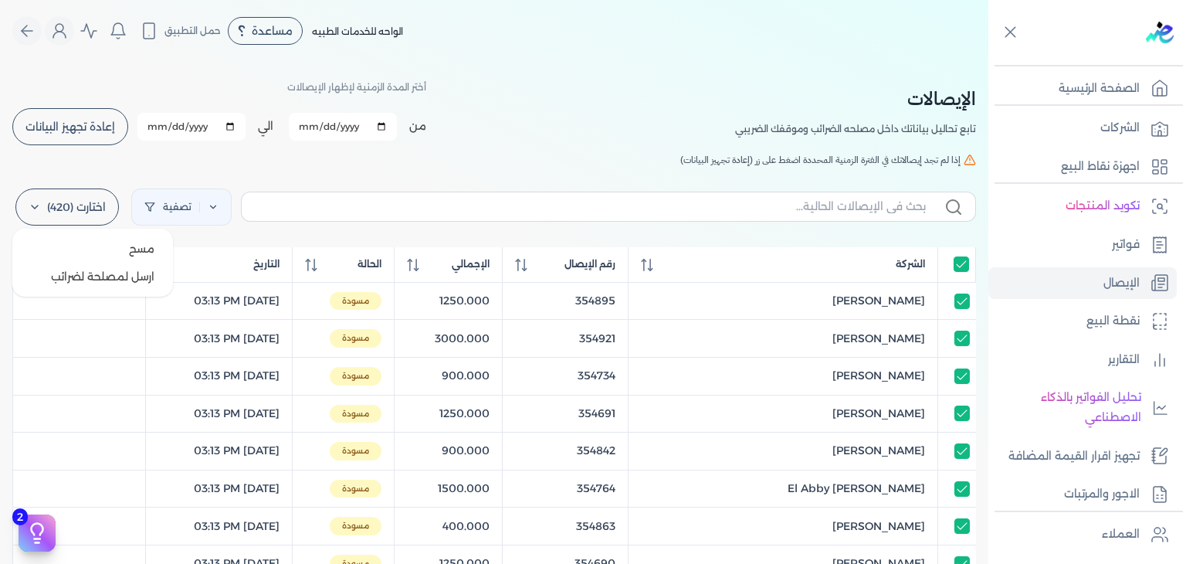
click at [84, 201] on label "اختارت (420)" at bounding box center [66, 206] width 103 height 37
click at [90, 277] on button "ارسل لمصلحة لضرائب" at bounding box center [93, 276] width 148 height 28
checkbox input "true"
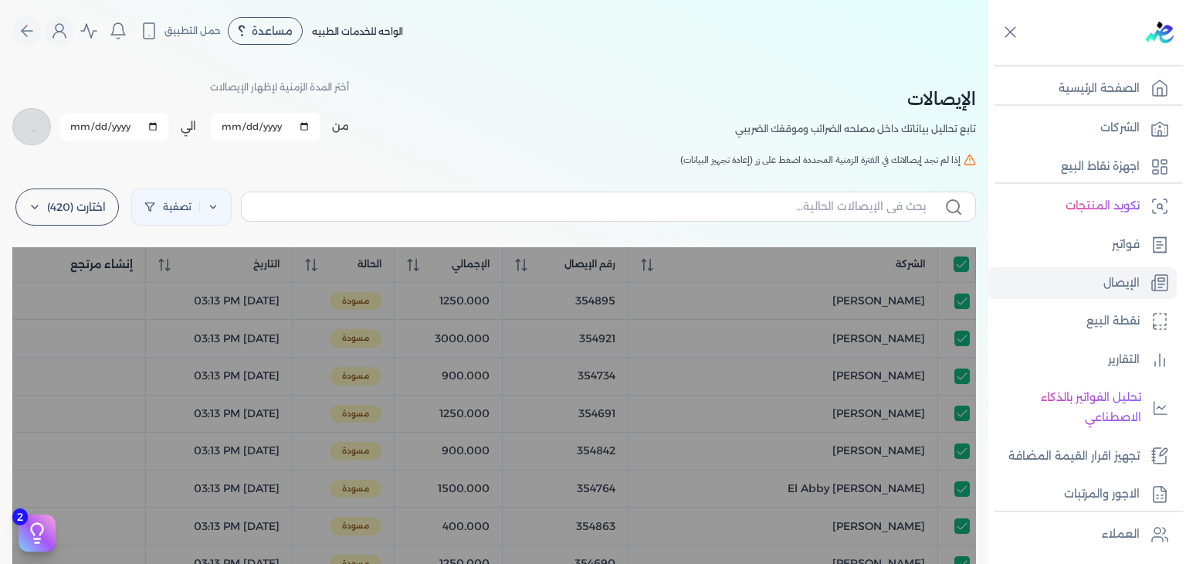
drag, startPoint x: 61, startPoint y: 27, endPoint x: 276, endPoint y: 64, distance: 218.6
click at [276, 64] on div "Toggle Navigation الاسعار العمولات مساعدة خدمة العملاء دليل المستخدم تسجيل الدخ…" at bounding box center [494, 282] width 988 height 564
click at [63, 22] on icon "Global" at bounding box center [59, 31] width 19 height 19
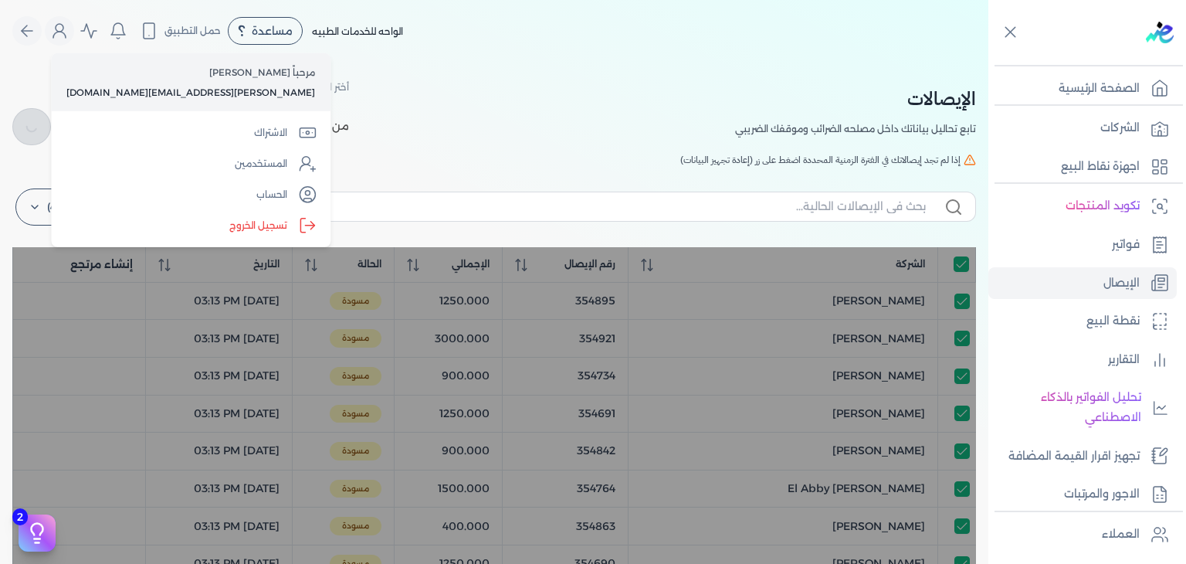
click at [457, 91] on div "الإيصالات تابع تحاليل بياناتك داخل مصلحه الضرائب وموقفك الضريبي أختر المدة الزم…" at bounding box center [493, 111] width 963 height 69
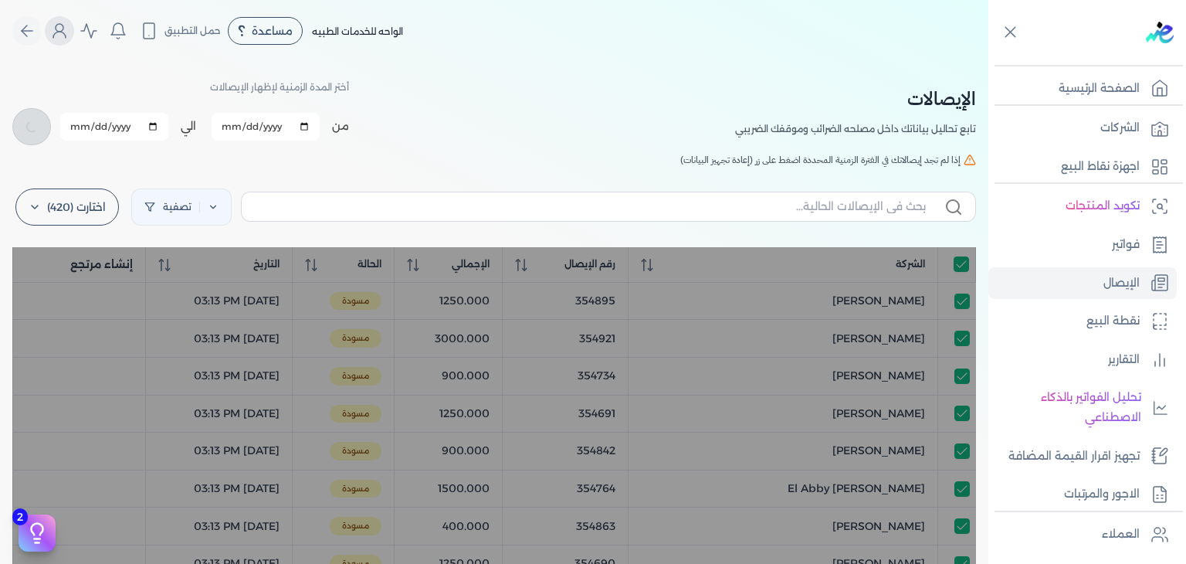
click at [62, 24] on icon "Global" at bounding box center [59, 31] width 19 height 19
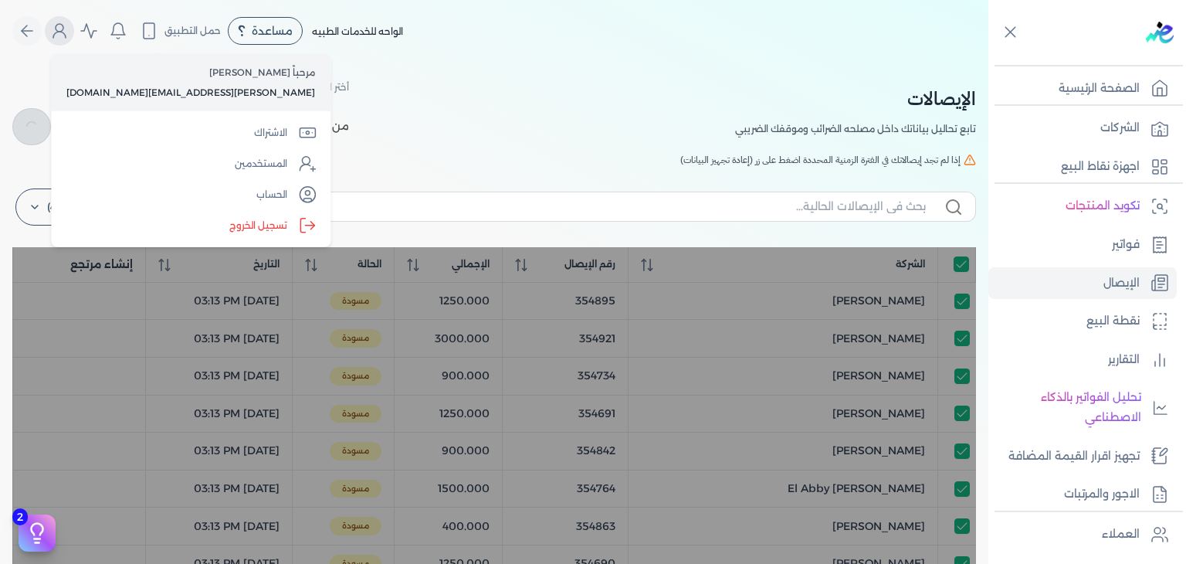
click at [66, 22] on icon "Global" at bounding box center [59, 31] width 19 height 19
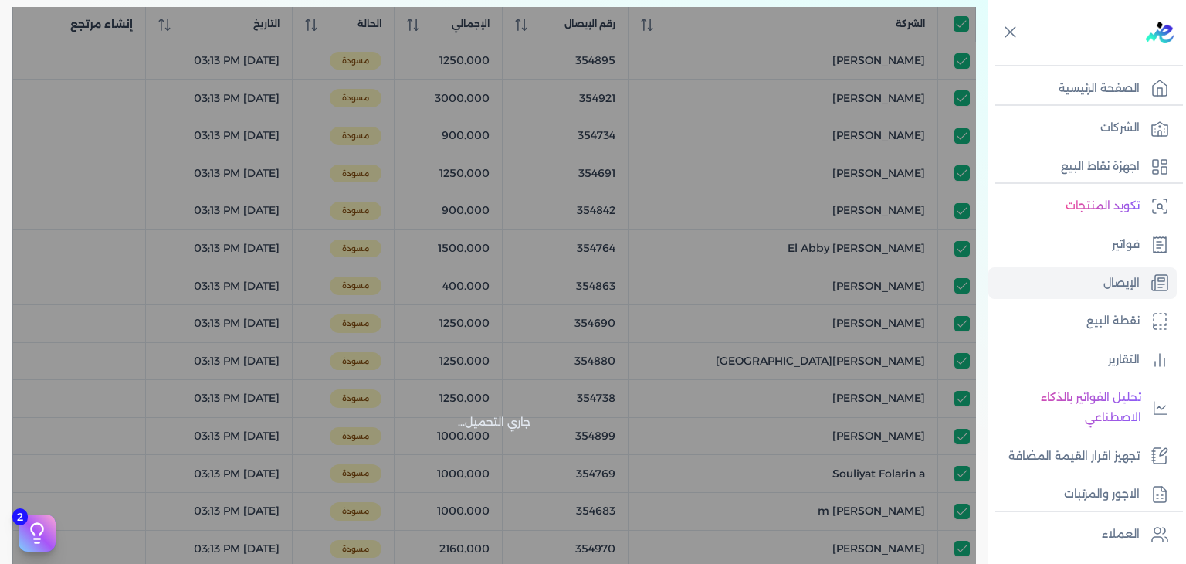
scroll to position [203, 0]
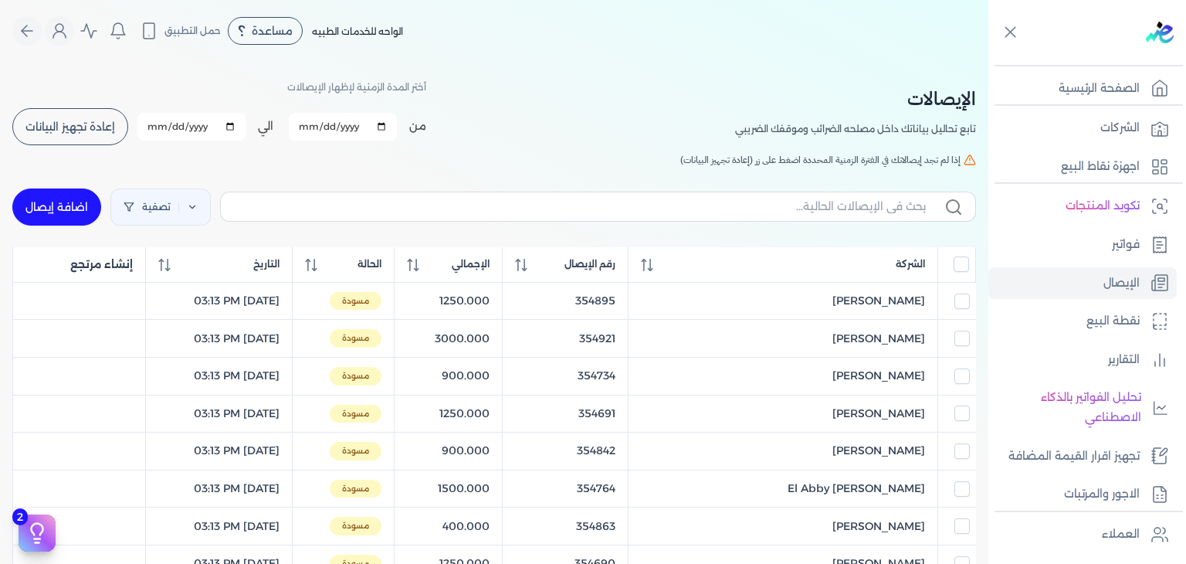
click at [106, 134] on button "إعادة تجهيز البيانات" at bounding box center [70, 126] width 116 height 37
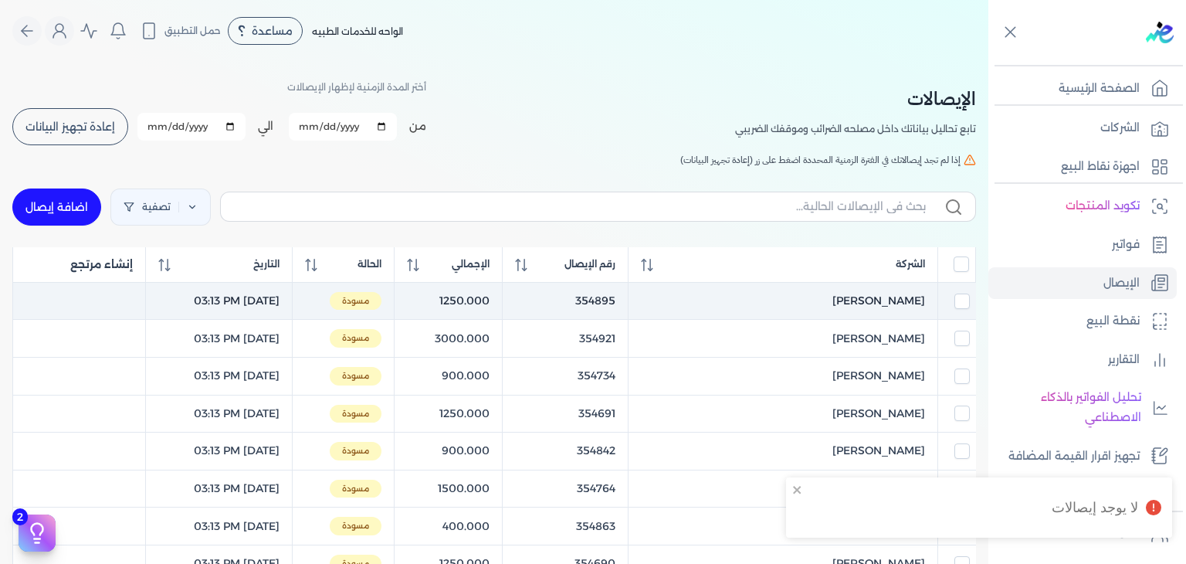
scroll to position [232, 0]
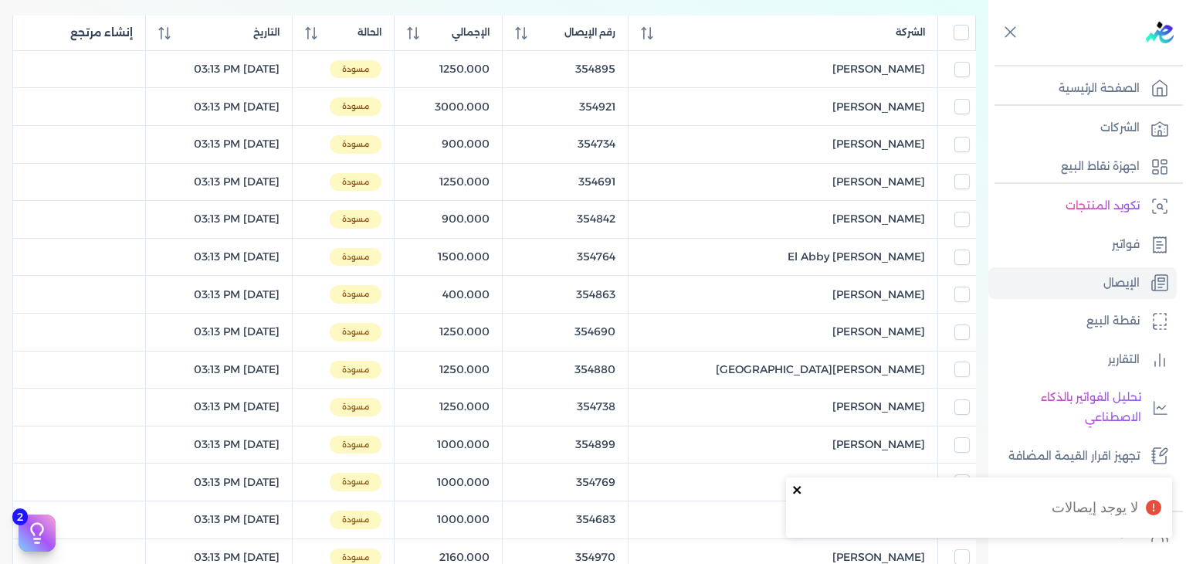
click at [797, 492] on icon "close" at bounding box center [797, 489] width 11 height 12
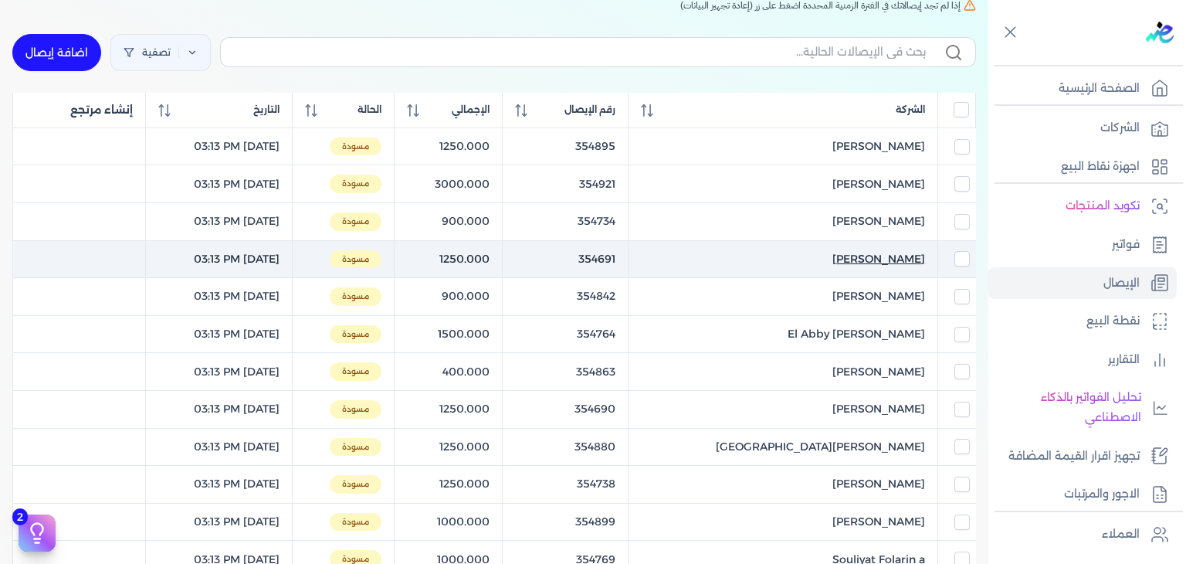
scroll to position [0, 0]
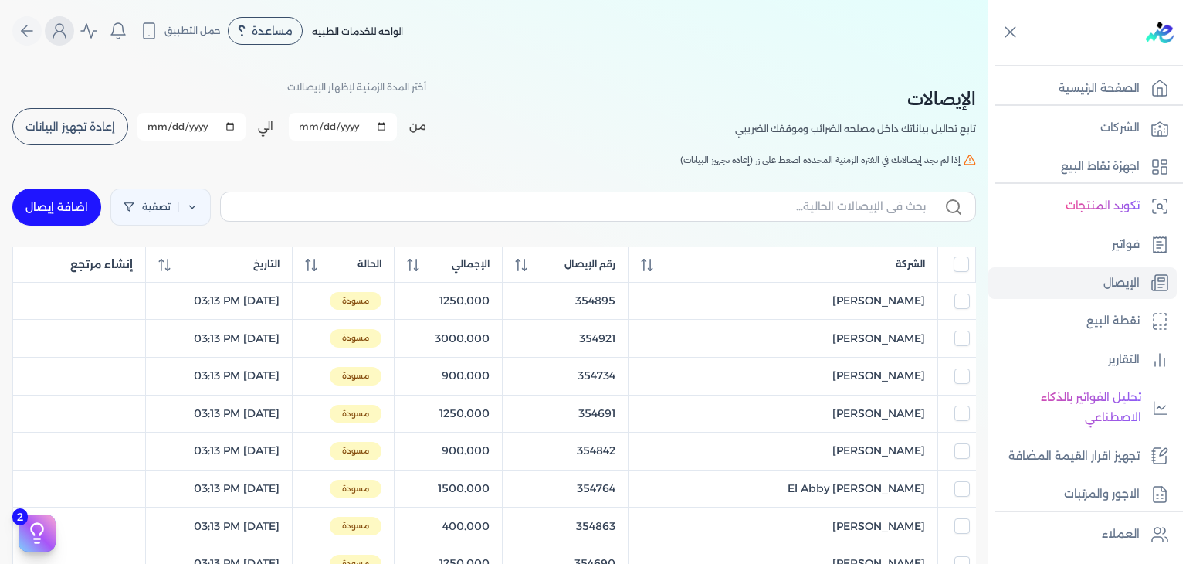
click at [59, 27] on icon "Global" at bounding box center [59, 31] width 19 height 19
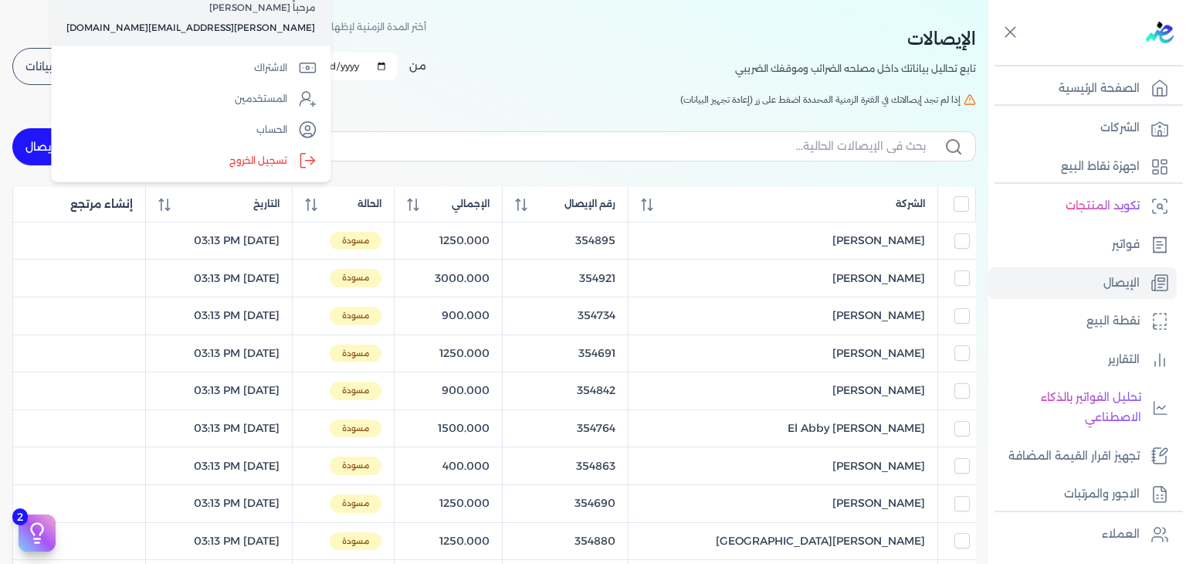
scroll to position [77, 0]
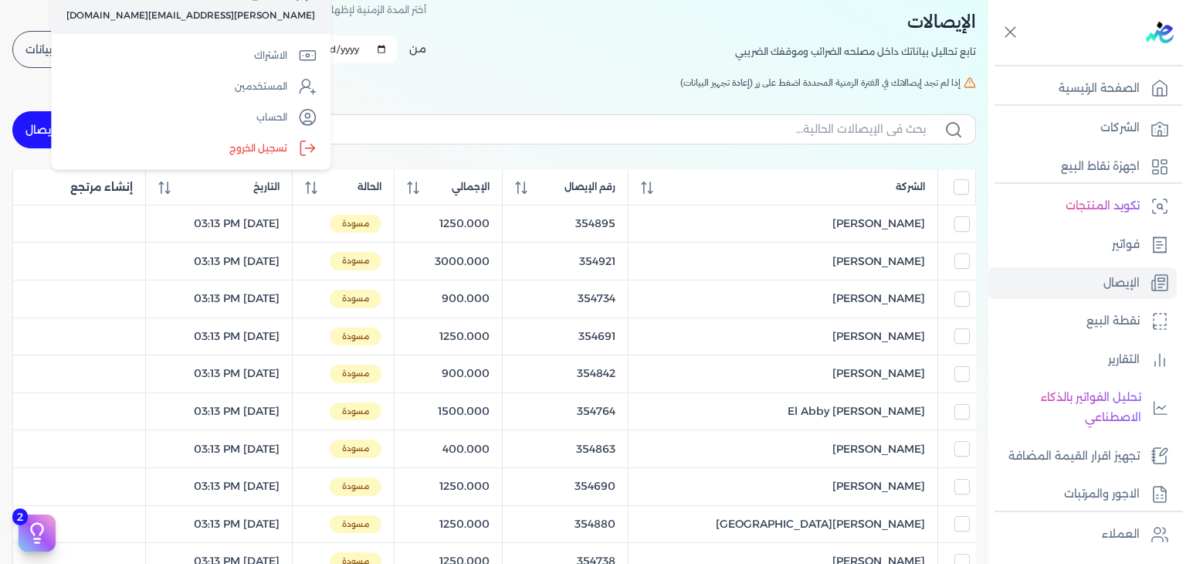
click at [608, 59] on div "الإيصالات تابع تحاليل بياناتك داخل مصلحه الضرائب وموقفك الضريبي أختر المدة الزم…" at bounding box center [493, 34] width 963 height 69
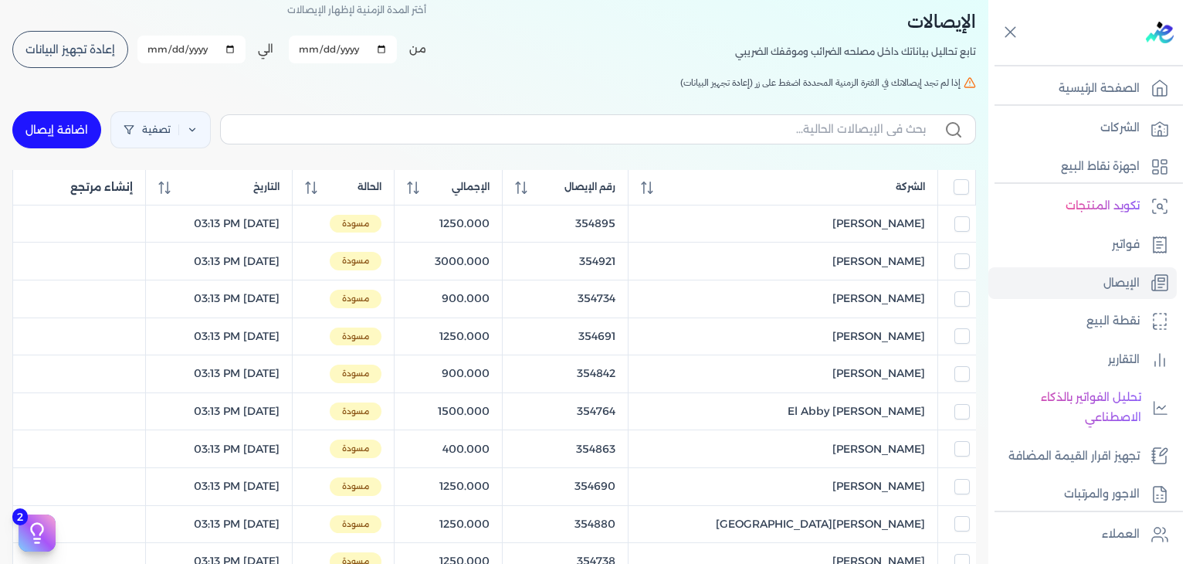
click at [42, 52] on span "إعادة تجهيز البيانات" at bounding box center [70, 49] width 90 height 11
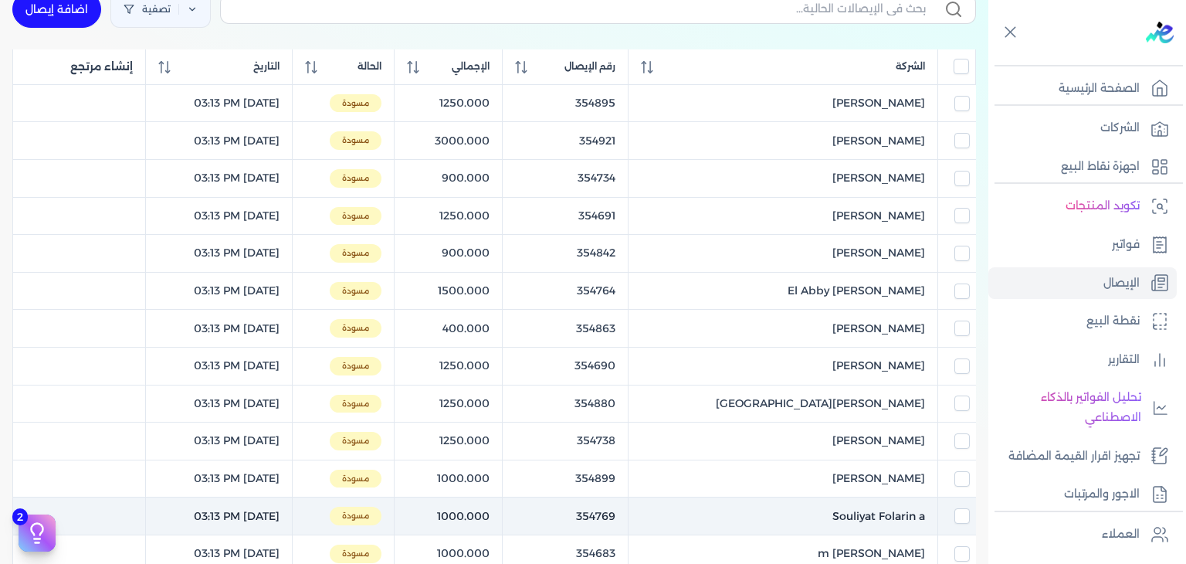
scroll to position [0, 0]
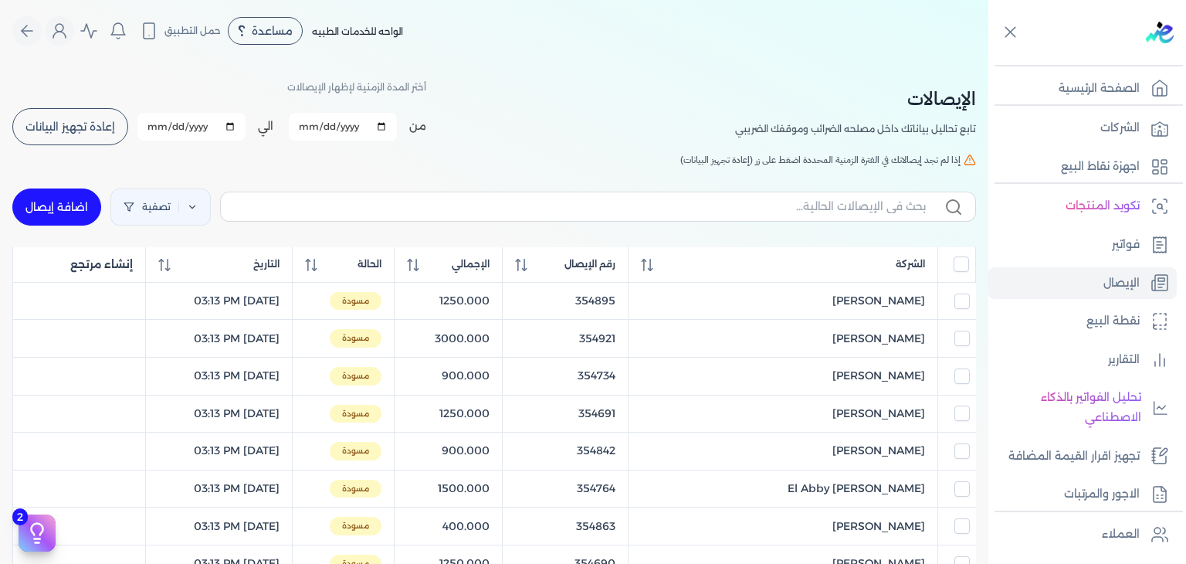
click at [115, 103] on div "أختر المدة الزمنية لإظهار الإيصالات من 2025-09-01 الي 2025-09-30 برجاء تحديد فت…" at bounding box center [219, 111] width 414 height 69
click at [105, 115] on button "إعادة تجهيز البيانات" at bounding box center [70, 126] width 116 height 37
checkbox input "false"
click at [55, 38] on button "Global" at bounding box center [59, 30] width 29 height 29
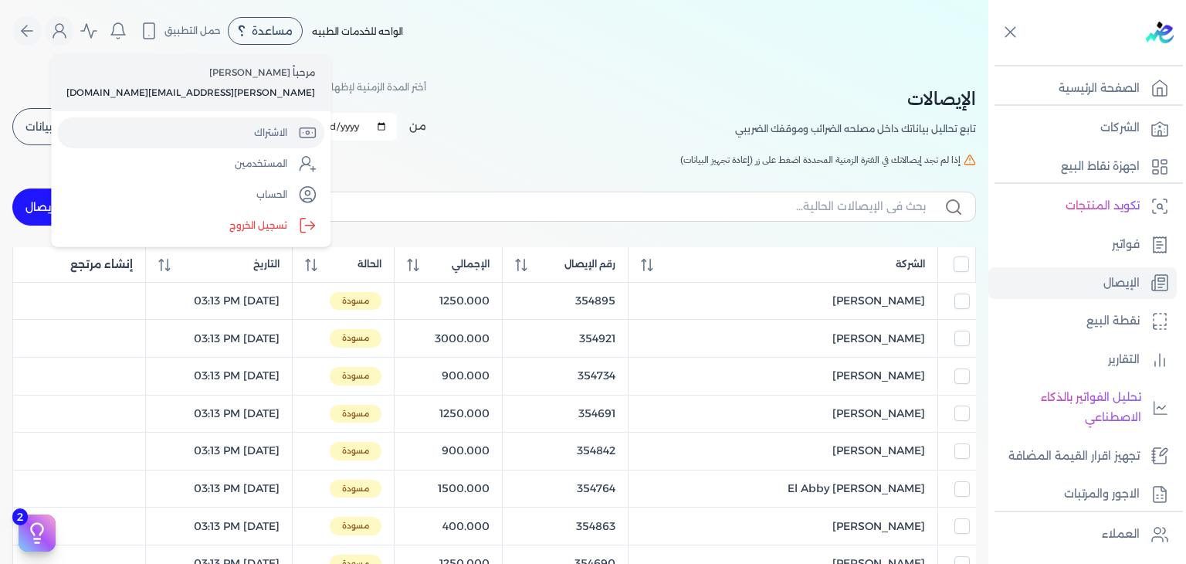
click at [132, 133] on link "الاشتراك" at bounding box center [190, 132] width 267 height 31
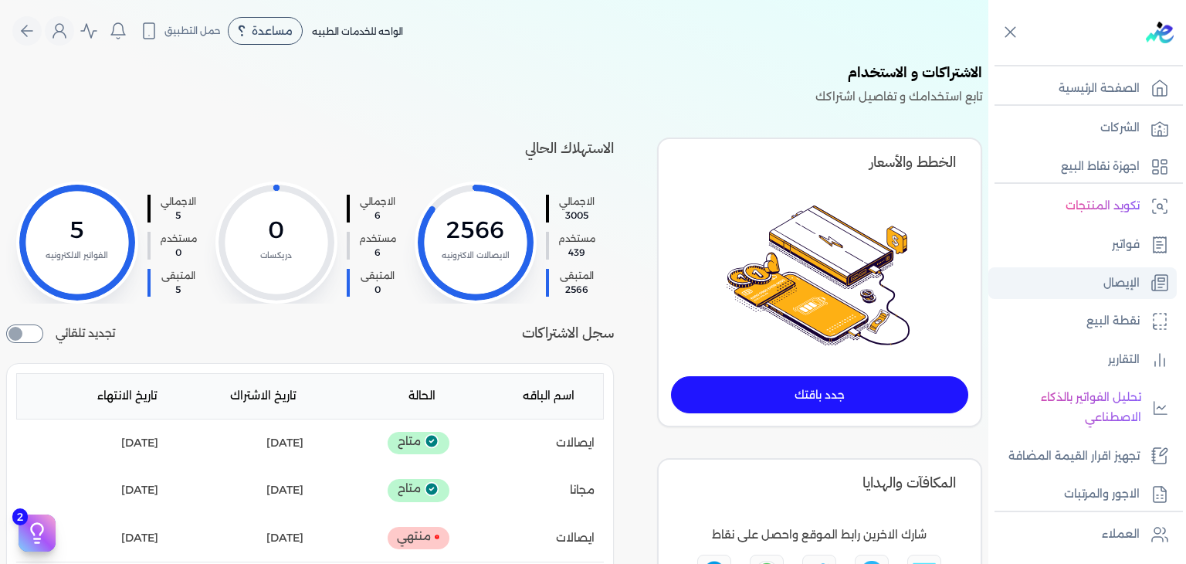
click at [1099, 287] on link "الإيصال" at bounding box center [1082, 283] width 188 height 32
click at [1069, 282] on link "الإيصال" at bounding box center [1082, 283] width 188 height 32
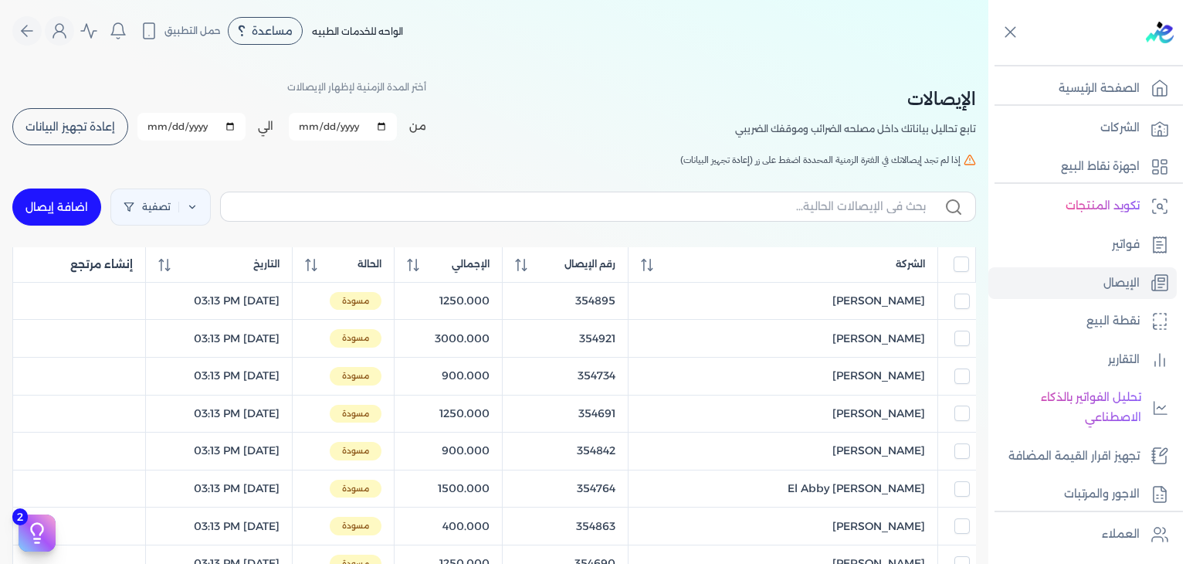
click at [80, 122] on span "إعادة تجهيز البيانات" at bounding box center [70, 126] width 90 height 11
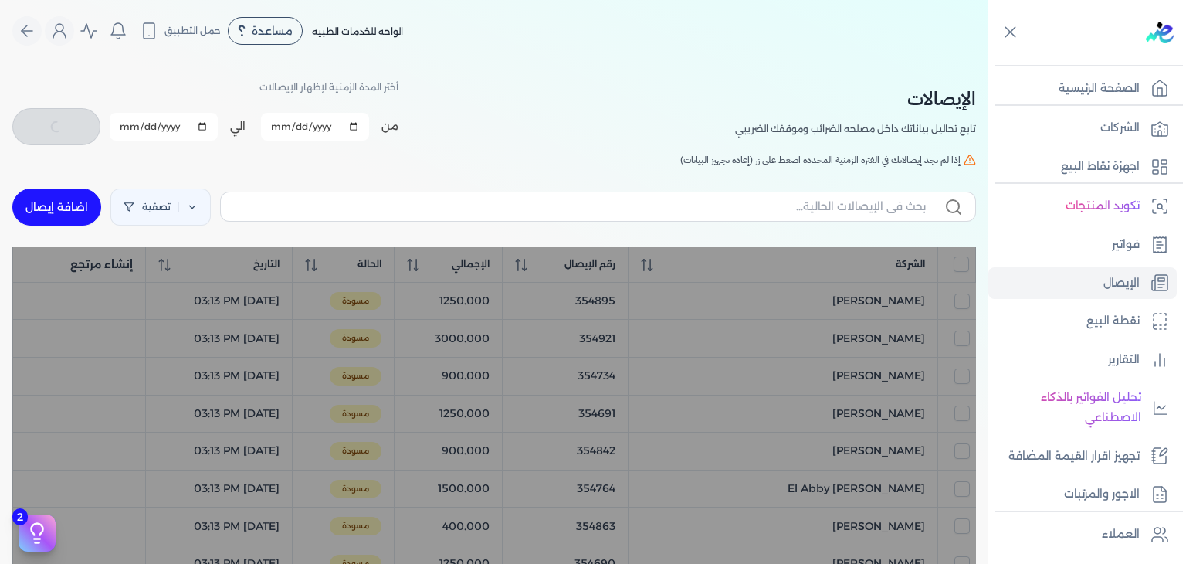
checkbox input "false"
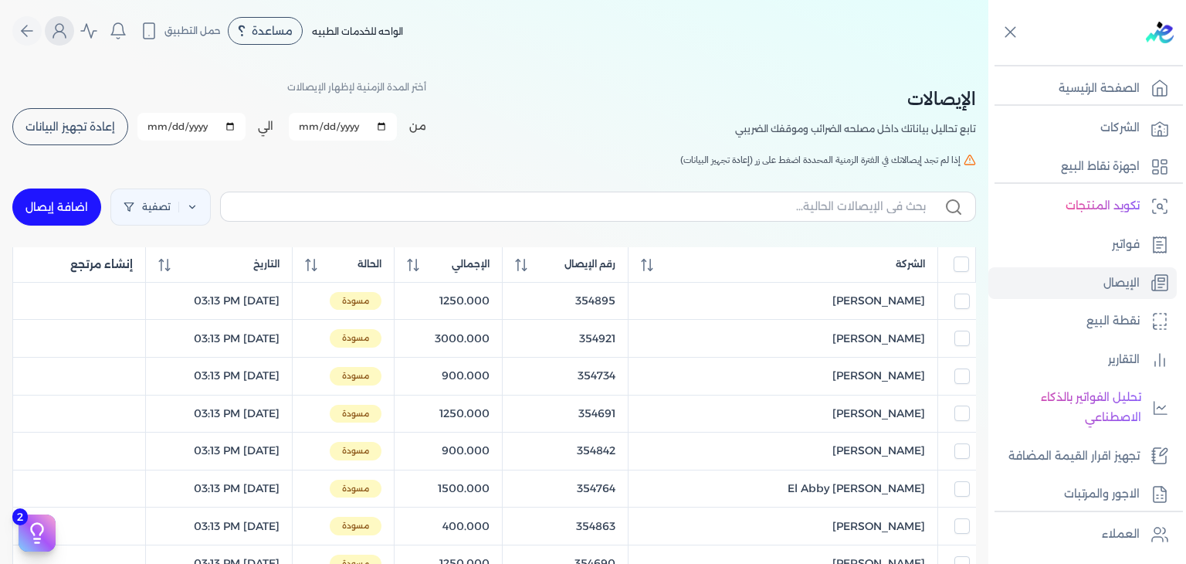
click at [69, 27] on icon "Global" at bounding box center [59, 31] width 19 height 19
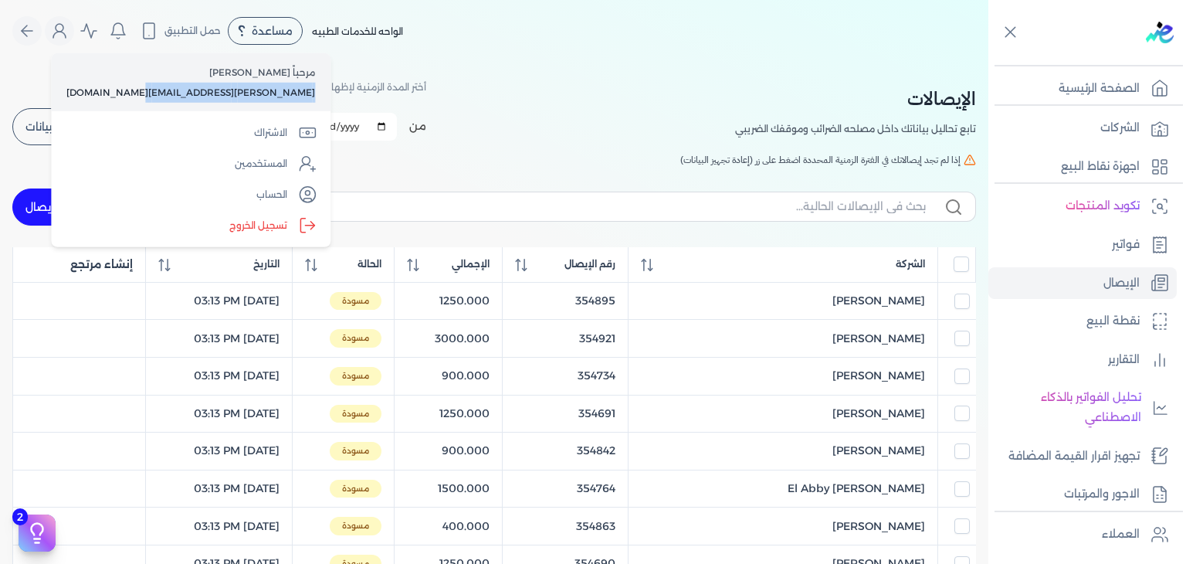
drag, startPoint x: 70, startPoint y: 90, endPoint x: 225, endPoint y: 100, distance: 155.5
click at [225, 100] on div "مرحباً حسن أحمد [EMAIL_ADDRESS][PERSON_NAME][DOMAIN_NAME]" at bounding box center [190, 82] width 279 height 58
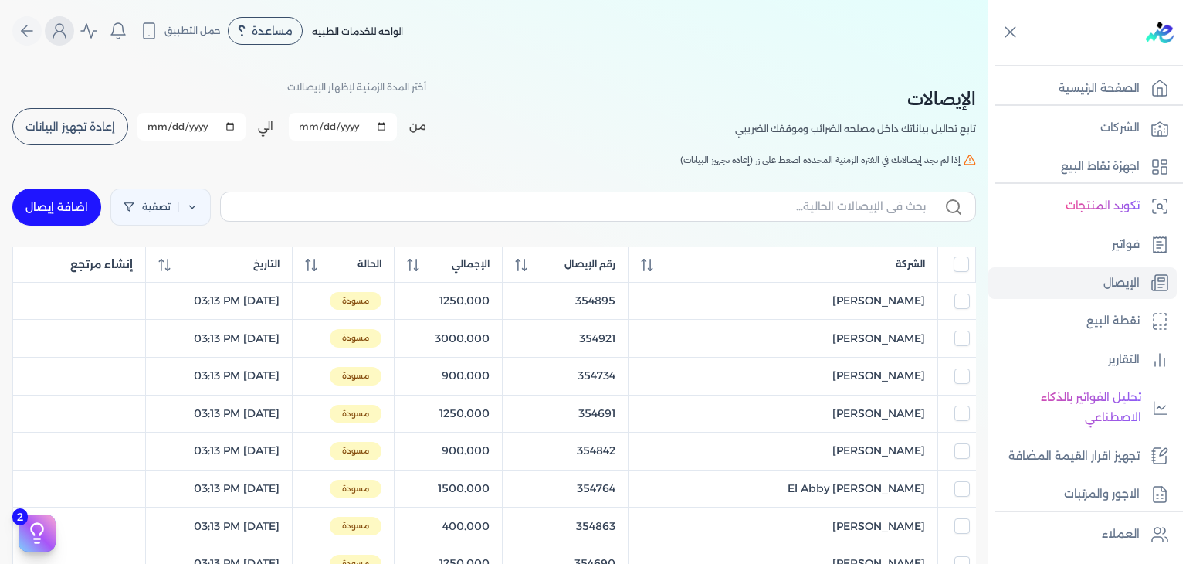
click at [59, 30] on icon "Global" at bounding box center [59, 31] width 19 height 19
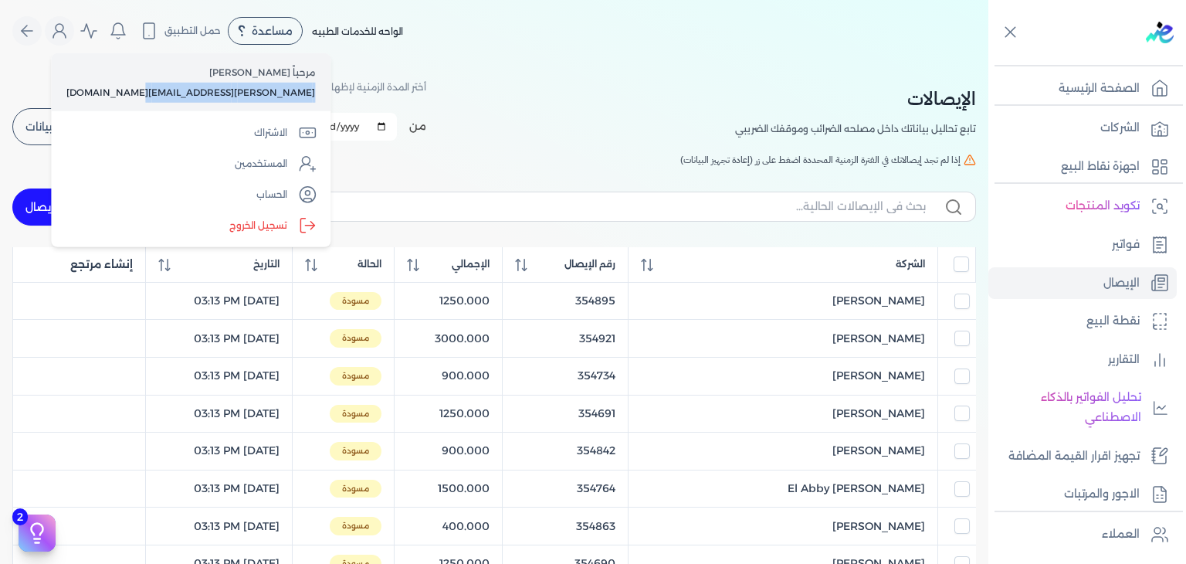
copy p "[PERSON_NAME][EMAIL_ADDRESS][DOMAIN_NAME]"
click at [526, 66] on div "الإيصالات تابع تحاليل بياناتك داخل مصلحه الضرائب وموقفك الضريبي أختر المدة الزم…" at bounding box center [494, 569] width 988 height 1015
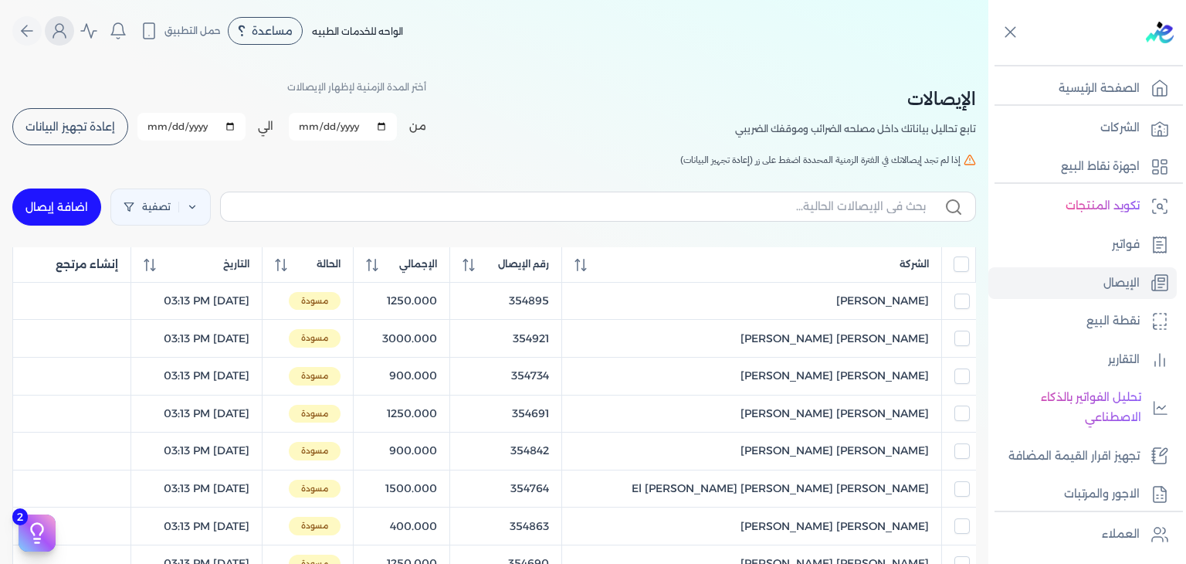
click at [59, 30] on icon "Global" at bounding box center [59, 31] width 19 height 19
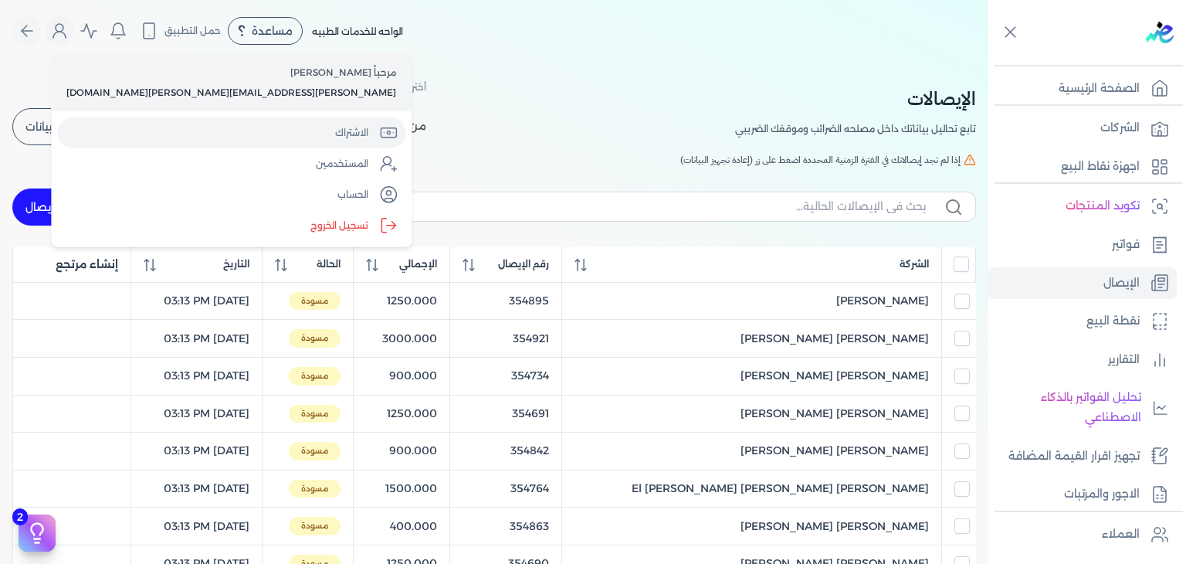
click at [150, 133] on link "الاشتراك" at bounding box center [231, 132] width 348 height 31
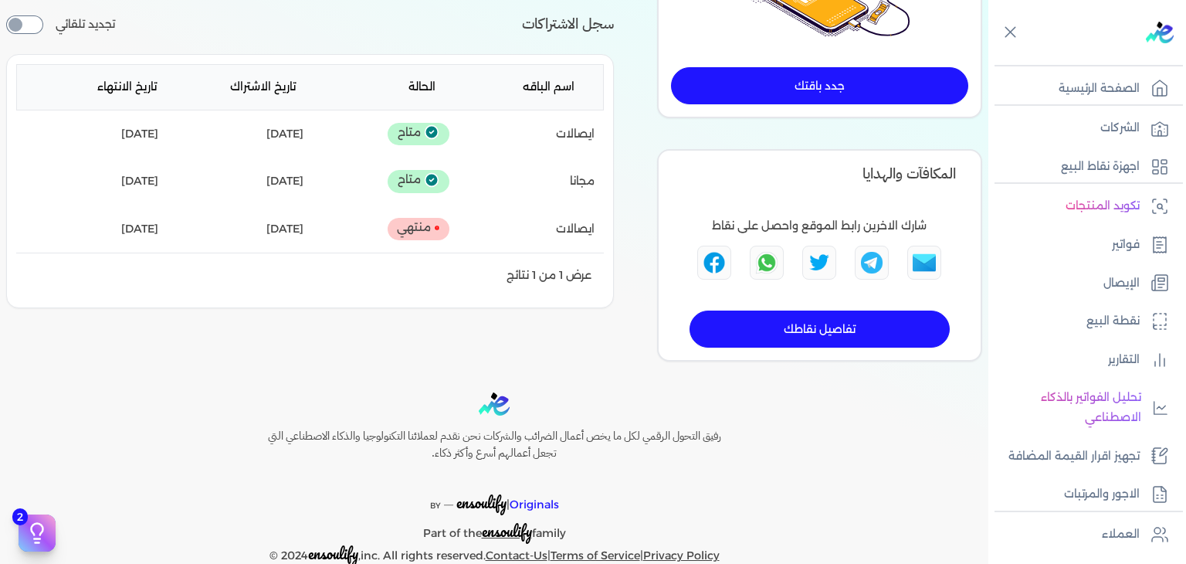
scroll to position [77, 0]
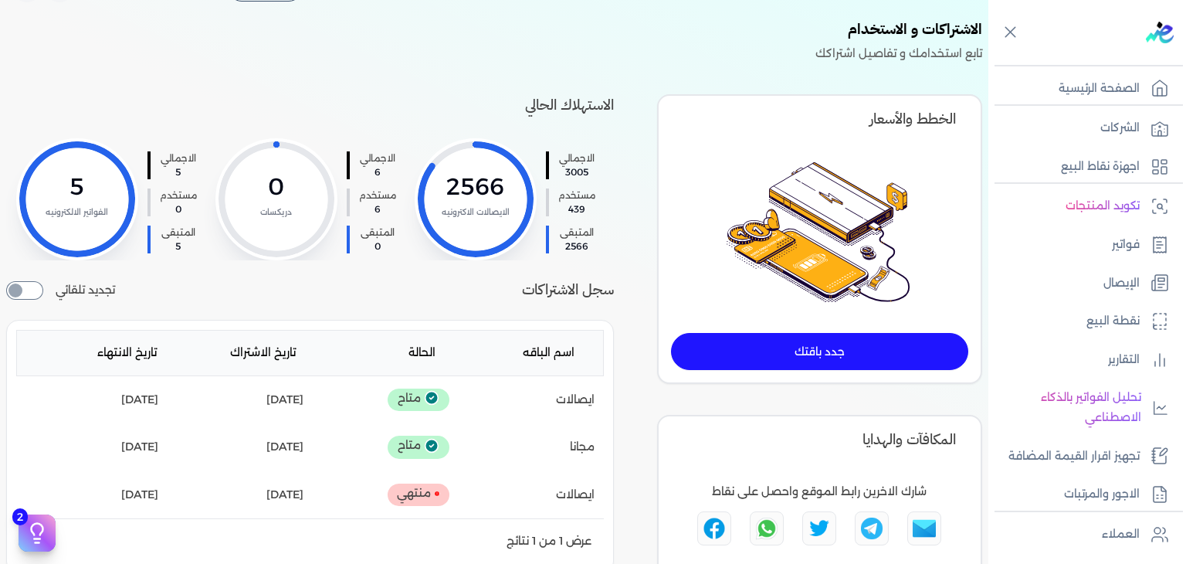
scroll to position [154, 0]
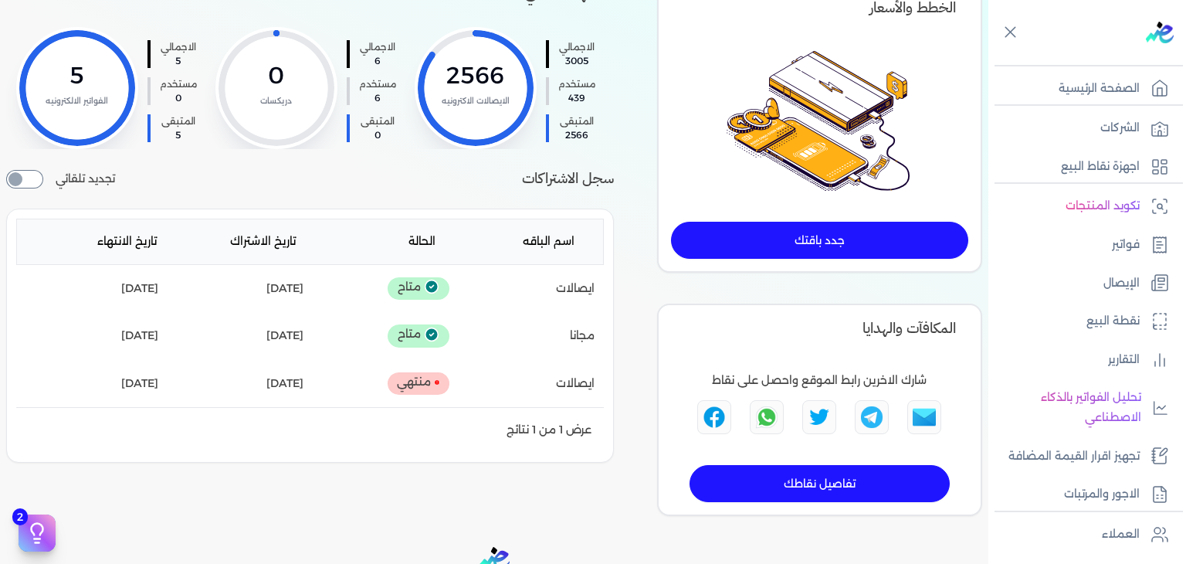
drag, startPoint x: 1082, startPoint y: 84, endPoint x: 1042, endPoint y: 56, distance: 48.8
click at [1082, 84] on p "الصفحة الرئيسية" at bounding box center [1098, 89] width 81 height 20
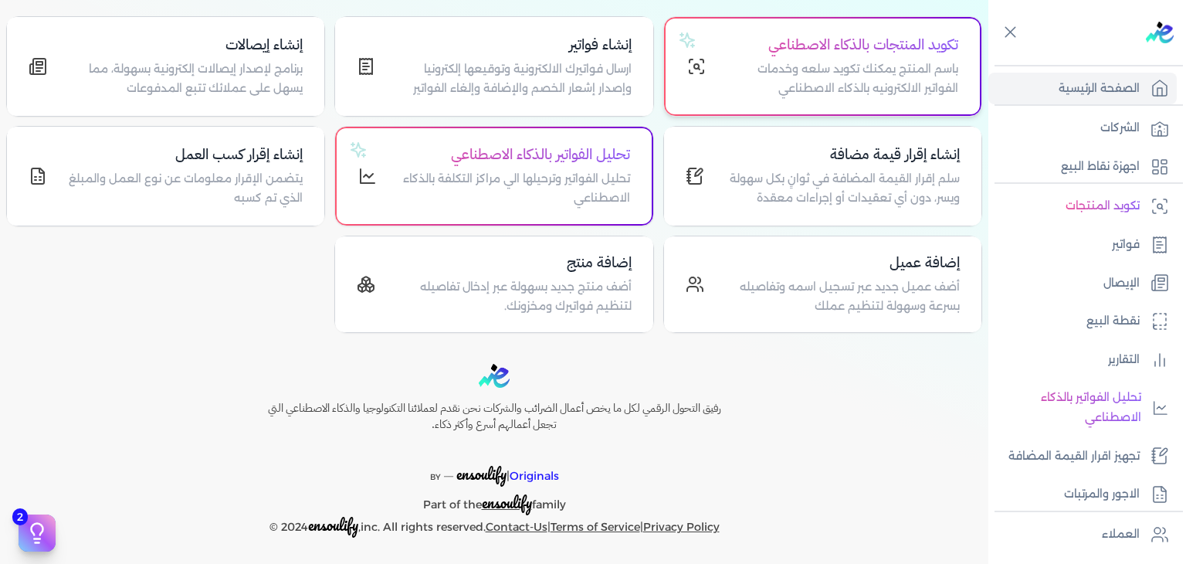
scroll to position [156, 0]
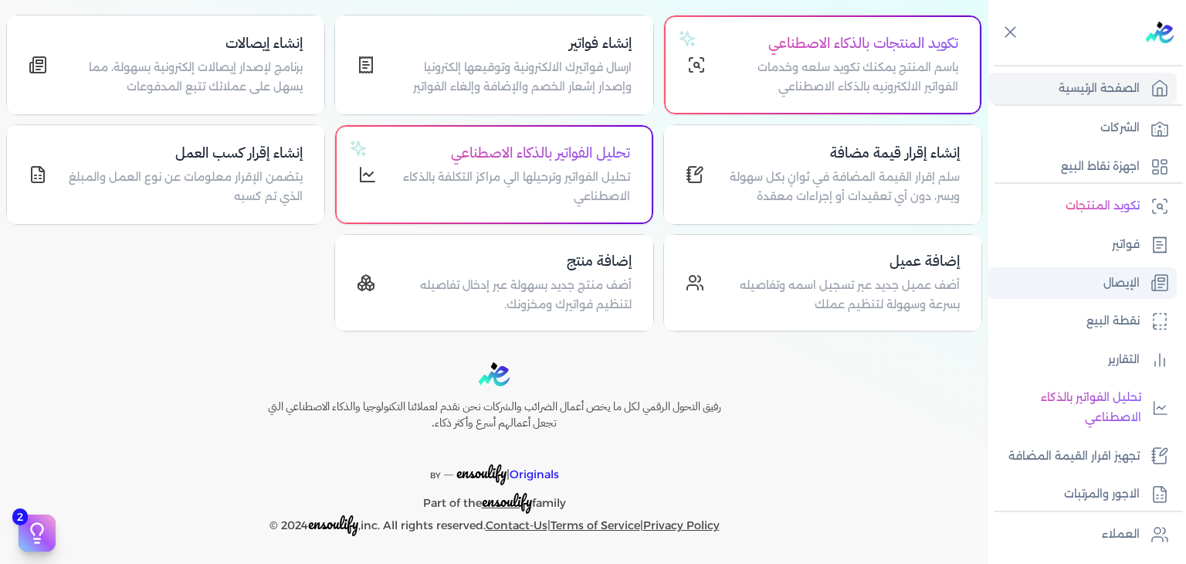
click at [1101, 283] on link "الإيصال" at bounding box center [1082, 283] width 188 height 32
click at [1105, 285] on p "الإيصال" at bounding box center [1121, 283] width 36 height 20
